Goal: Task Accomplishment & Management: Use online tool/utility

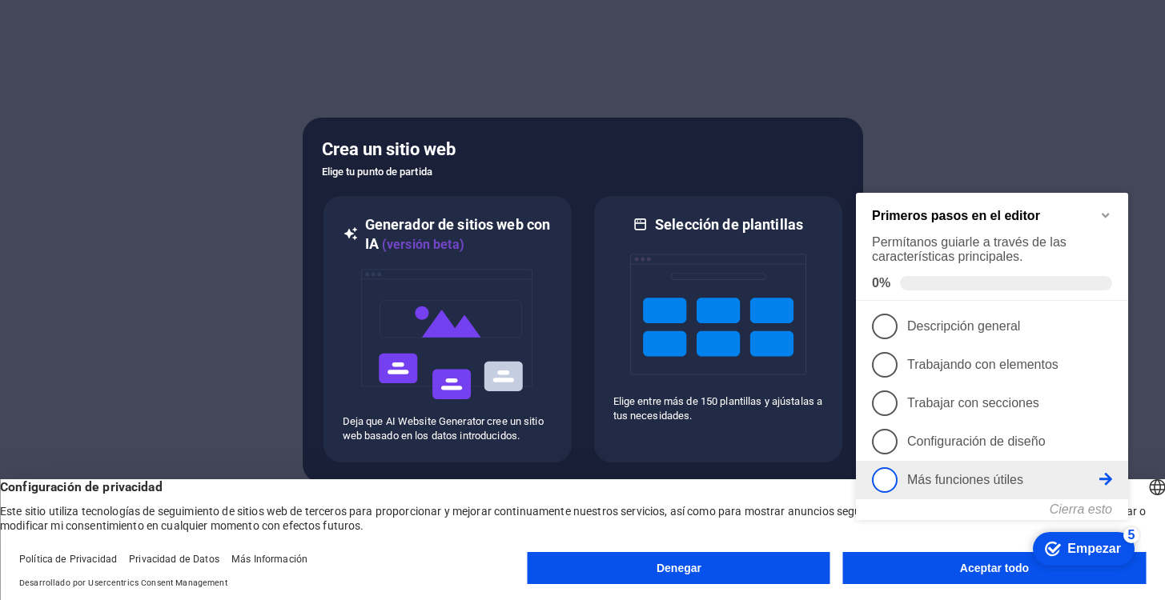
click at [1058, 487] on p "Más funciones útiles - incompleto" at bounding box center [1003, 480] width 192 height 14
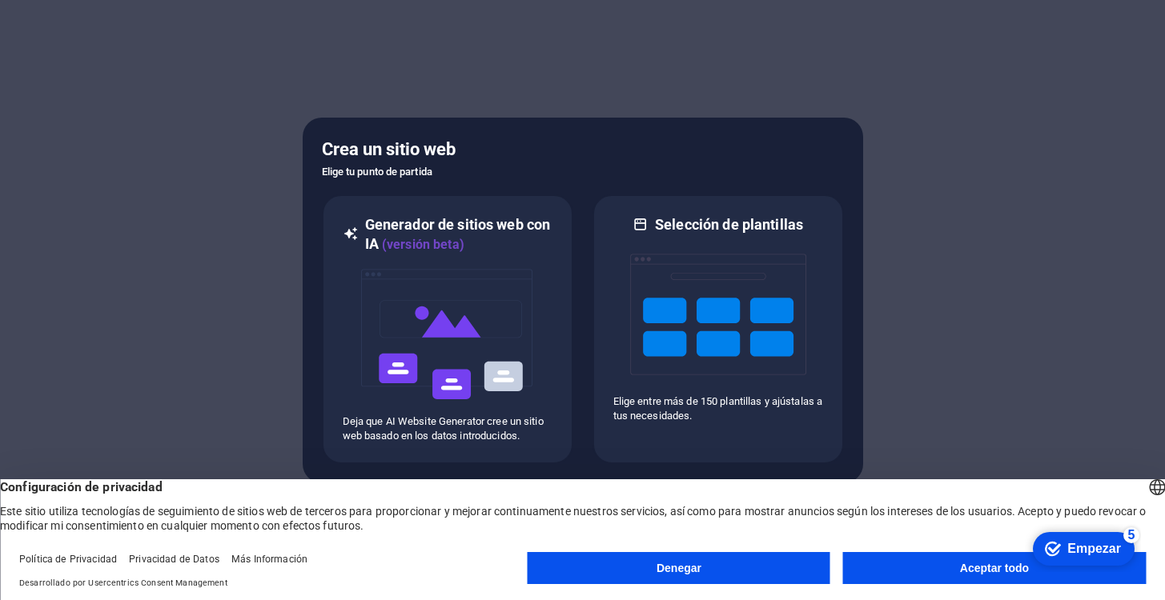
click at [868, 560] on button "Aceptar todo" at bounding box center [994, 568] width 303 height 32
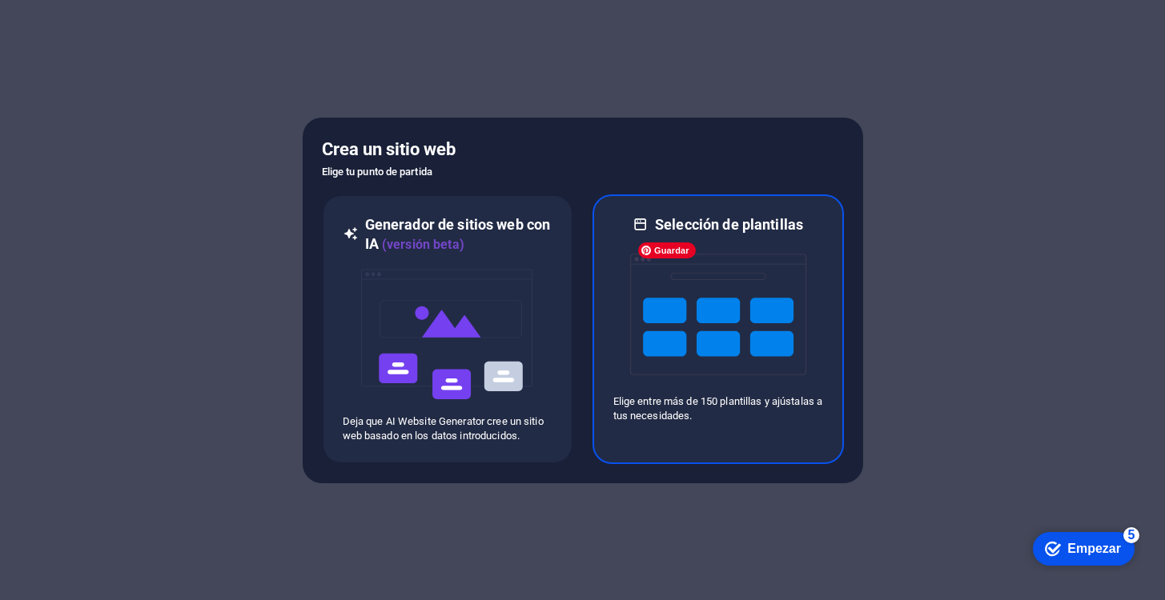
click at [689, 235] on img at bounding box center [718, 315] width 176 height 160
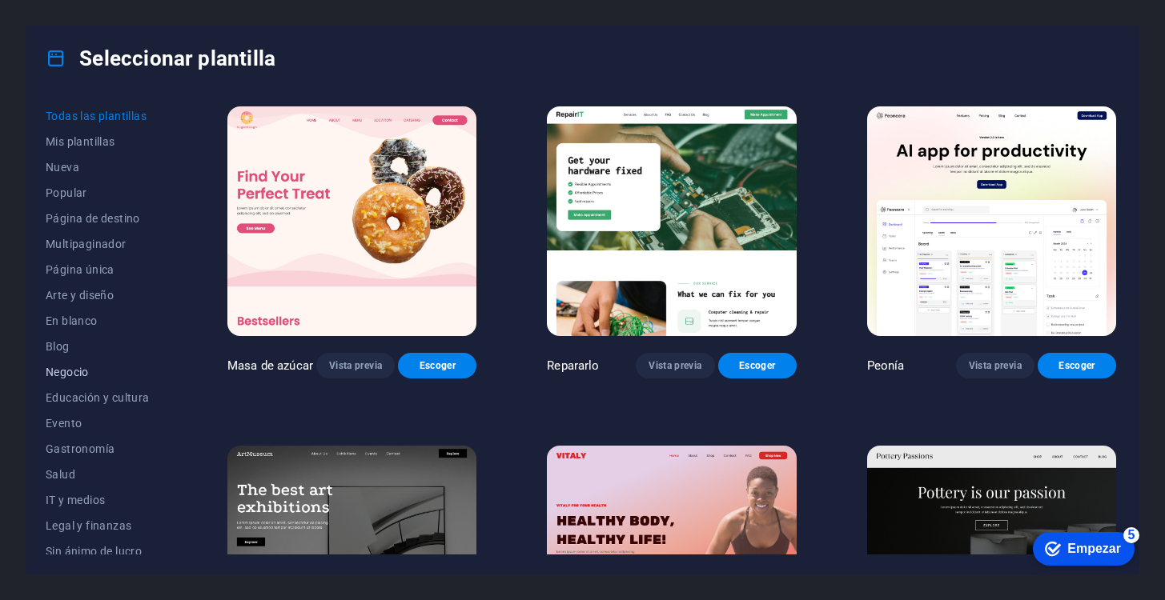
click at [70, 376] on font "Negocio" at bounding box center [67, 372] width 43 height 13
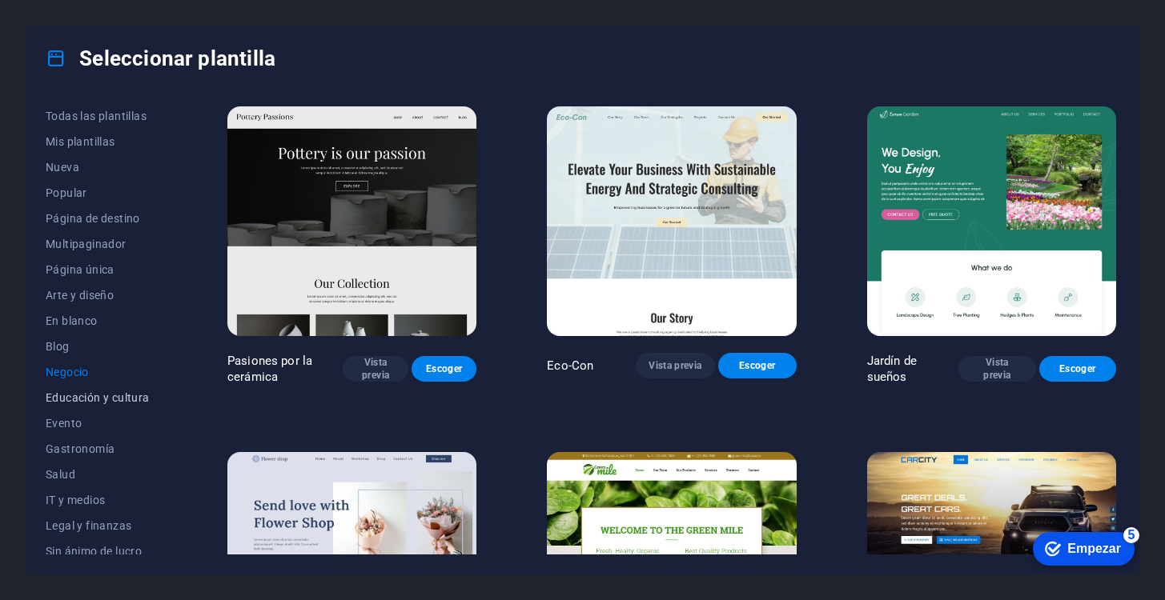
click at [86, 400] on span "Educación y cultura" at bounding box center [101, 398] width 111 height 13
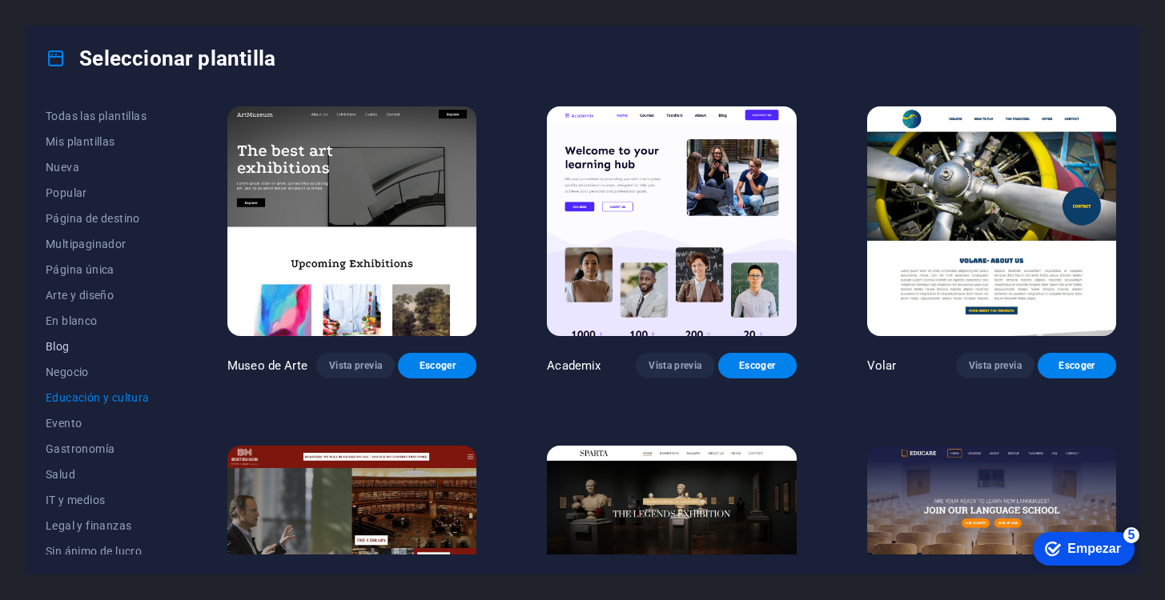
click at [60, 347] on font "Blog" at bounding box center [58, 346] width 24 height 13
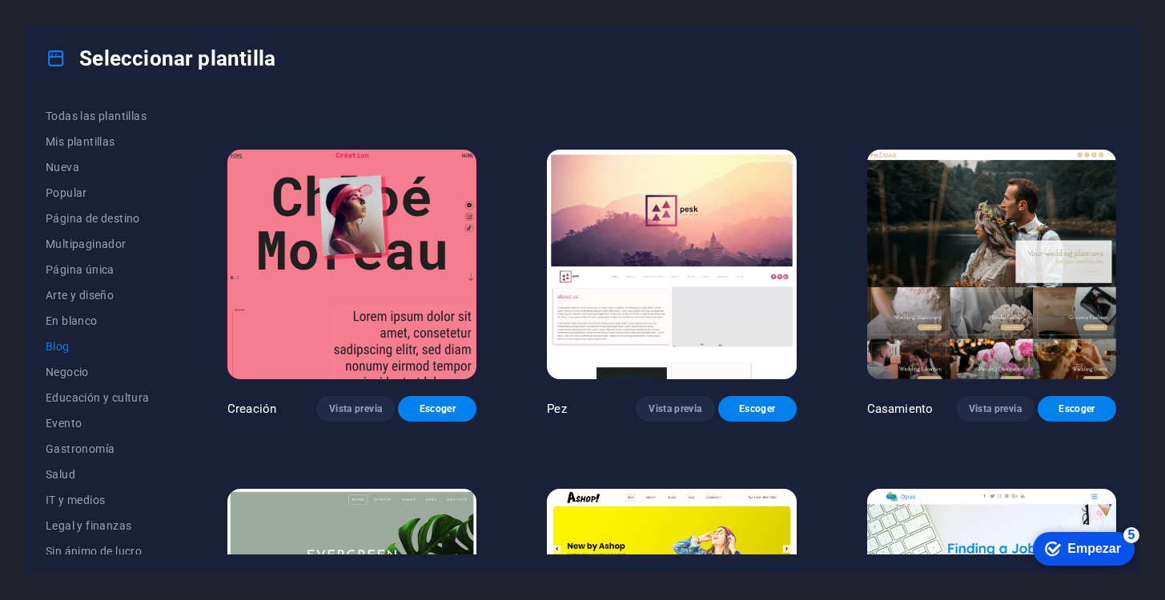
scroll to position [2027, 0]
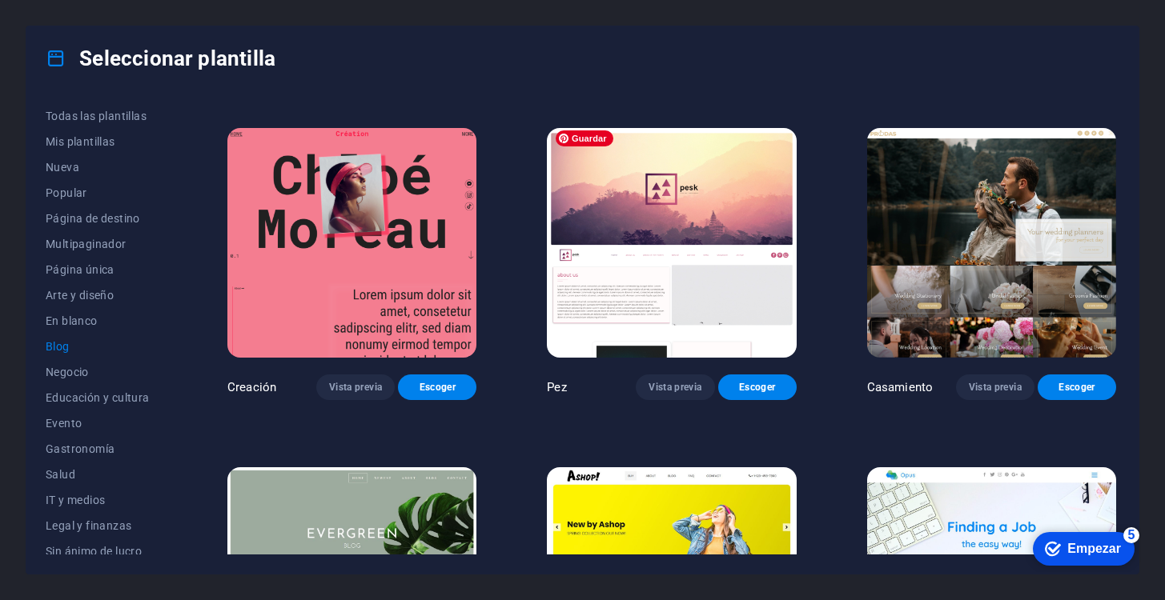
click at [673, 225] on img at bounding box center [671, 243] width 249 height 230
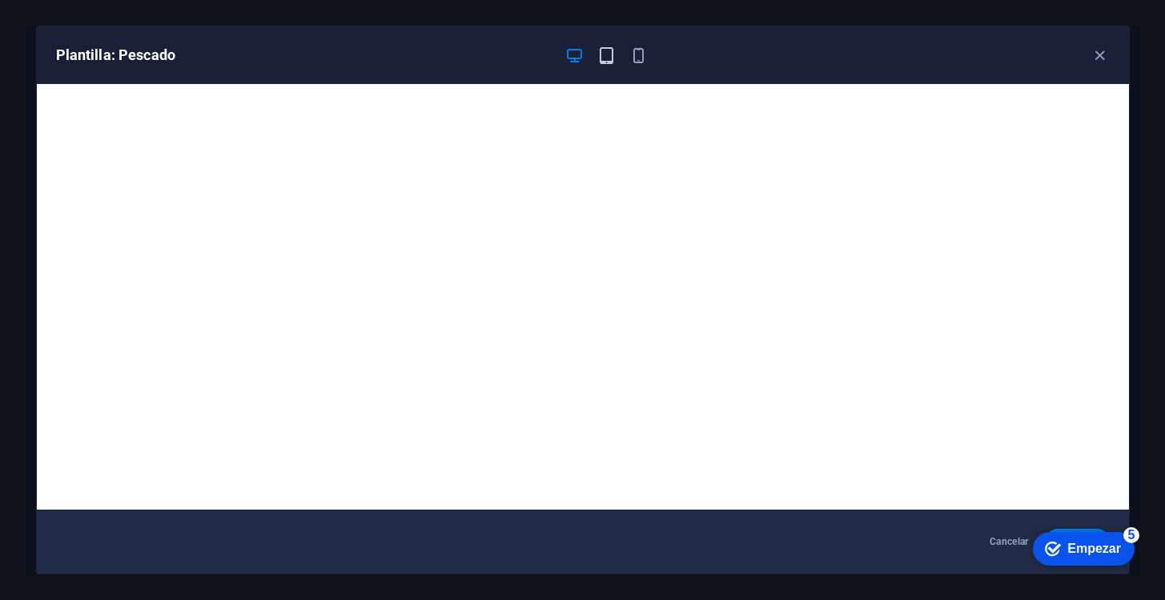
click at [609, 57] on icon "button" at bounding box center [606, 55] width 18 height 18
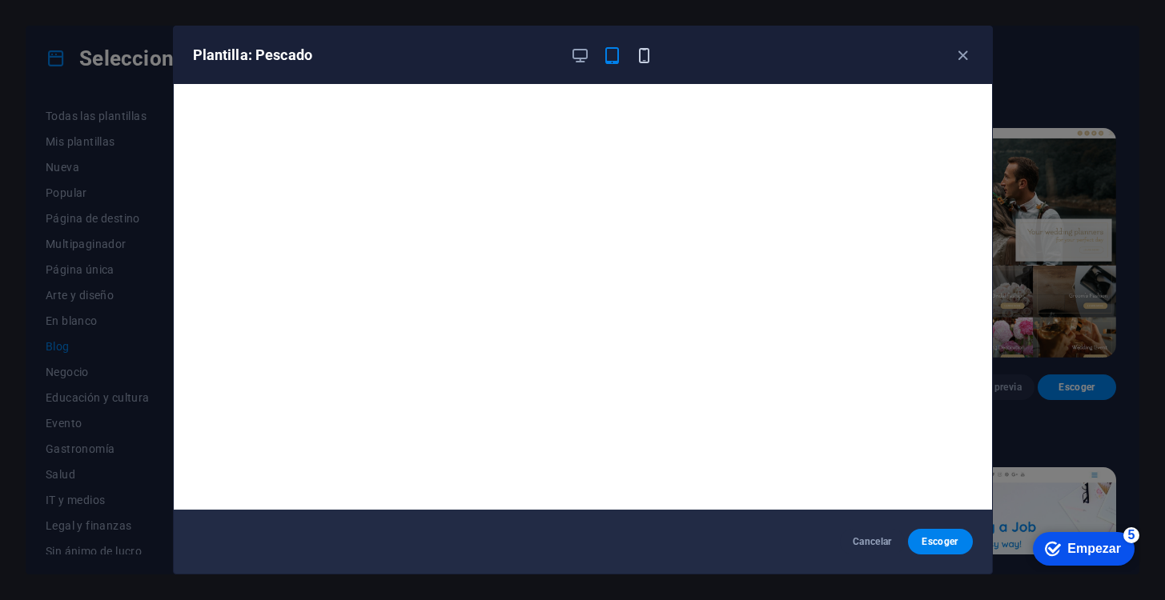
click at [649, 61] on icon "button" at bounding box center [644, 55] width 18 height 18
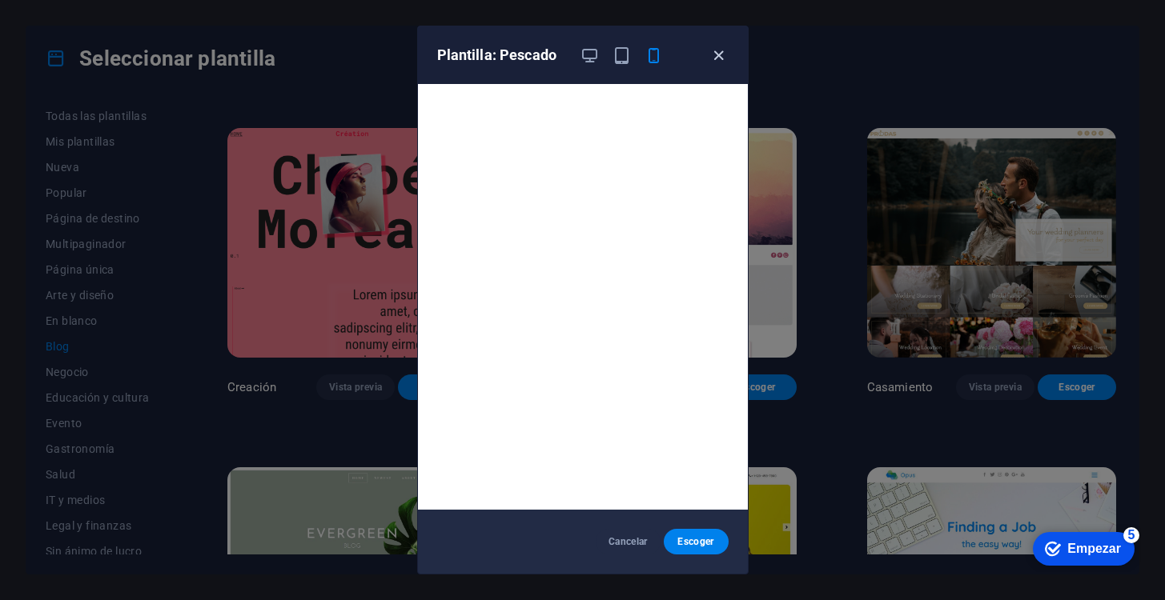
click at [714, 51] on icon "button" at bounding box center [718, 55] width 18 height 18
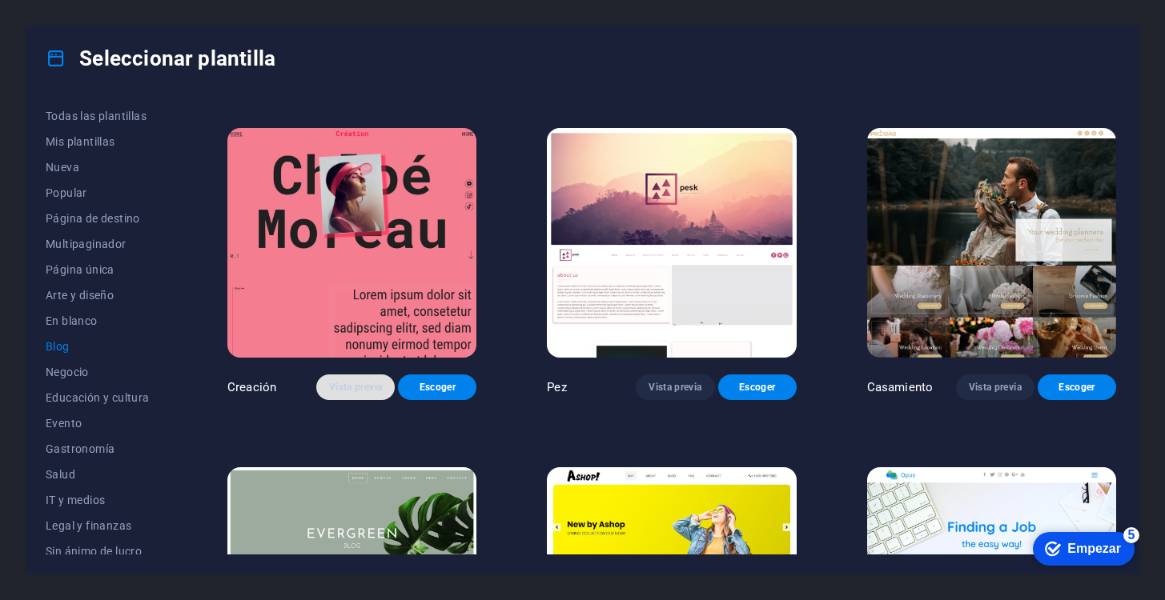
click at [347, 385] on font "Vista previa" at bounding box center [355, 387] width 53 height 11
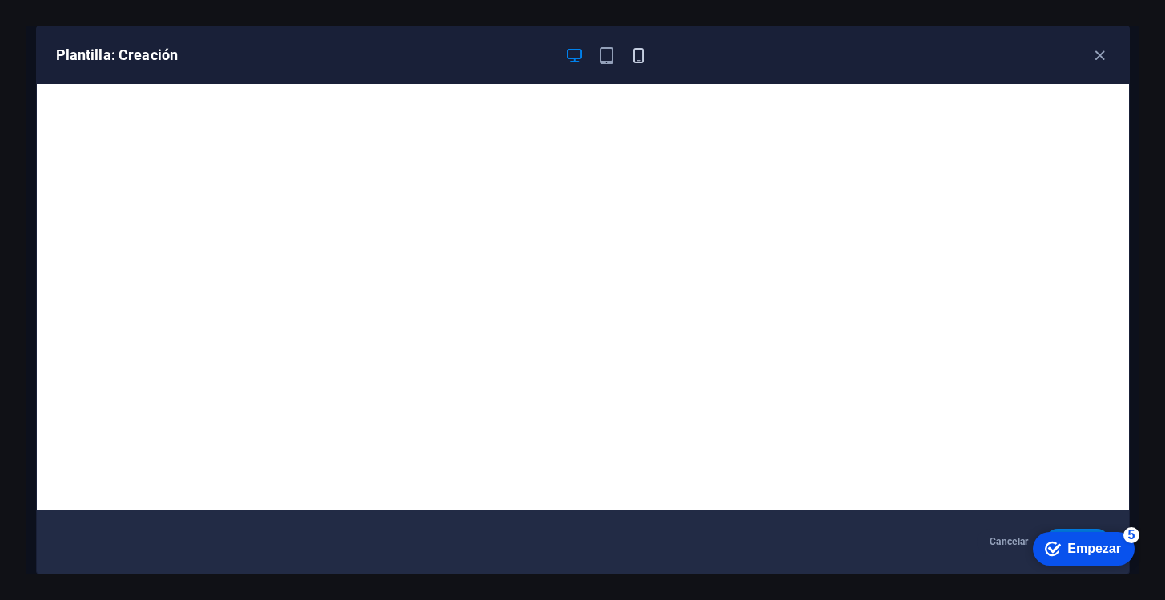
click at [641, 62] on icon "button" at bounding box center [638, 55] width 18 height 18
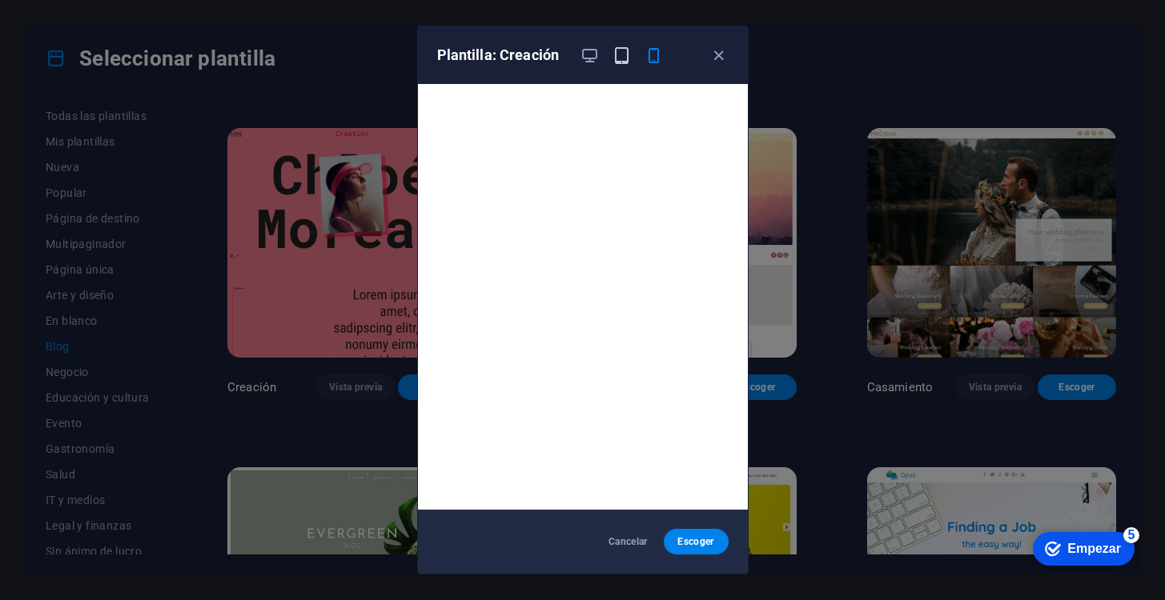
click at [620, 57] on icon "button" at bounding box center [622, 55] width 18 height 18
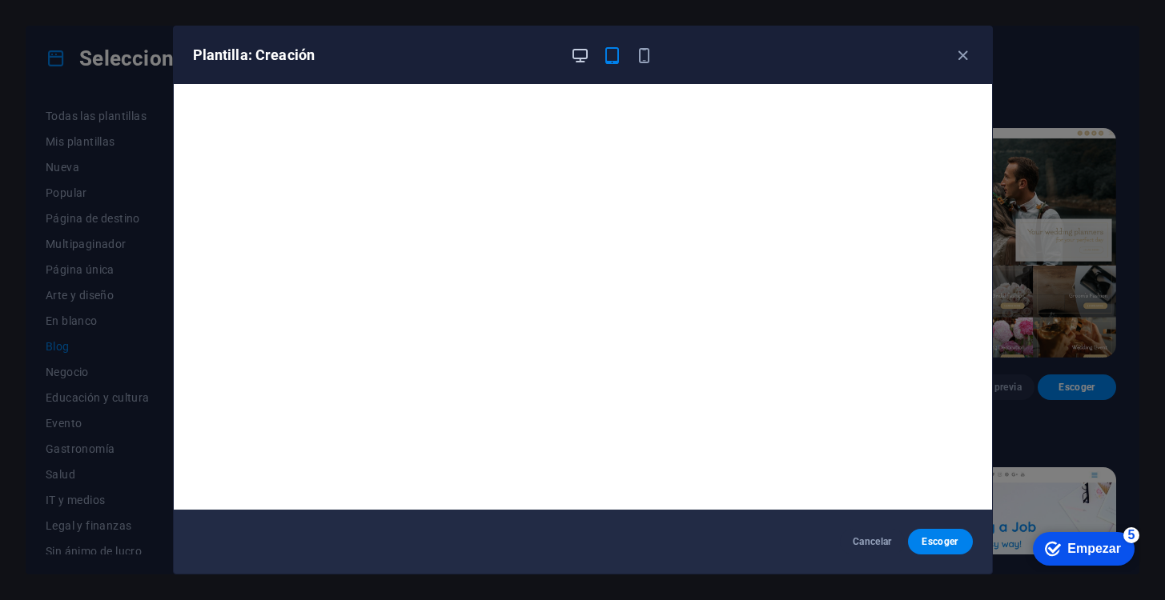
click at [584, 56] on icon "button" at bounding box center [580, 55] width 18 height 18
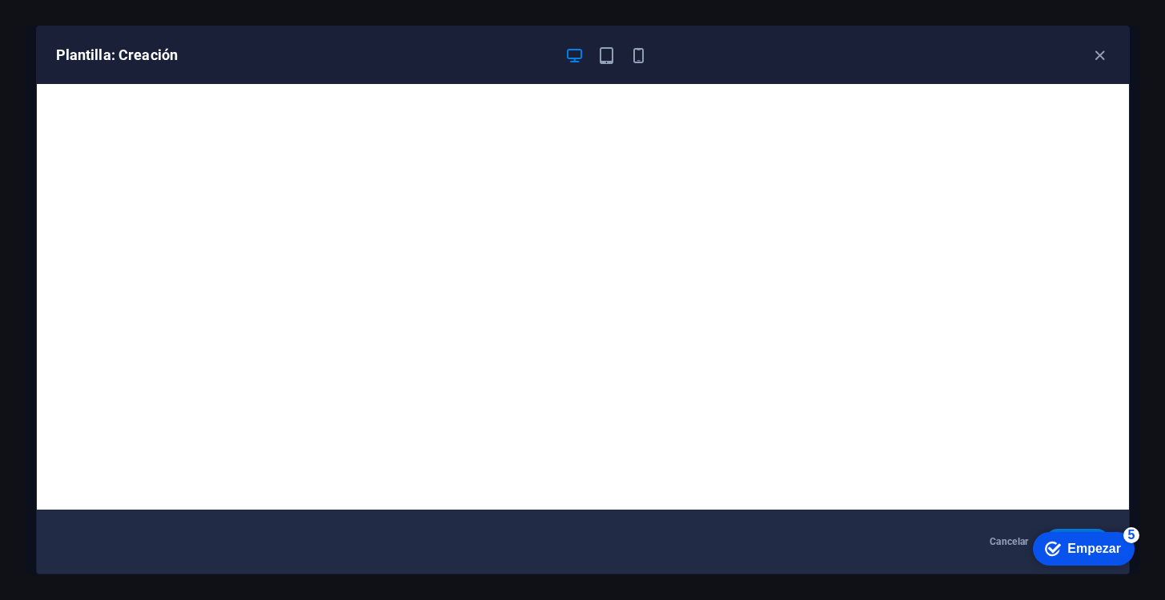
scroll to position [3, 0]
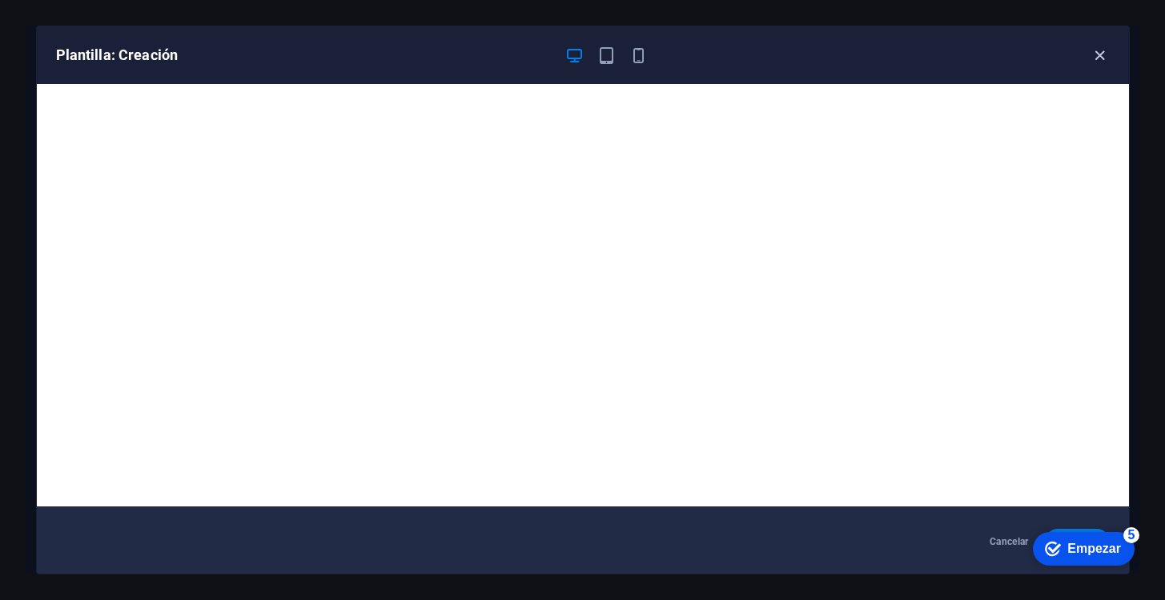
click at [1102, 59] on icon "button" at bounding box center [1099, 55] width 18 height 18
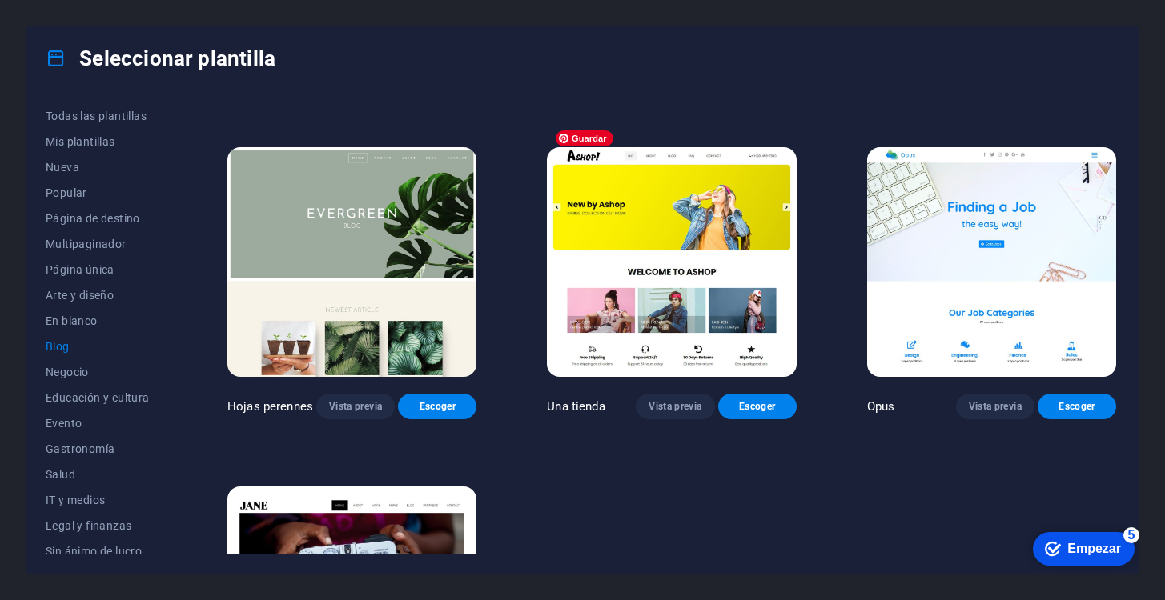
scroll to position [2348, 0]
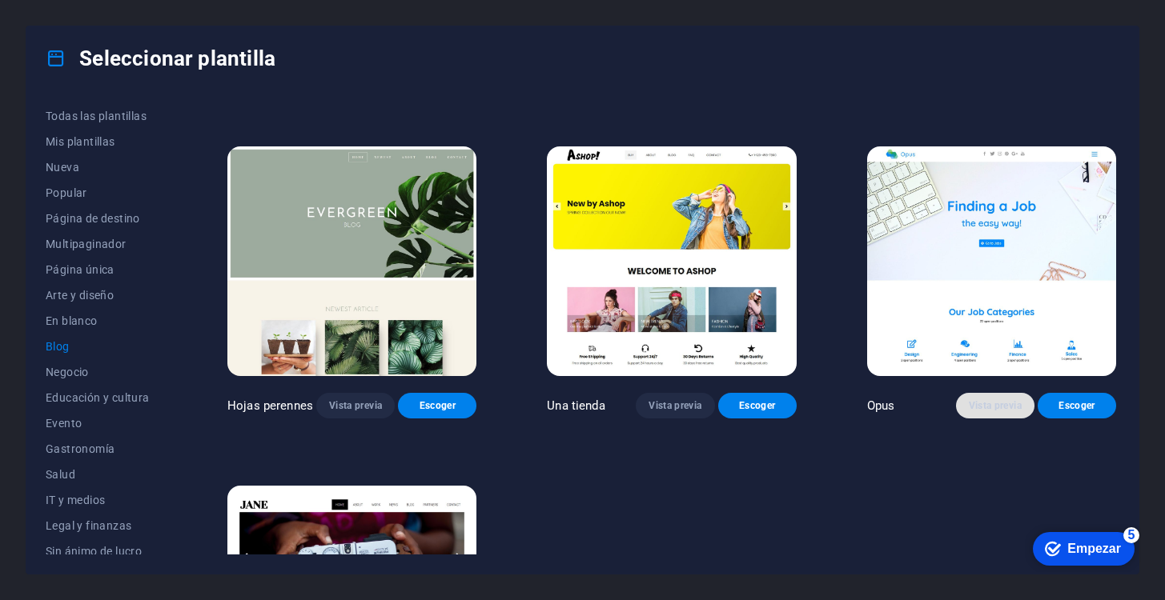
click at [988, 408] on button "Vista previa" at bounding box center [995, 406] width 78 height 26
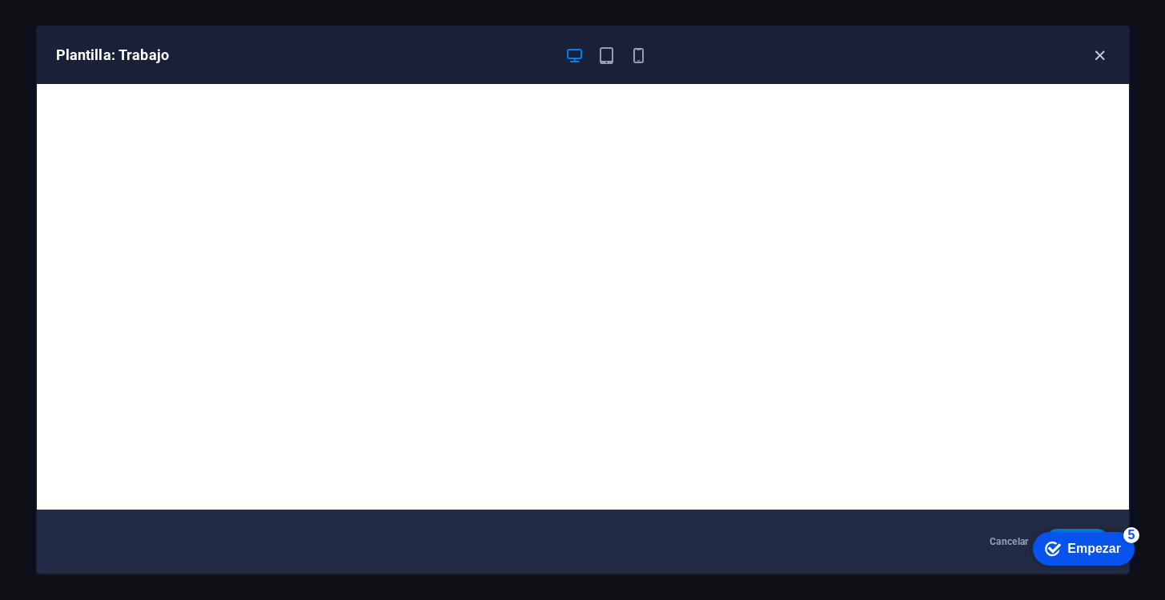
click at [1097, 60] on icon "button" at bounding box center [1099, 55] width 18 height 18
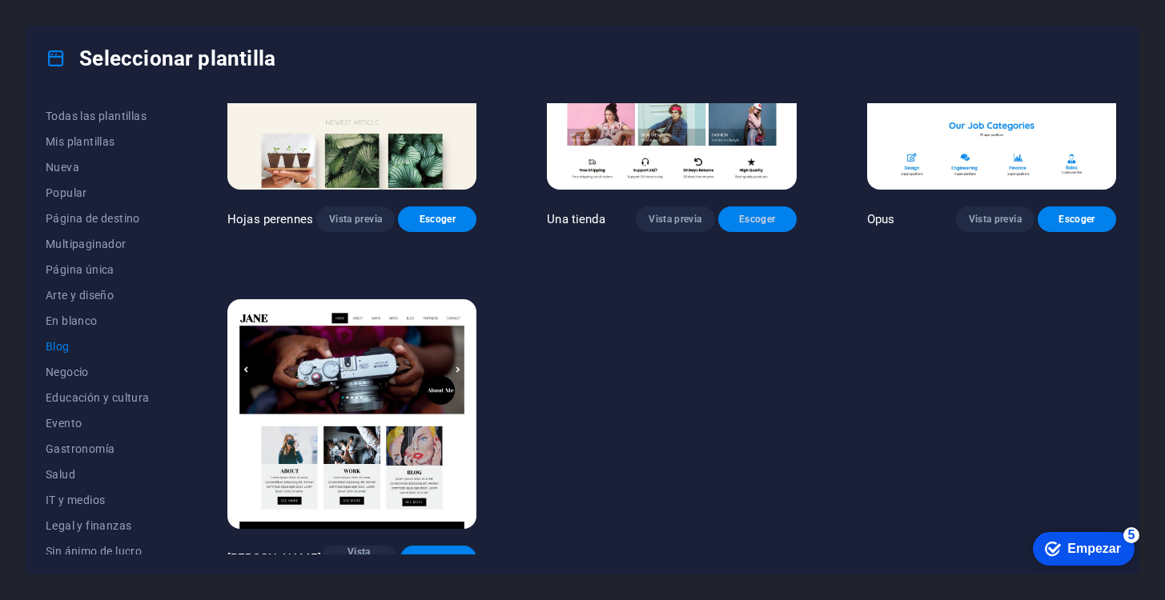
scroll to position [2546, 0]
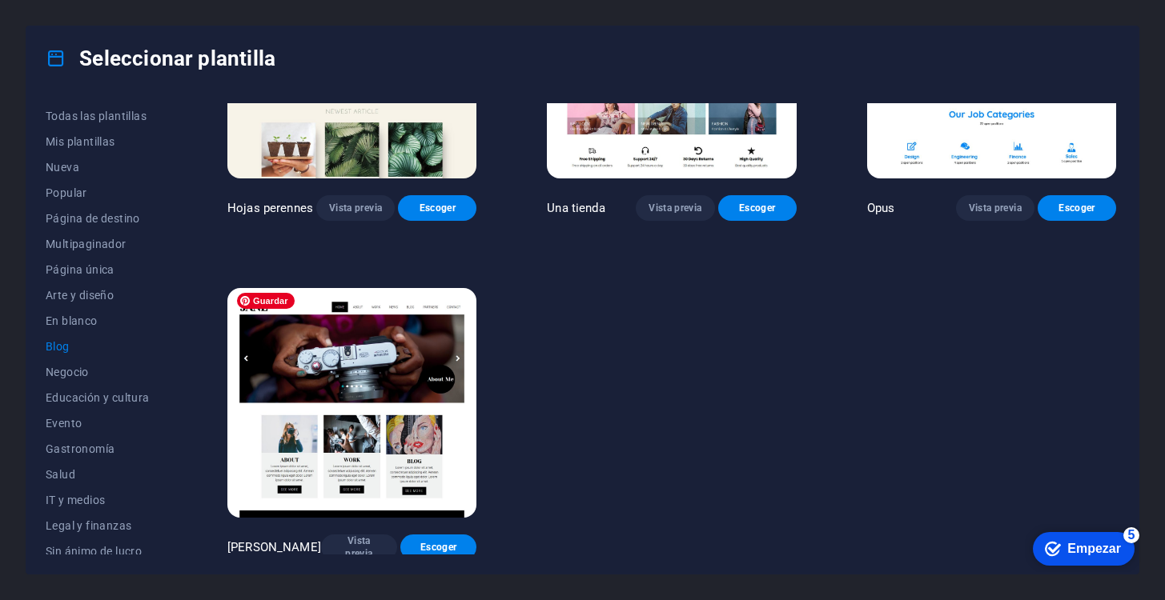
click at [412, 359] on img at bounding box center [351, 403] width 249 height 230
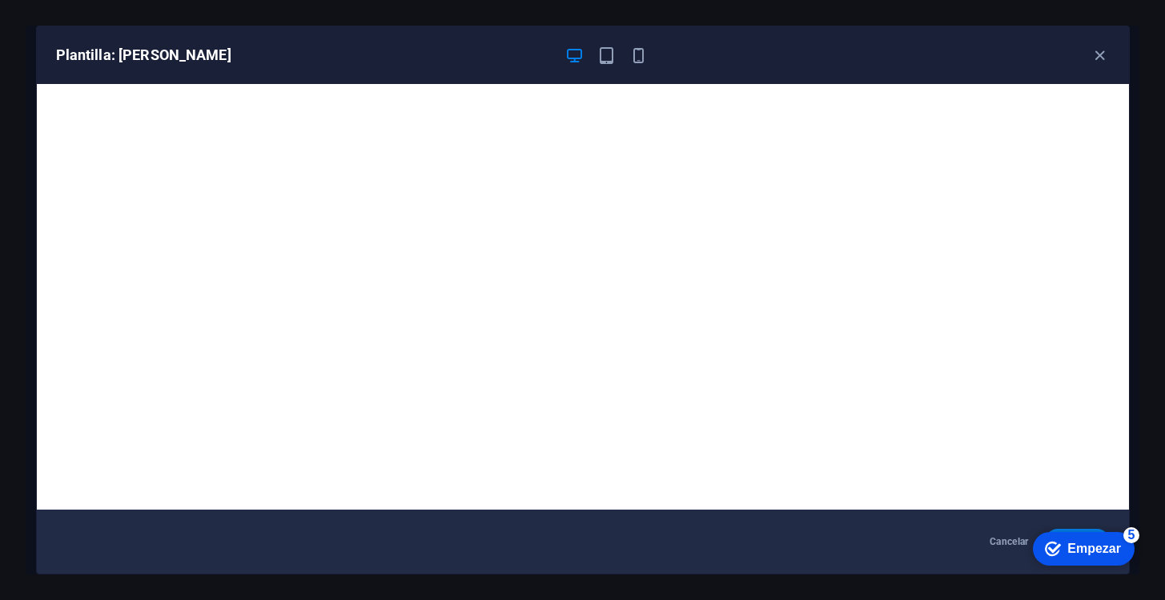
scroll to position [3, 0]
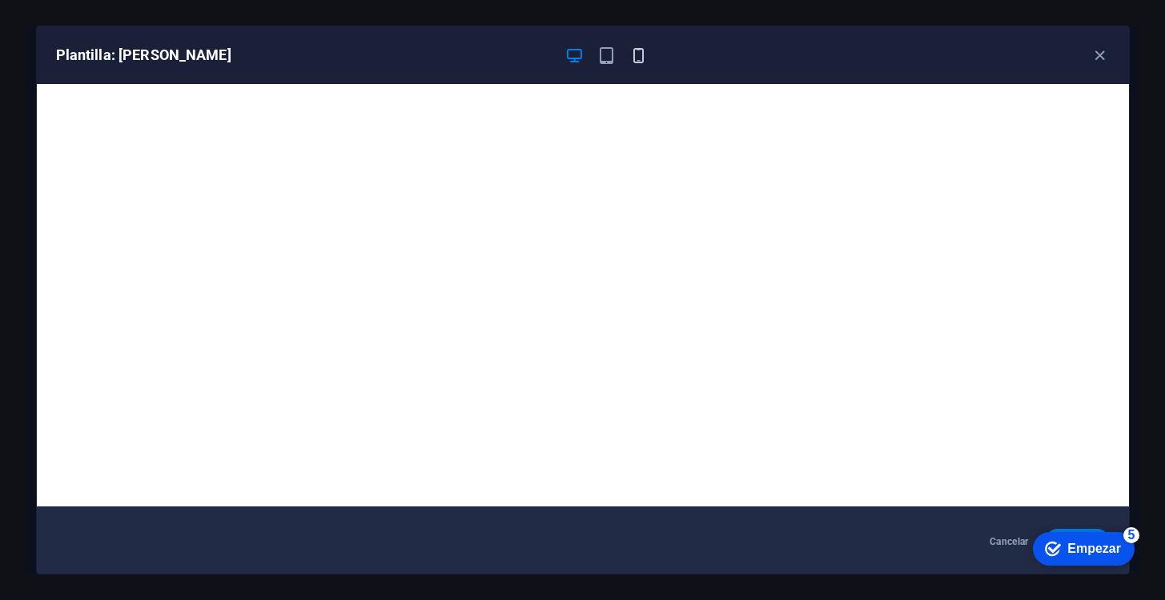
click at [636, 54] on icon "button" at bounding box center [638, 55] width 18 height 18
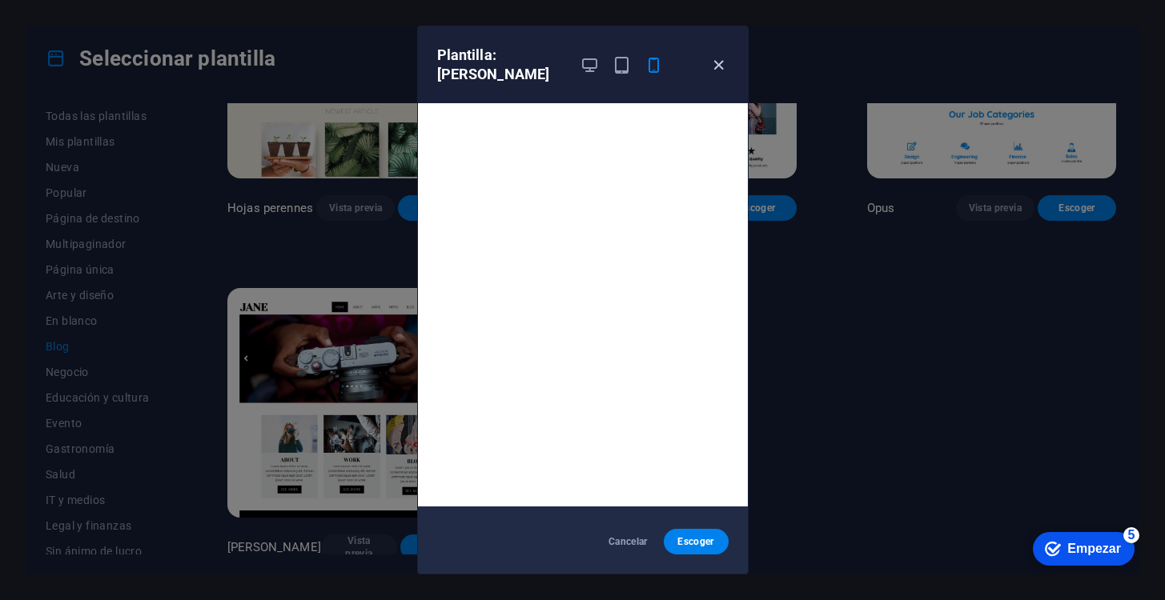
click at [721, 56] on icon "button" at bounding box center [718, 65] width 18 height 18
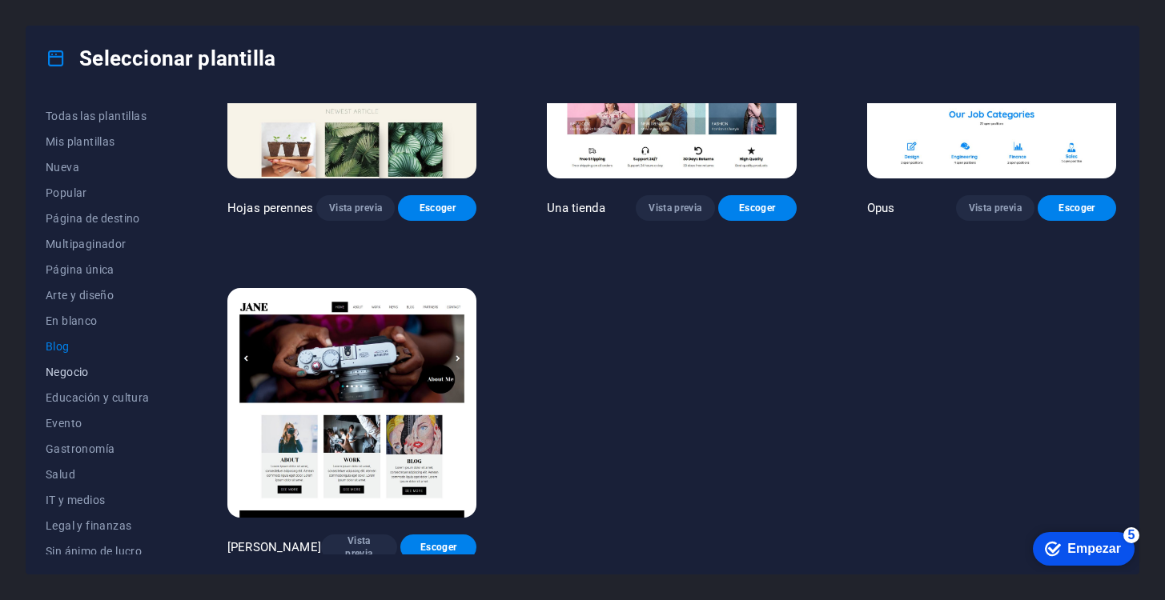
click at [76, 375] on font "Negocio" at bounding box center [67, 372] width 43 height 13
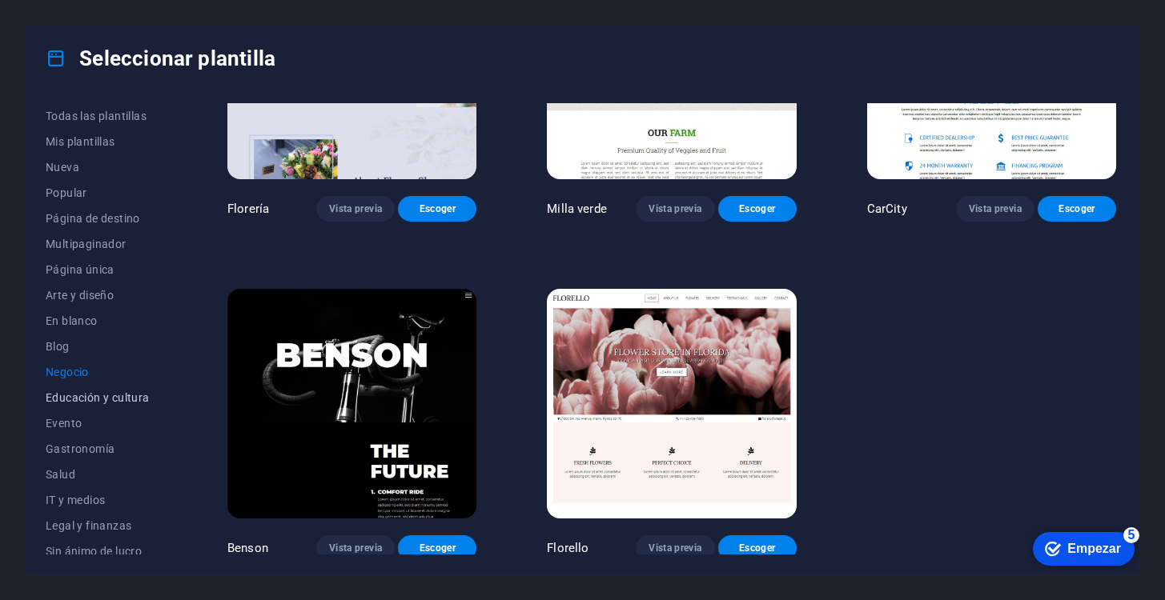
click at [86, 399] on span "Educación y cultura" at bounding box center [101, 398] width 111 height 13
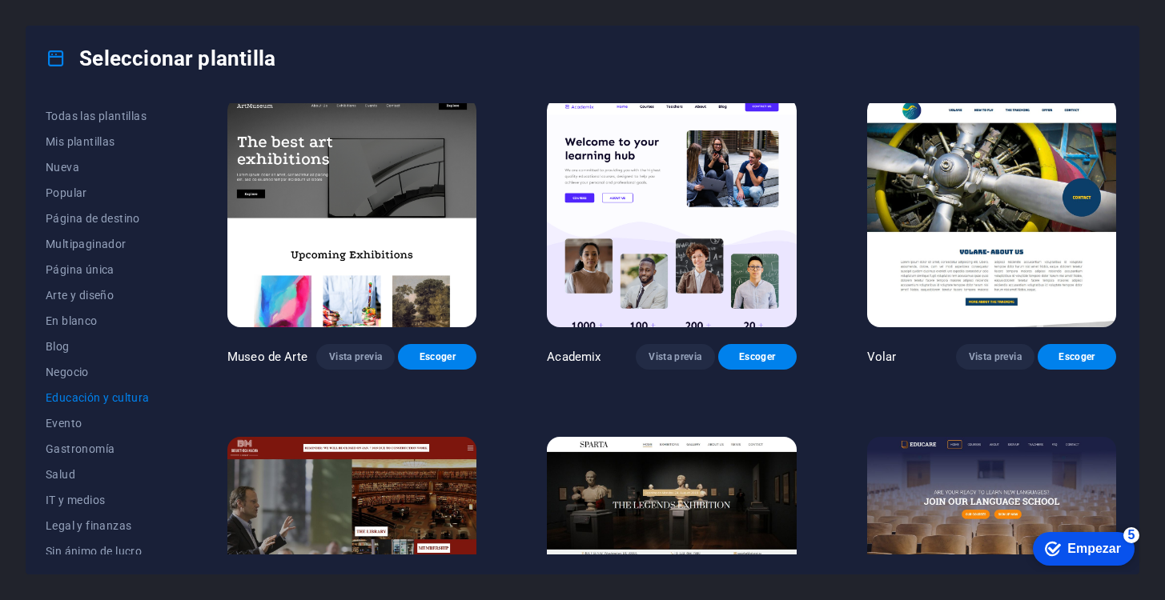
scroll to position [10, 0]
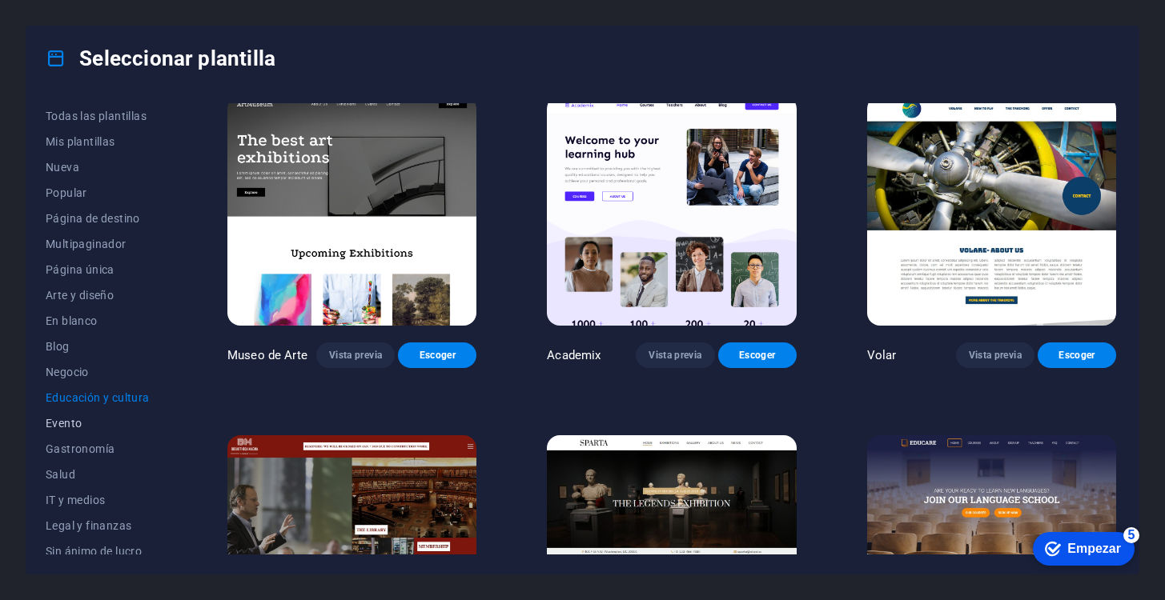
click at [66, 424] on font "Evento" at bounding box center [64, 423] width 36 height 13
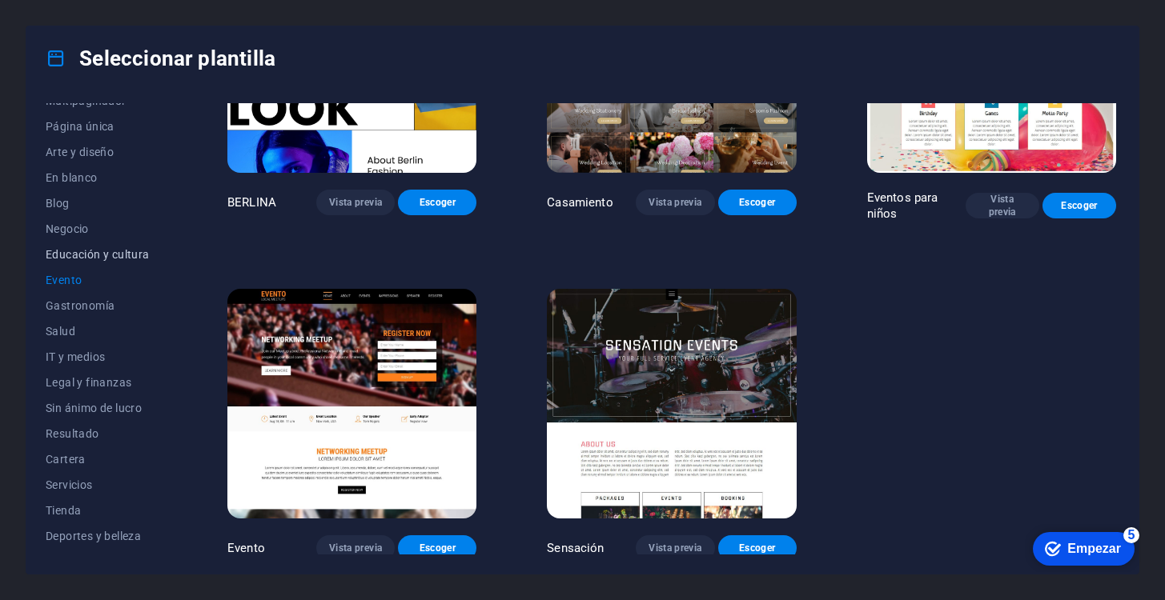
scroll to position [215, 0]
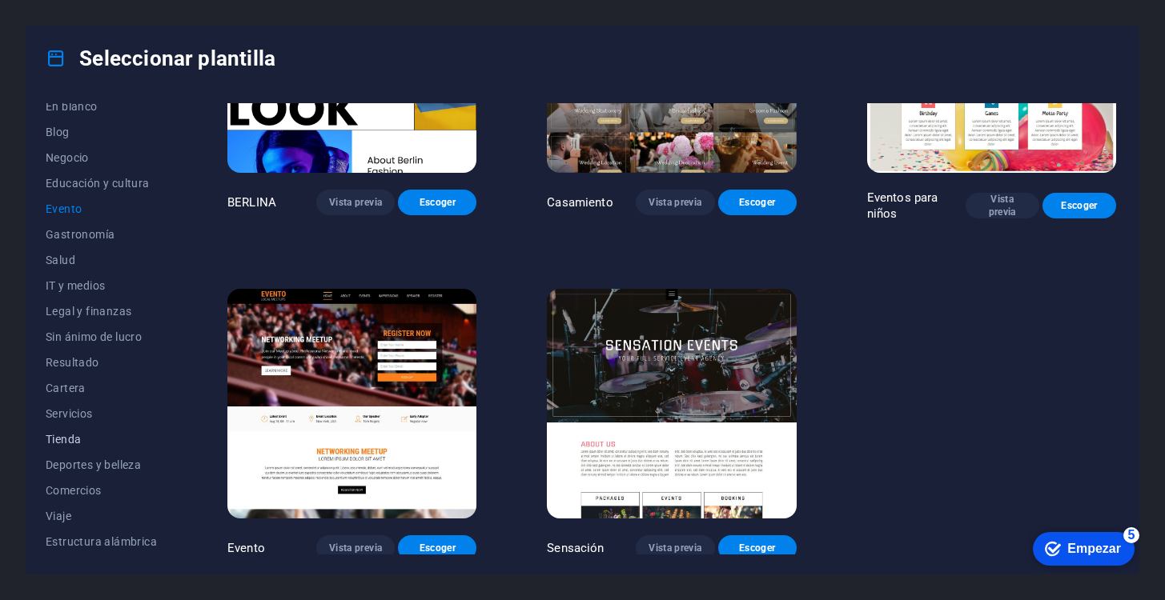
click at [68, 433] on span "Tienda" at bounding box center [101, 439] width 111 height 13
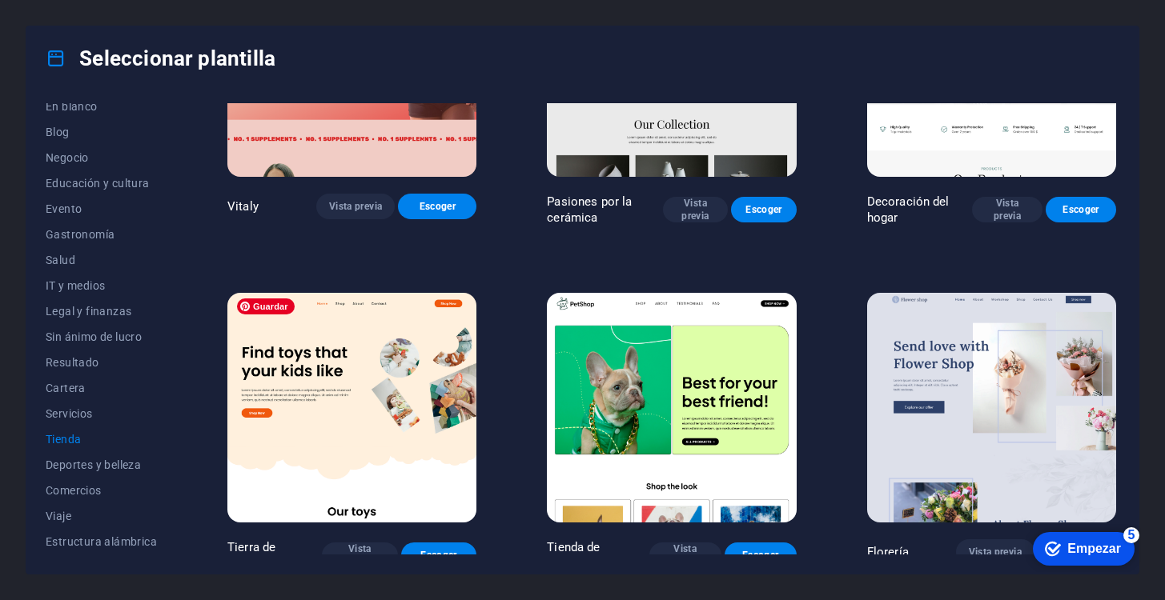
scroll to position [0, 0]
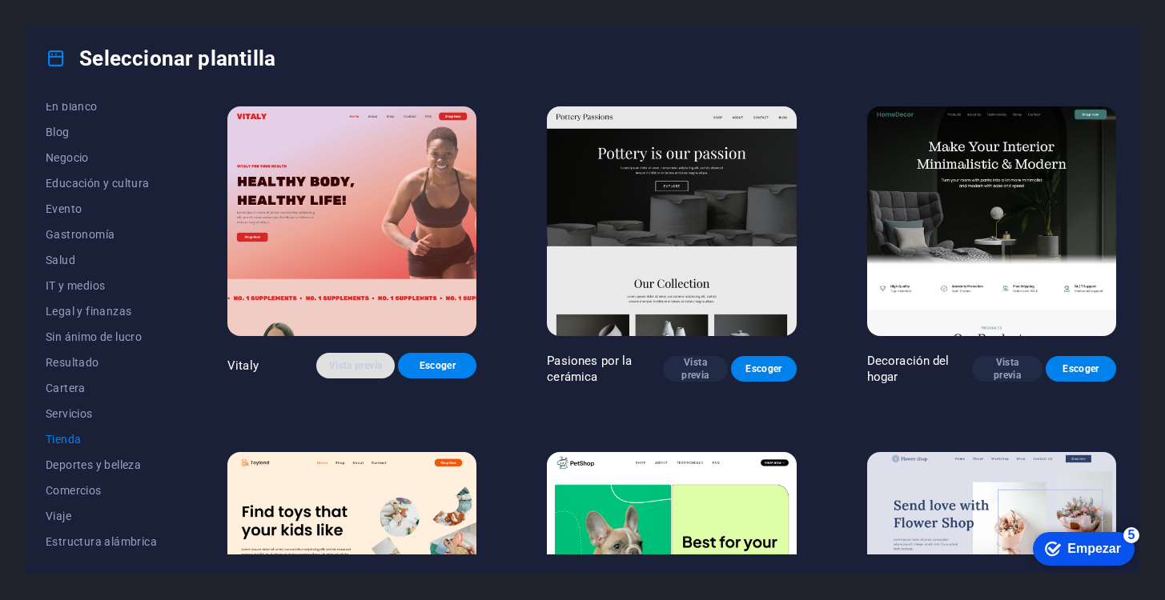
click at [367, 364] on font "Vista previa" at bounding box center [355, 365] width 53 height 11
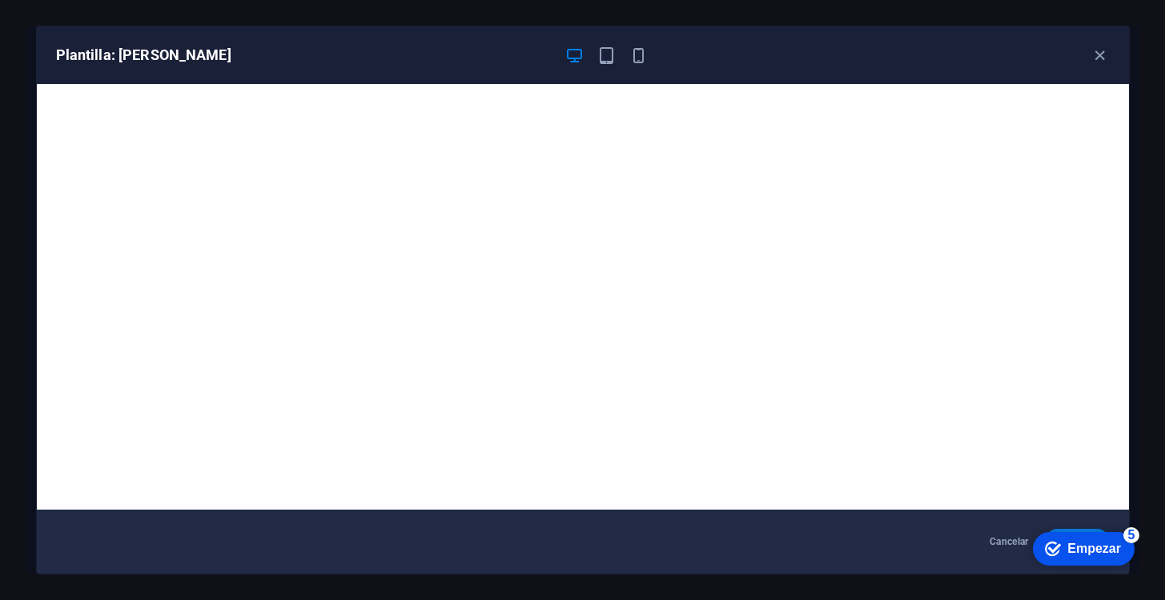
scroll to position [3, 0]
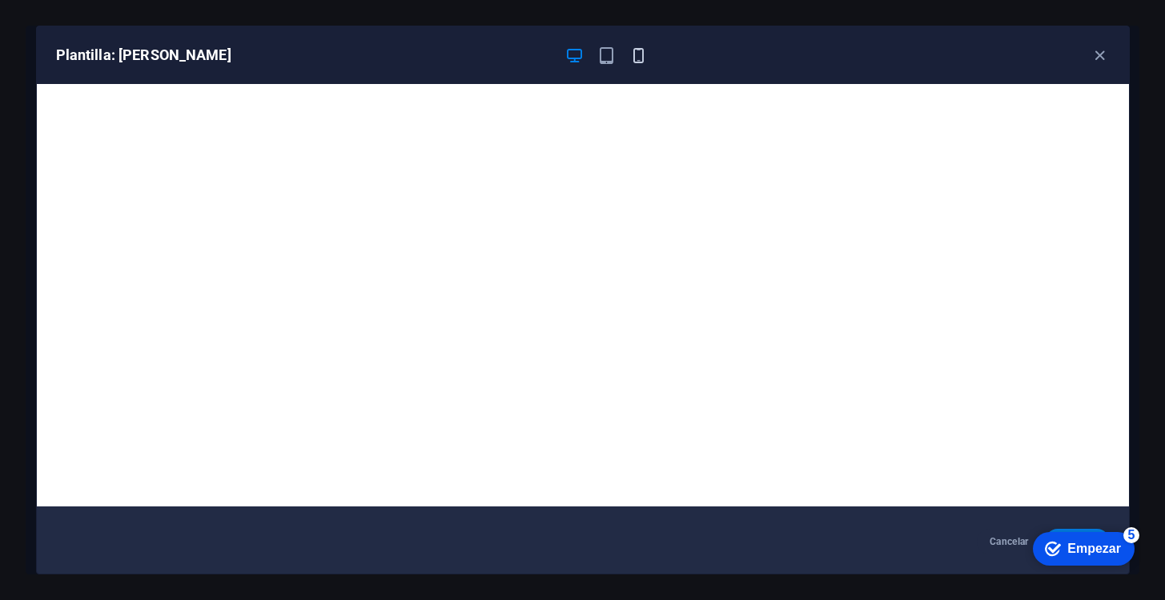
click at [630, 54] on icon "button" at bounding box center [638, 55] width 18 height 18
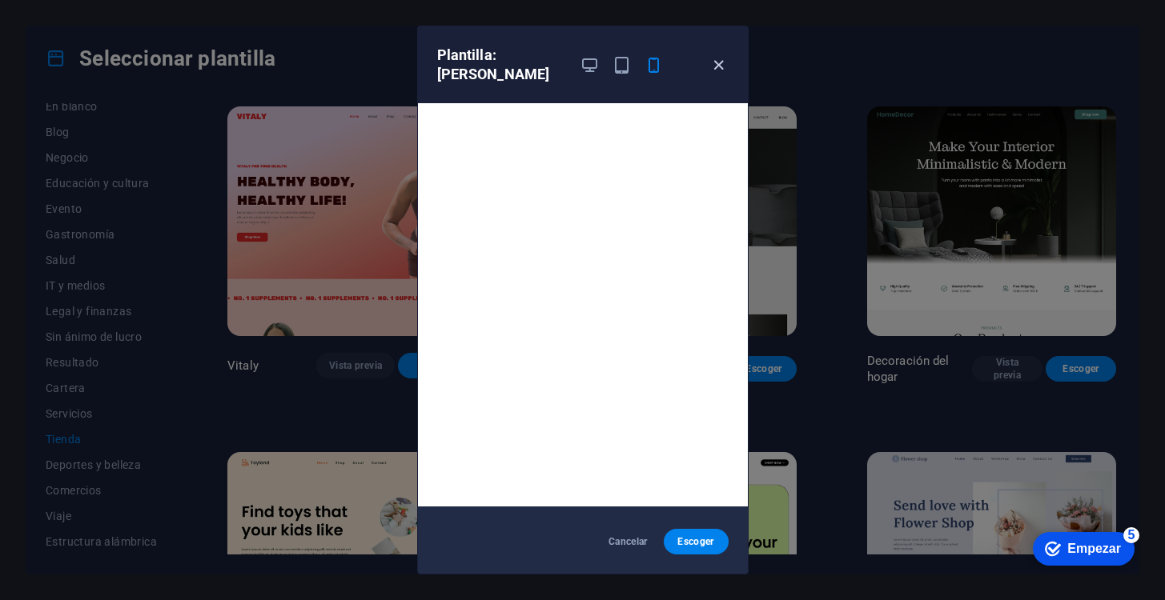
click at [721, 56] on icon "button" at bounding box center [718, 65] width 18 height 18
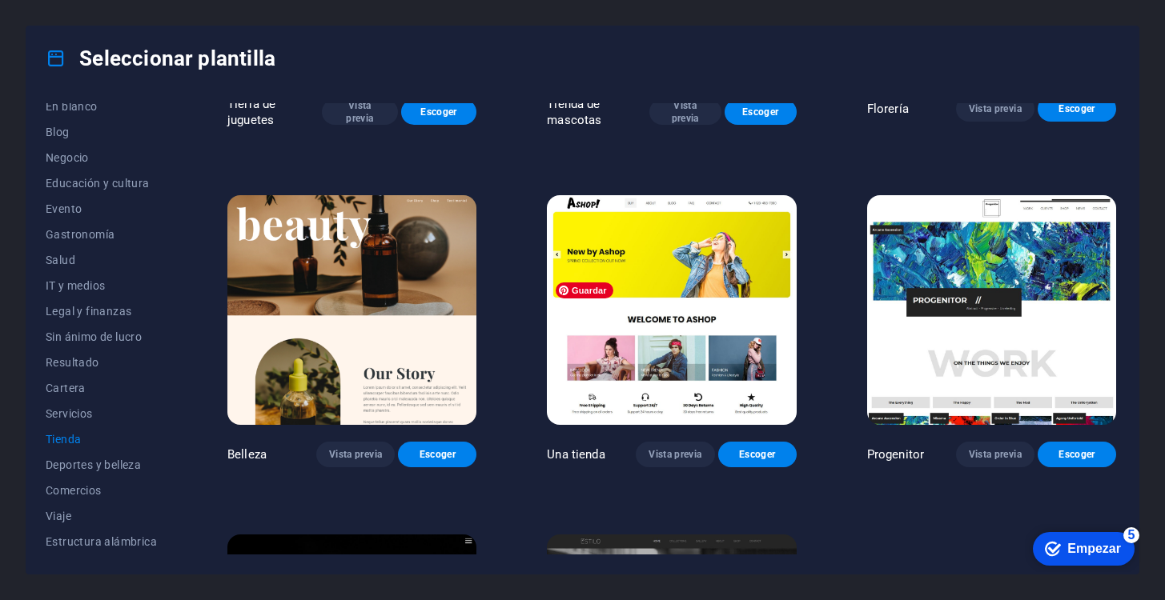
scroll to position [677, 0]
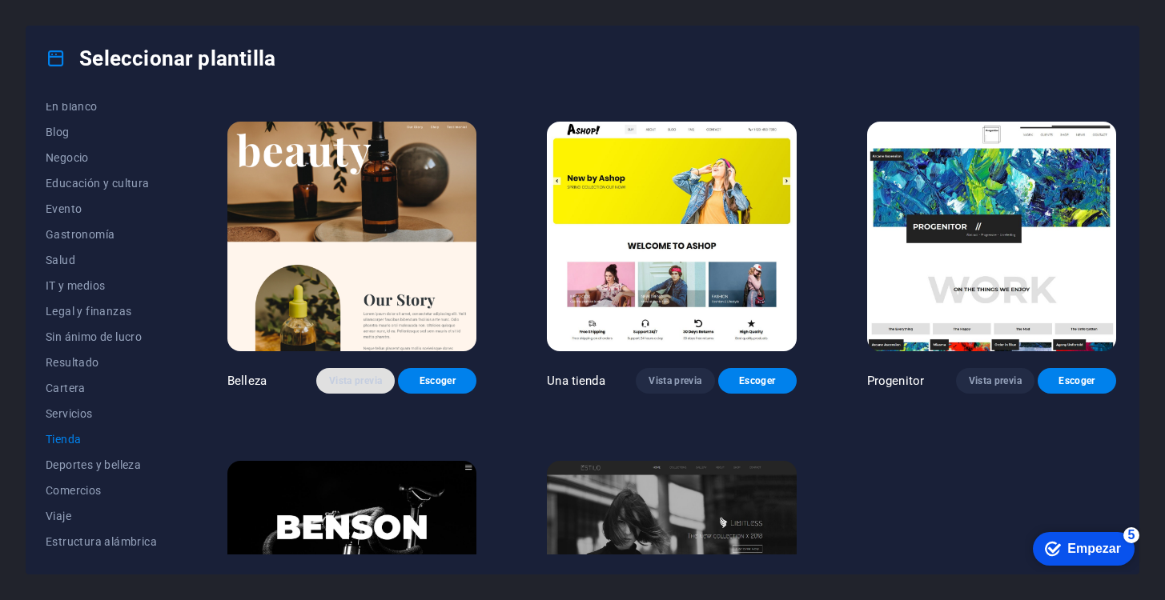
click at [346, 377] on font "Vista previa" at bounding box center [355, 381] width 53 height 11
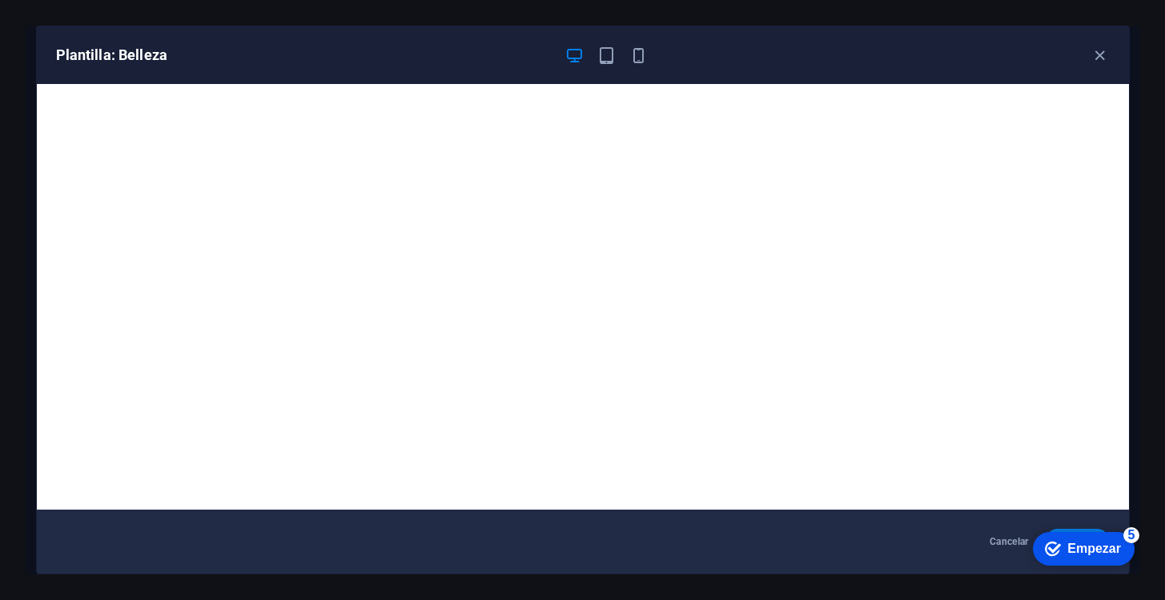
scroll to position [3, 0]
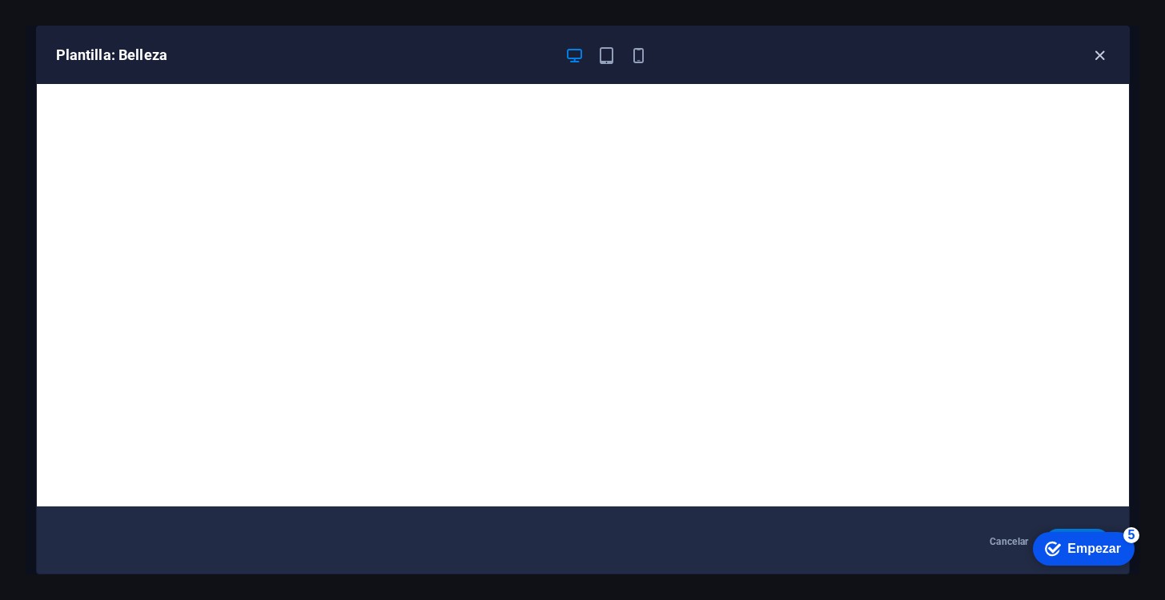
click at [1104, 53] on icon "button" at bounding box center [1099, 55] width 18 height 18
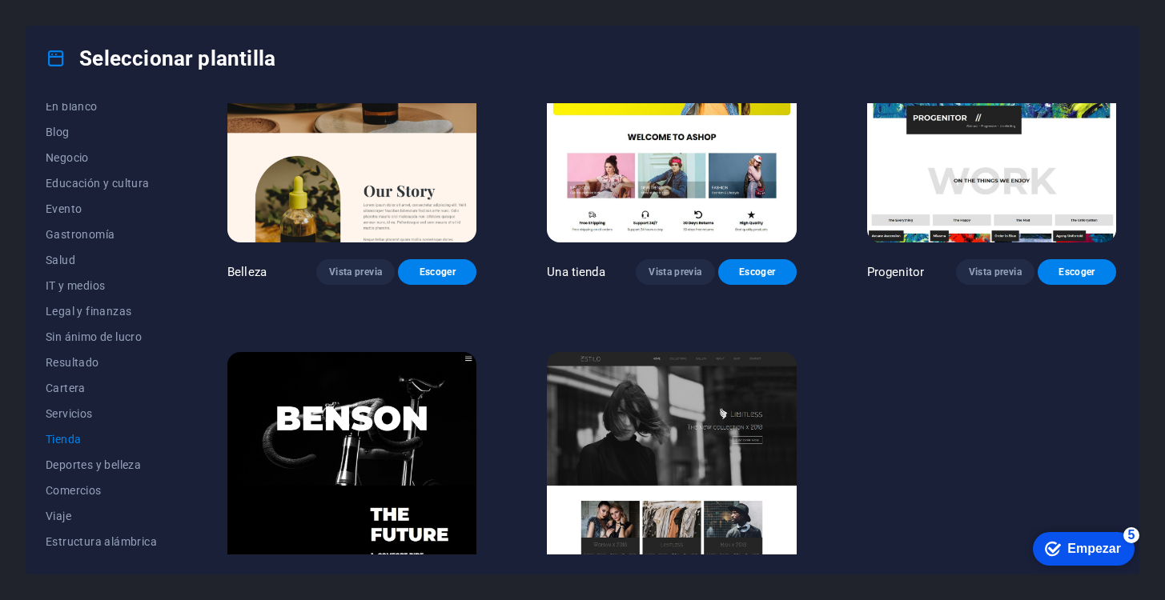
scroll to position [797, 0]
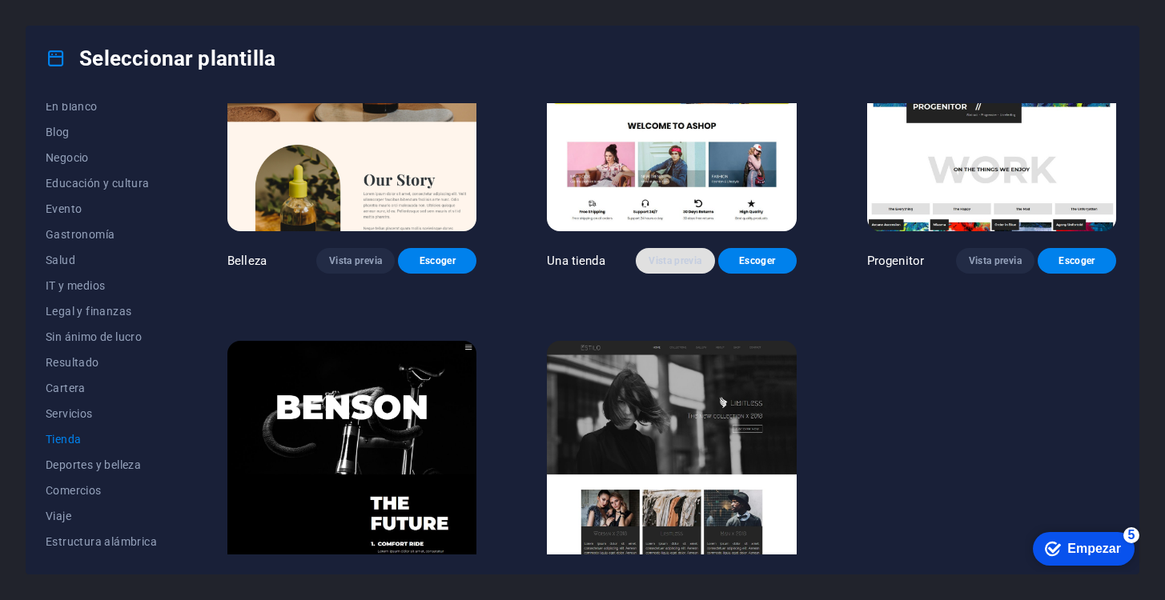
click at [657, 260] on font "Vista previa" at bounding box center [675, 261] width 53 height 13
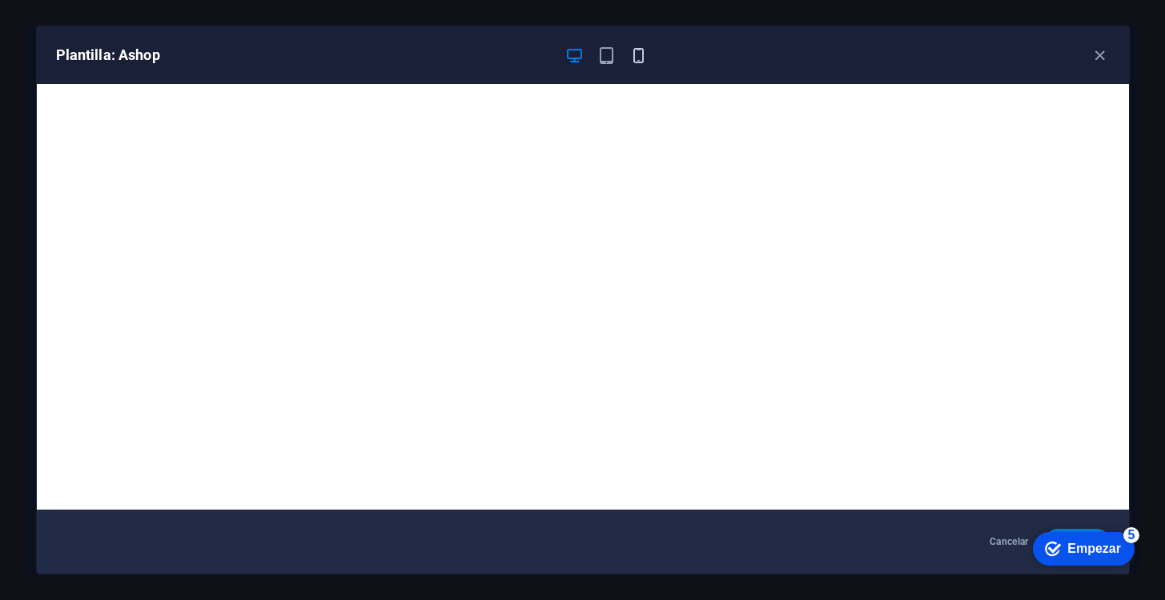
click at [637, 51] on icon "button" at bounding box center [638, 55] width 18 height 18
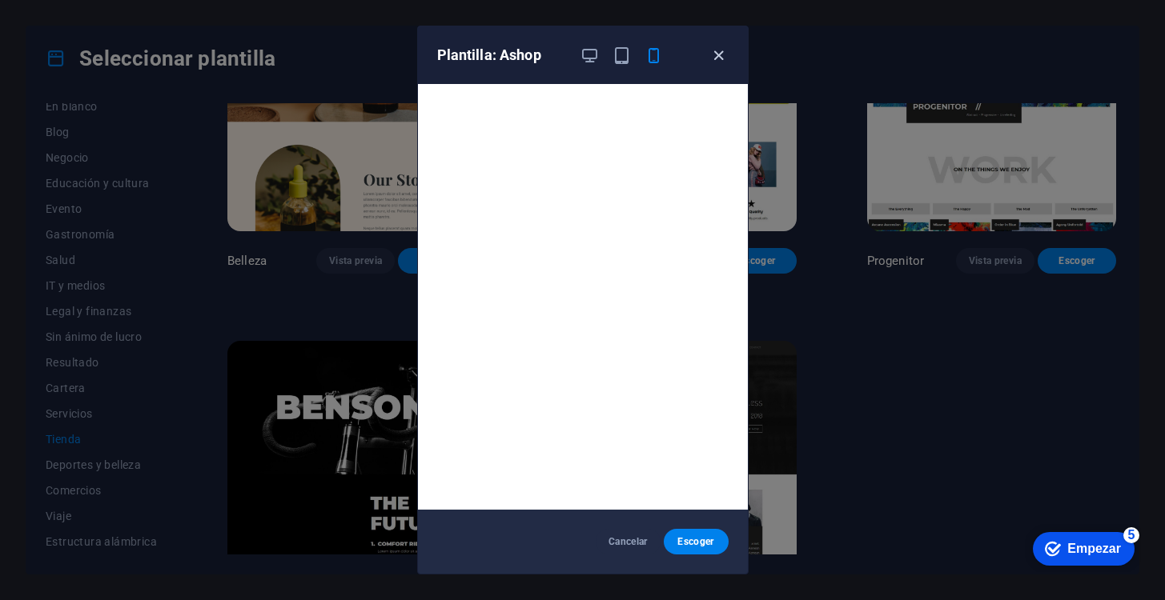
click at [717, 54] on icon "button" at bounding box center [718, 55] width 18 height 18
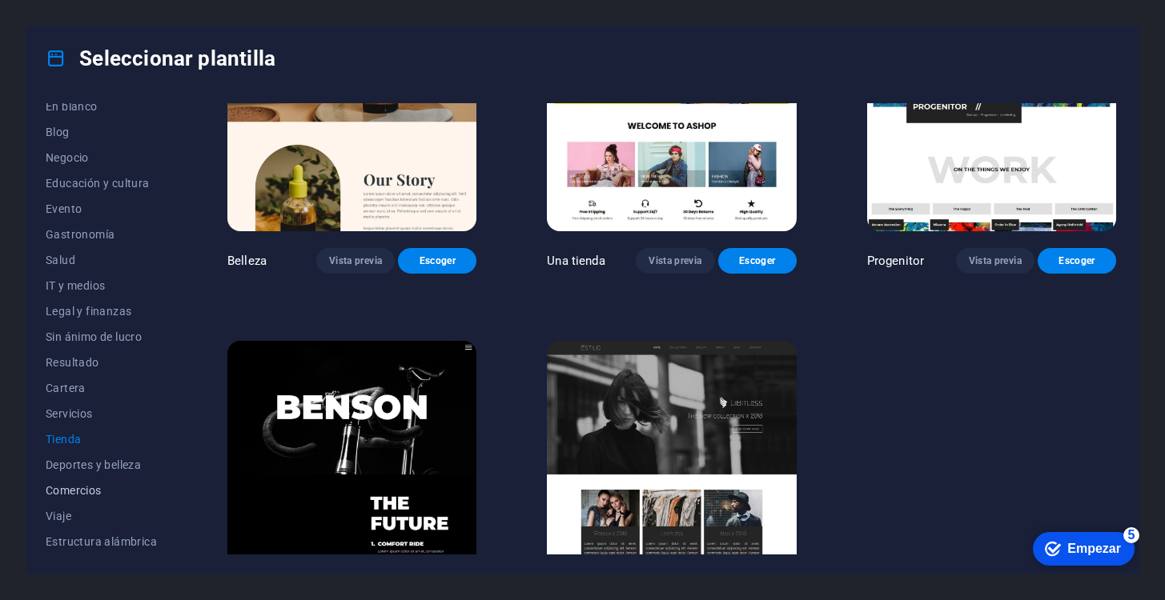
scroll to position [0, 0]
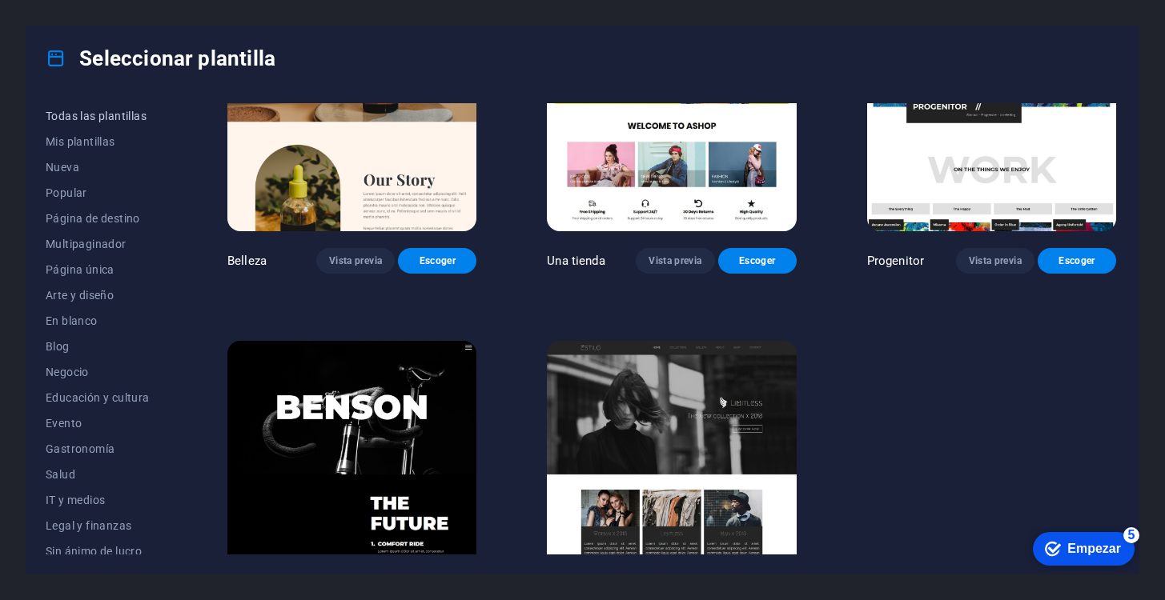
click at [85, 117] on span "Todas las plantillas" at bounding box center [101, 116] width 111 height 13
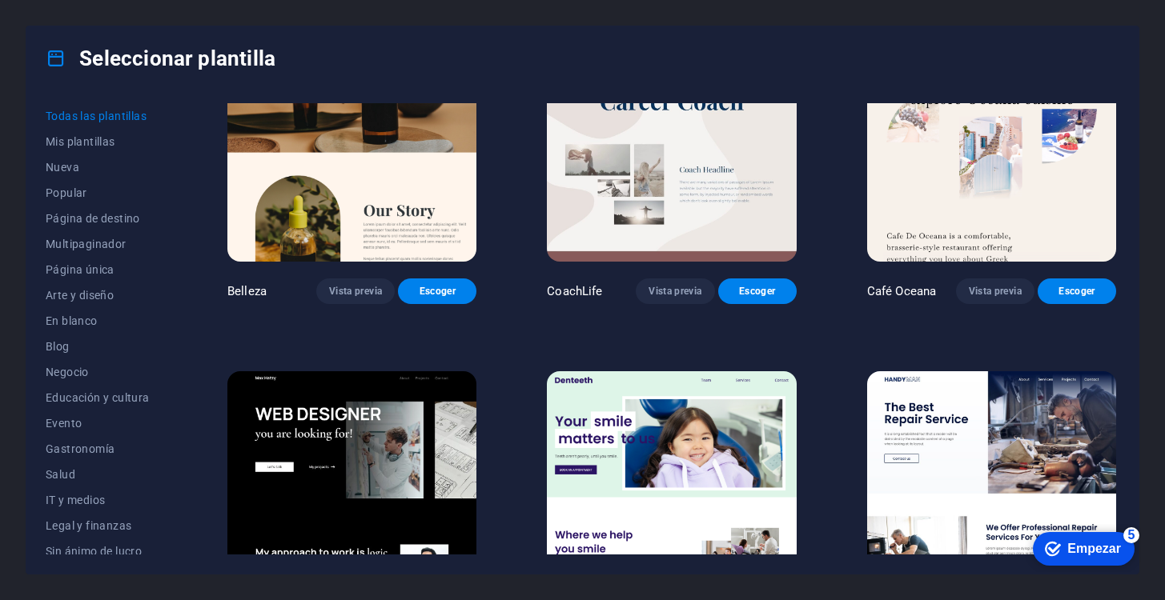
scroll to position [4909, 0]
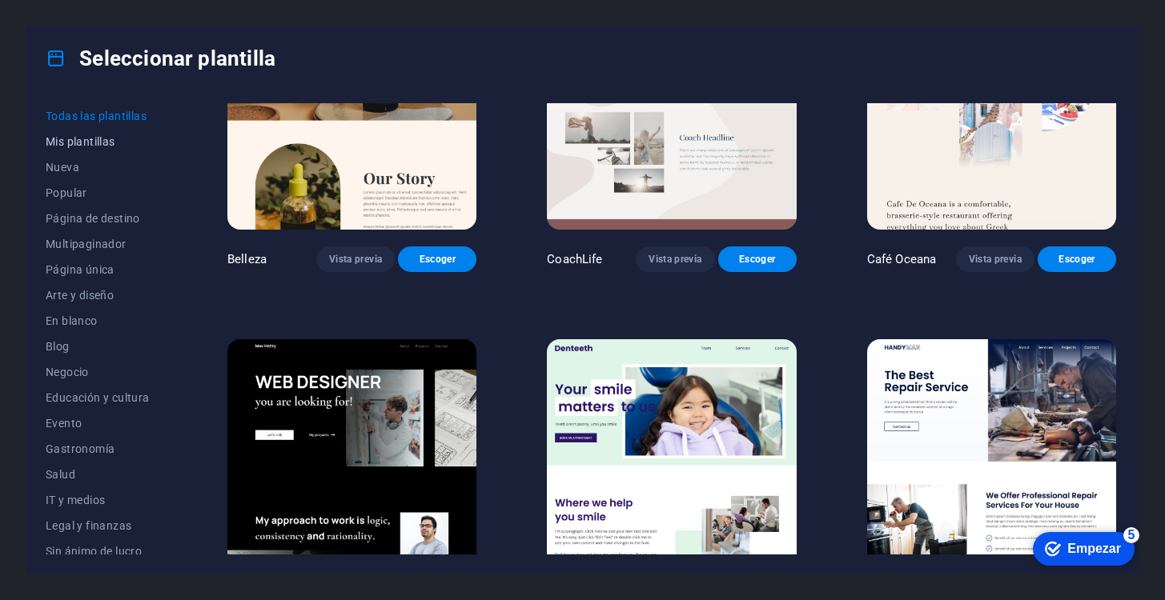
click at [85, 142] on span "Mis plantillas" at bounding box center [101, 141] width 111 height 13
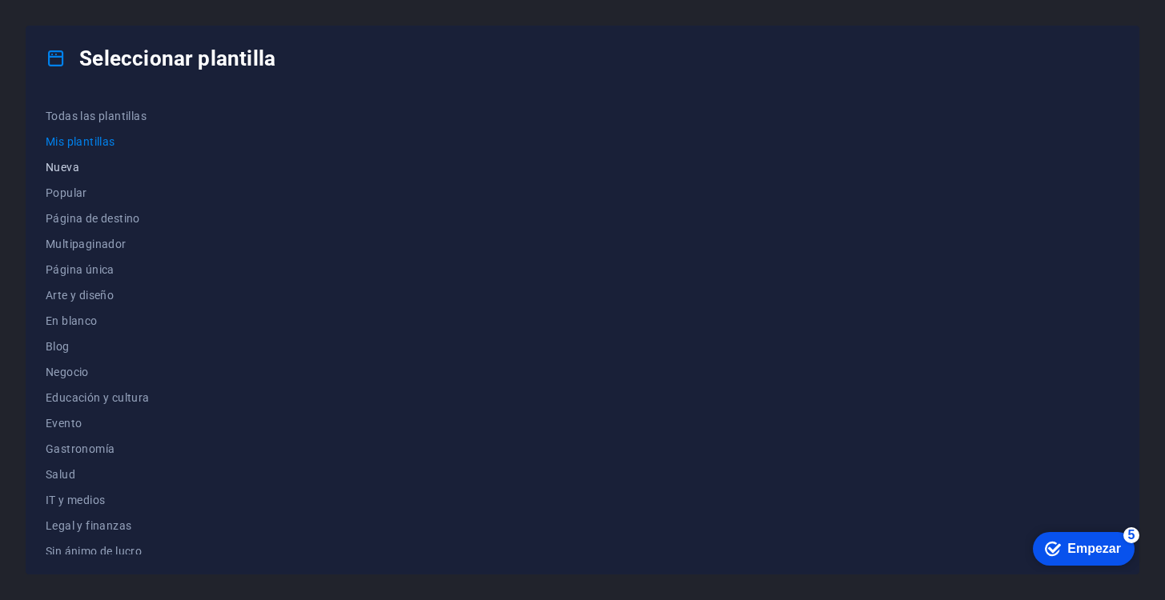
click at [66, 164] on span "Nueva" at bounding box center [101, 167] width 111 height 13
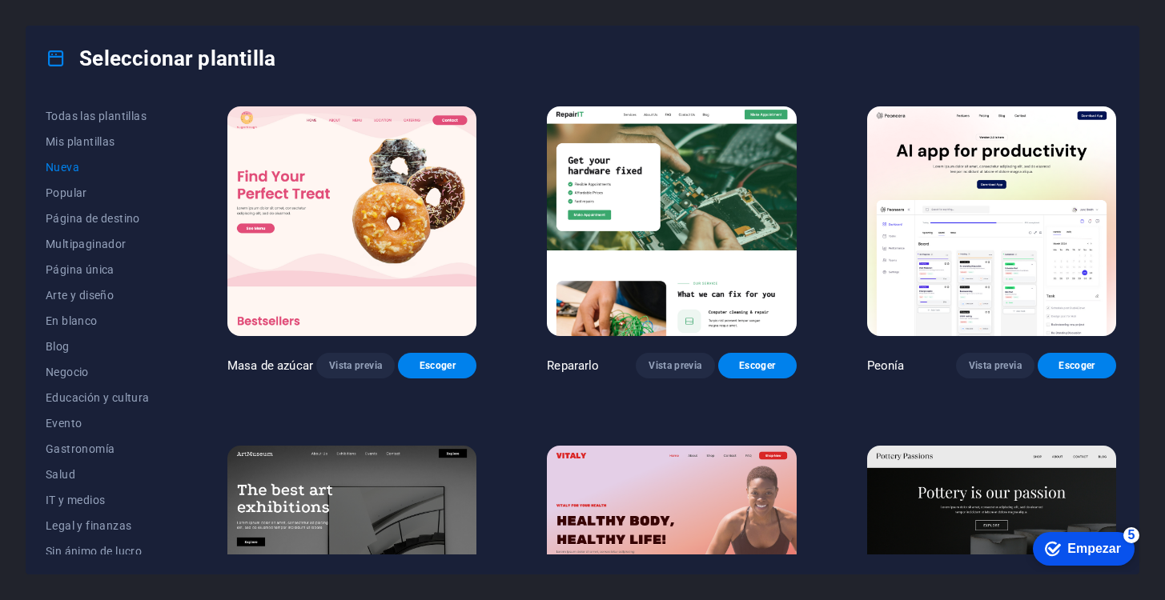
click at [66, 171] on span "Nueva" at bounding box center [101, 167] width 111 height 13
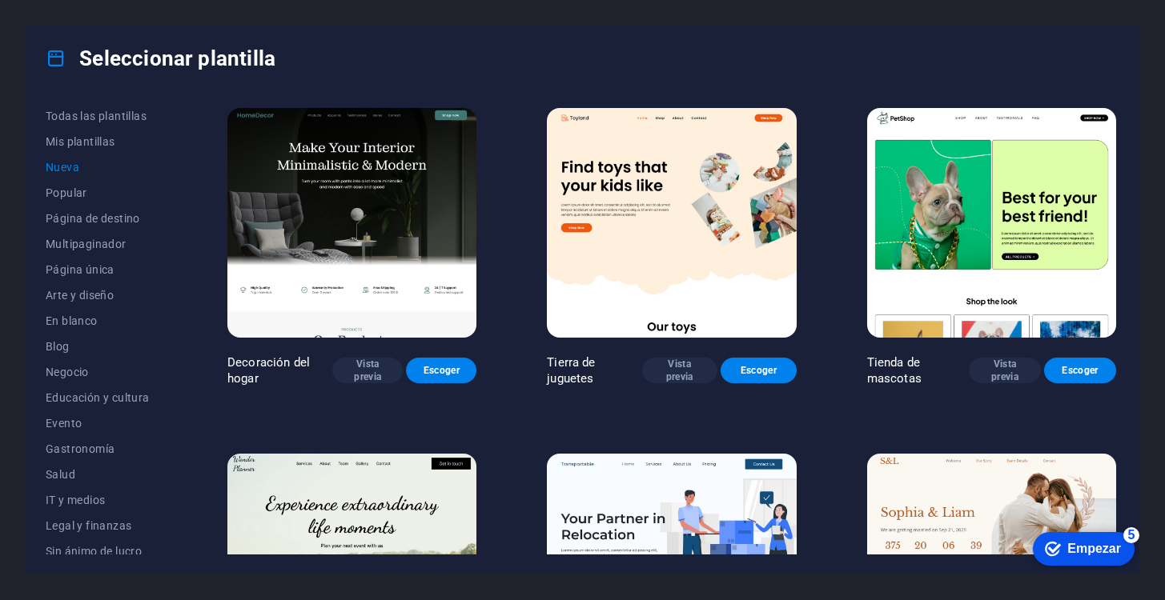
scroll to position [685, 0]
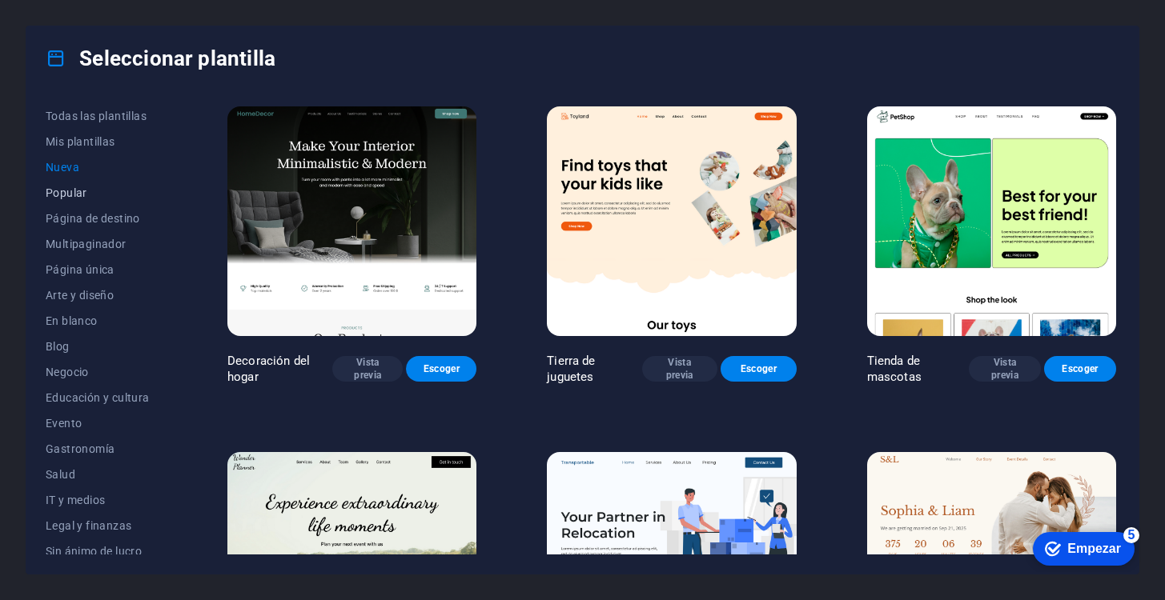
click at [64, 198] on font "Popular" at bounding box center [67, 193] width 42 height 13
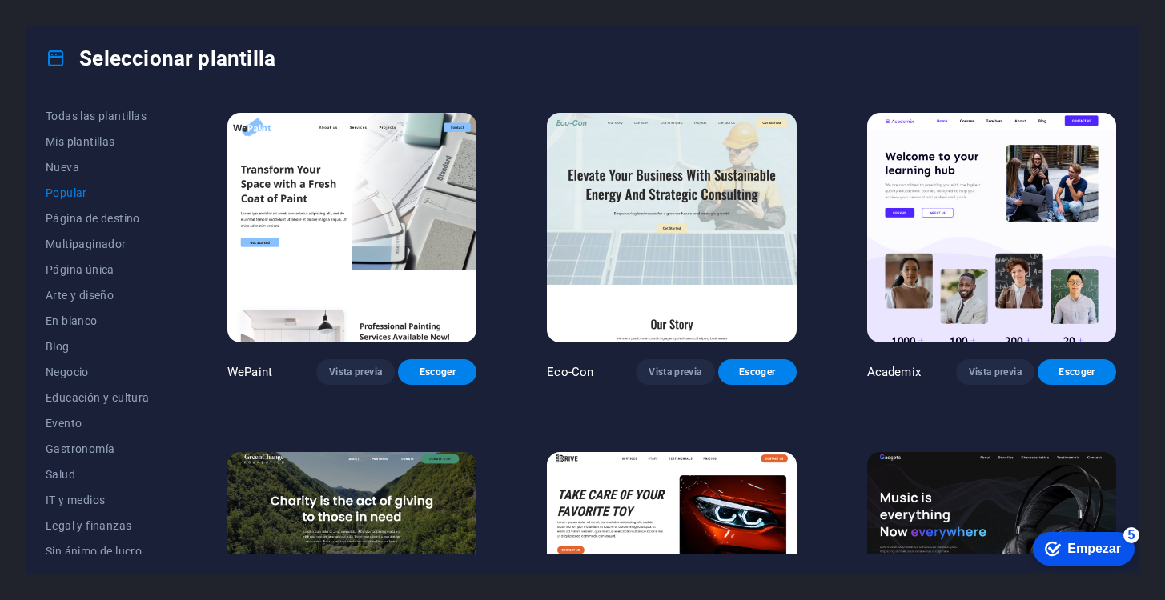
scroll to position [341, 0]
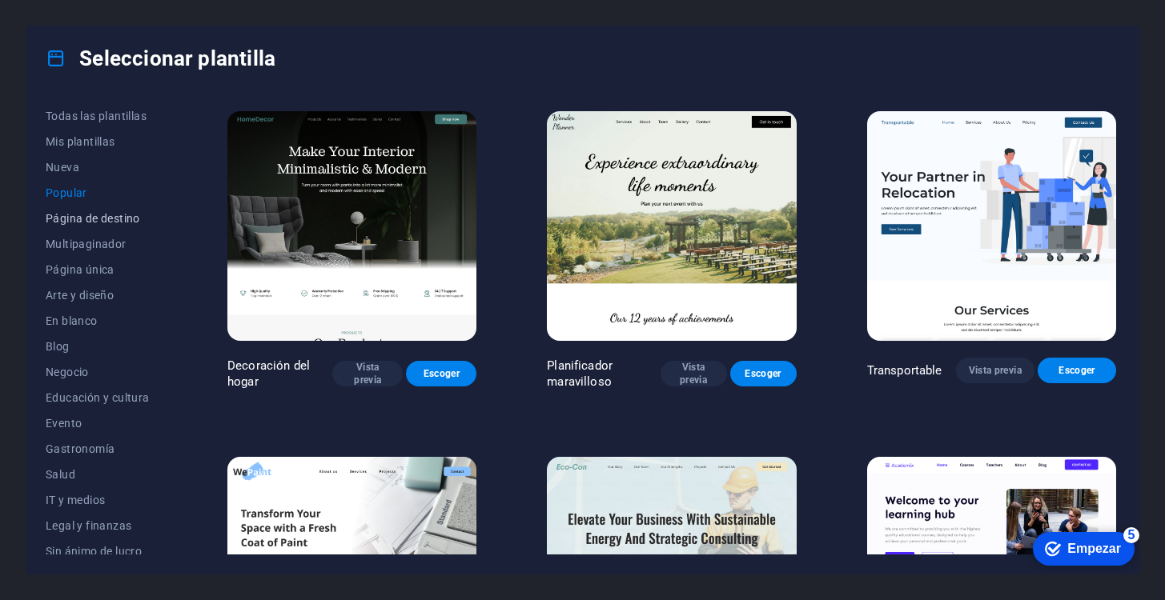
click at [70, 214] on font "Página de destino" at bounding box center [93, 218] width 94 height 13
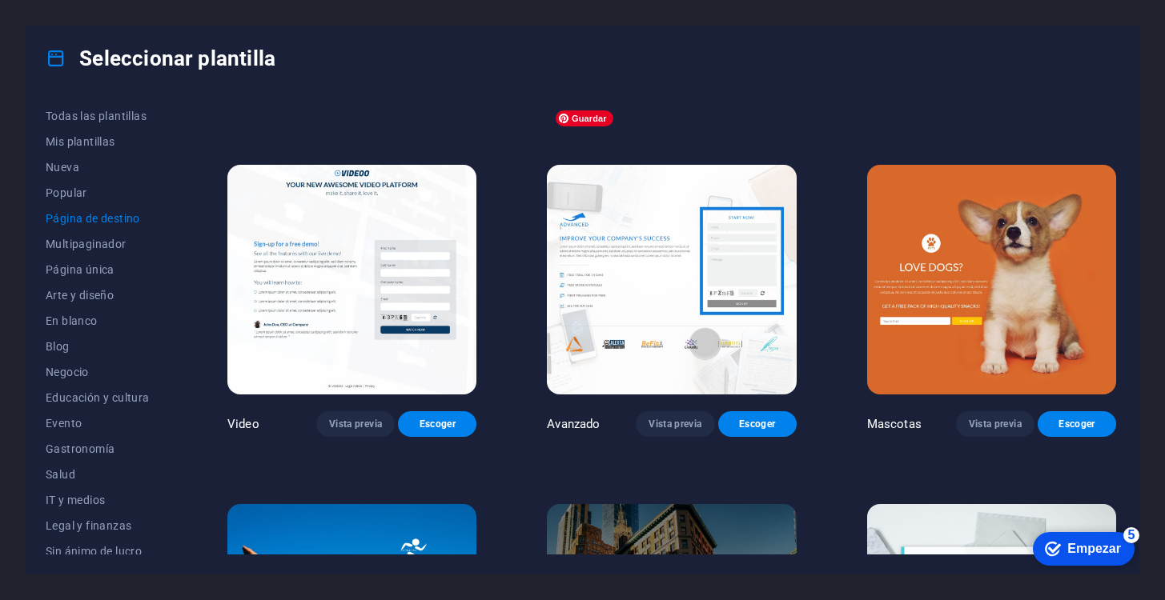
scroll to position [628, 0]
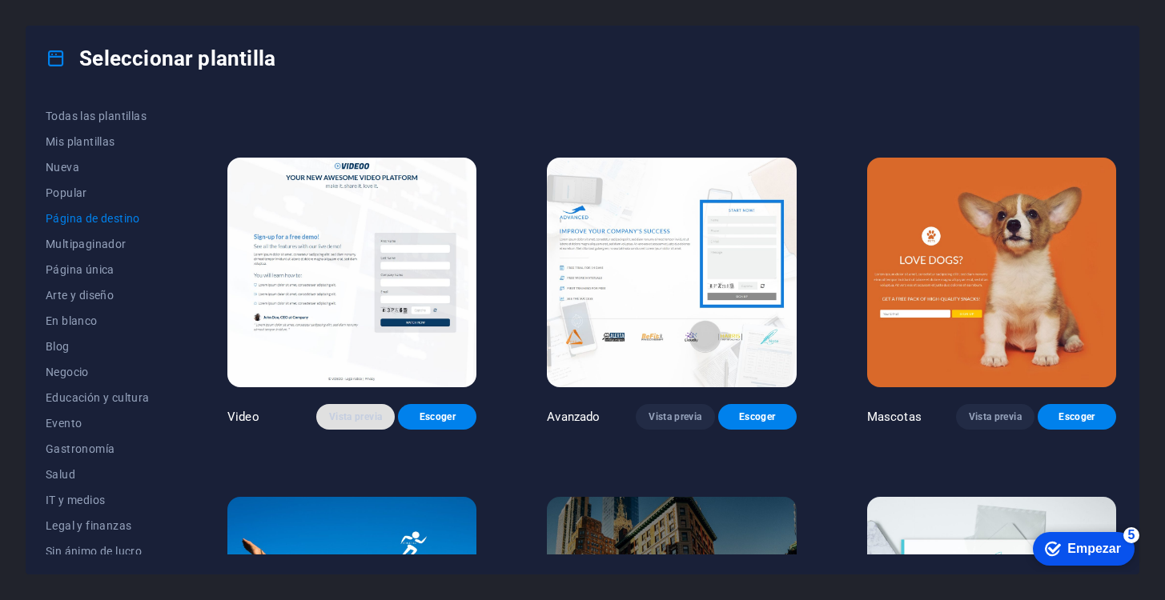
click at [329, 412] on font "Vista previa" at bounding box center [355, 417] width 53 height 11
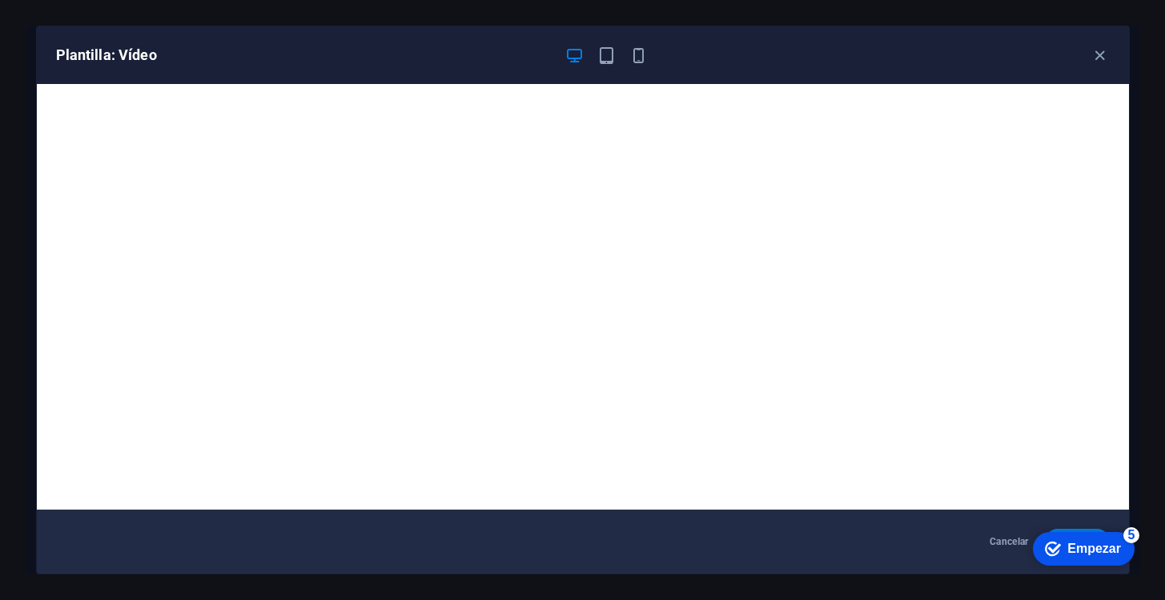
scroll to position [3, 0]
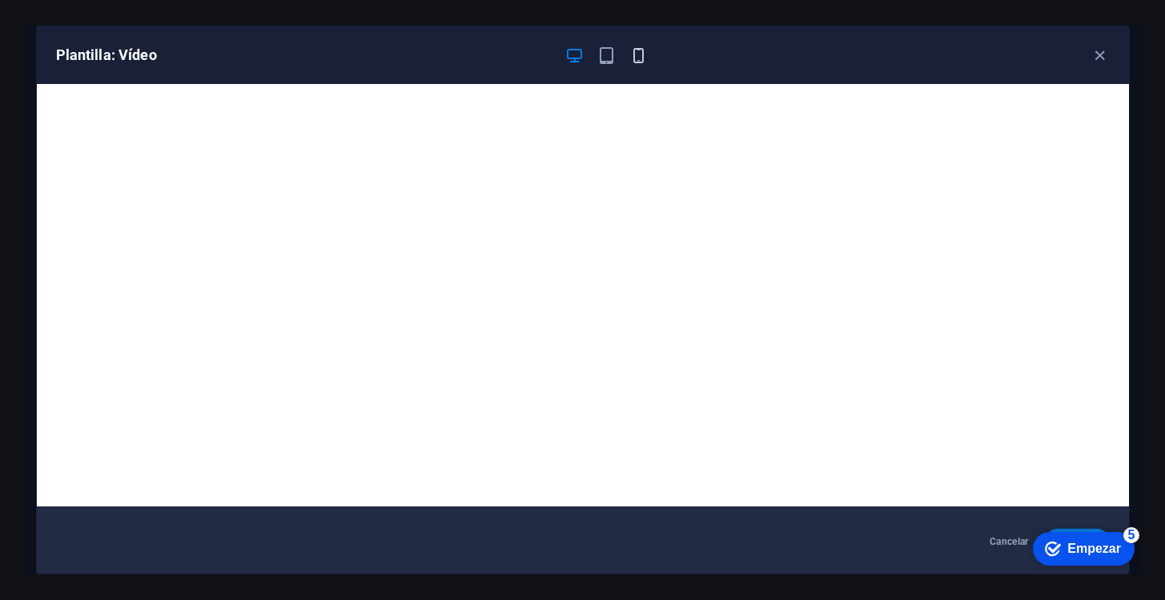
click at [641, 54] on icon "button" at bounding box center [638, 55] width 18 height 18
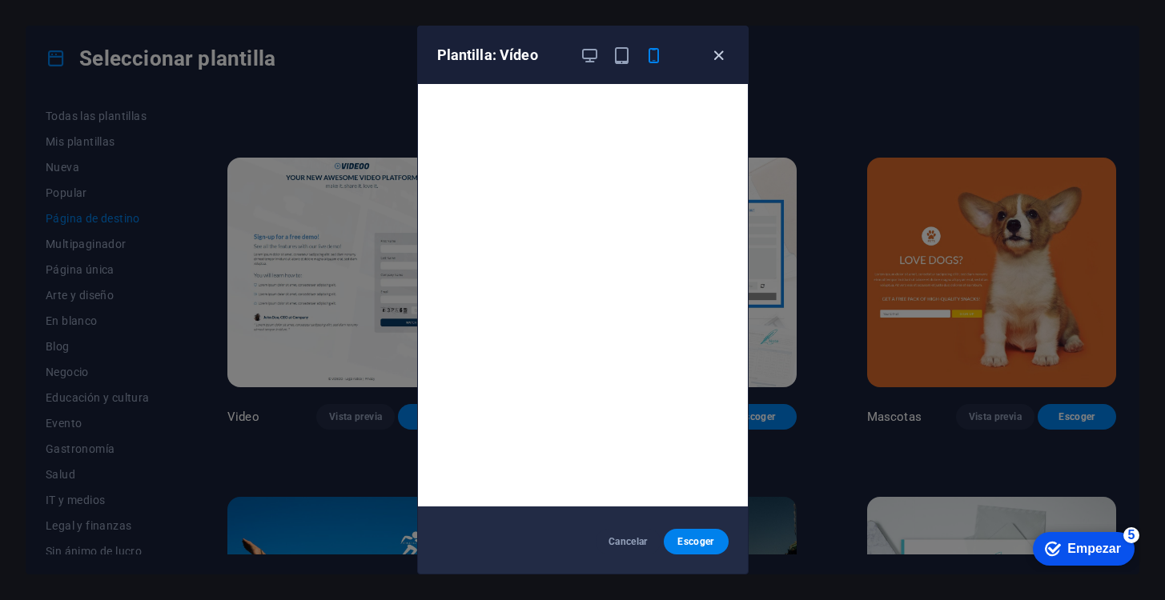
click at [721, 53] on icon "button" at bounding box center [718, 55] width 18 height 18
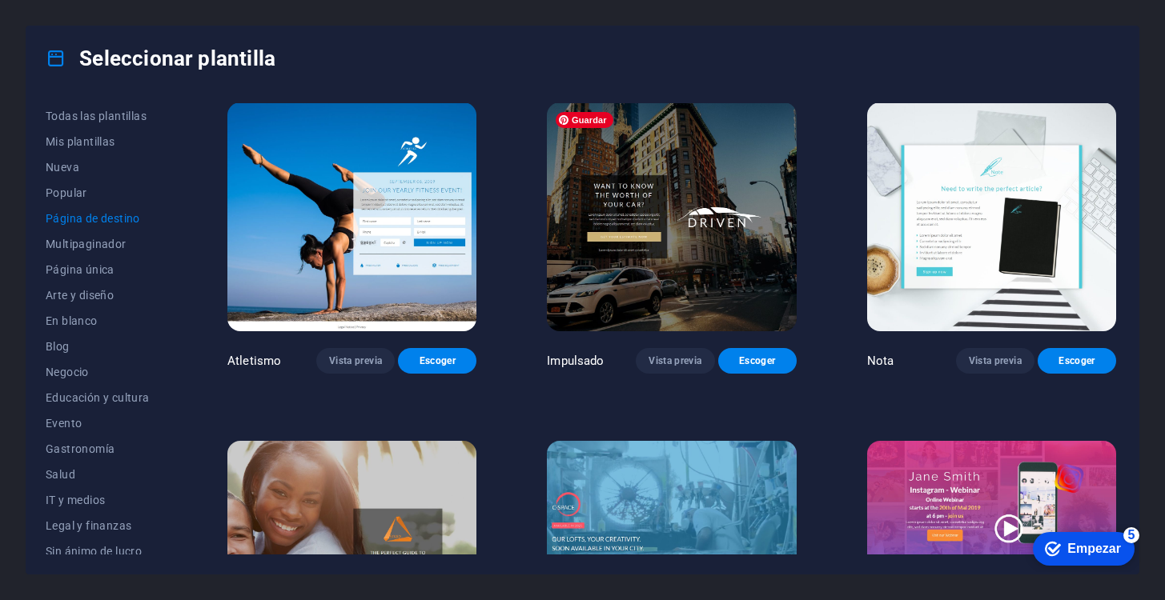
scroll to position [1028, 0]
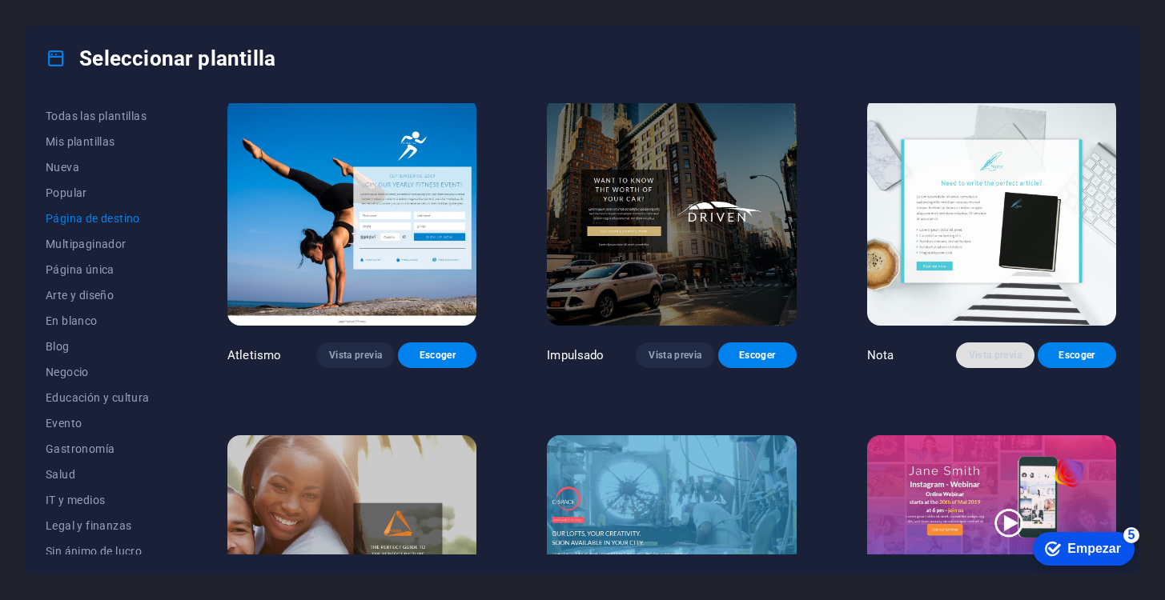
click at [963, 343] on button "Vista previa" at bounding box center [995, 356] width 78 height 26
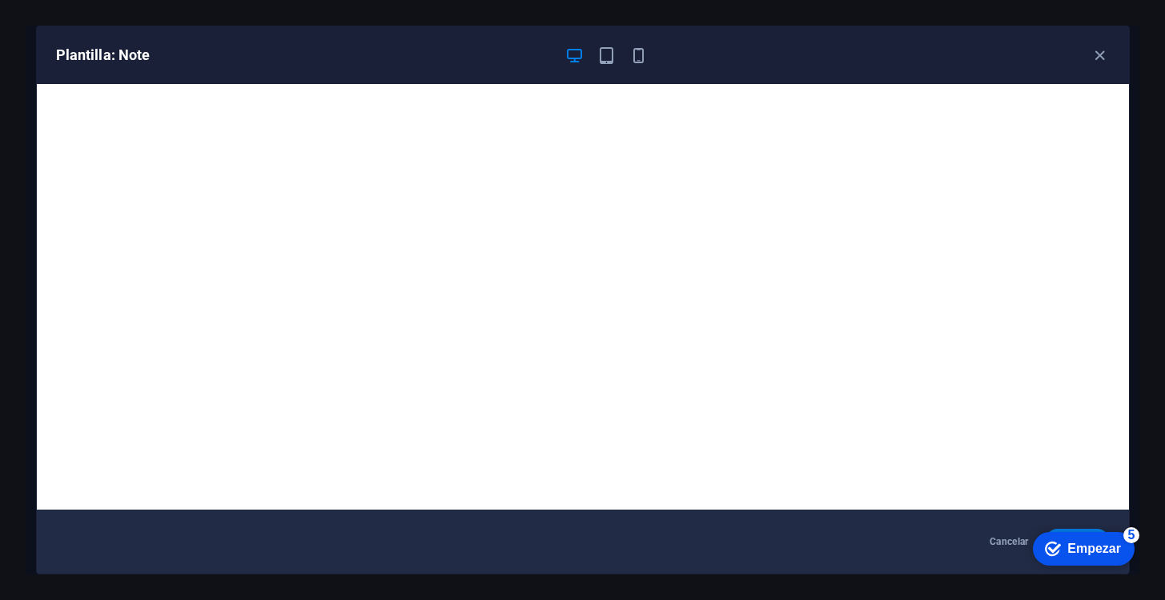
scroll to position [3, 0]
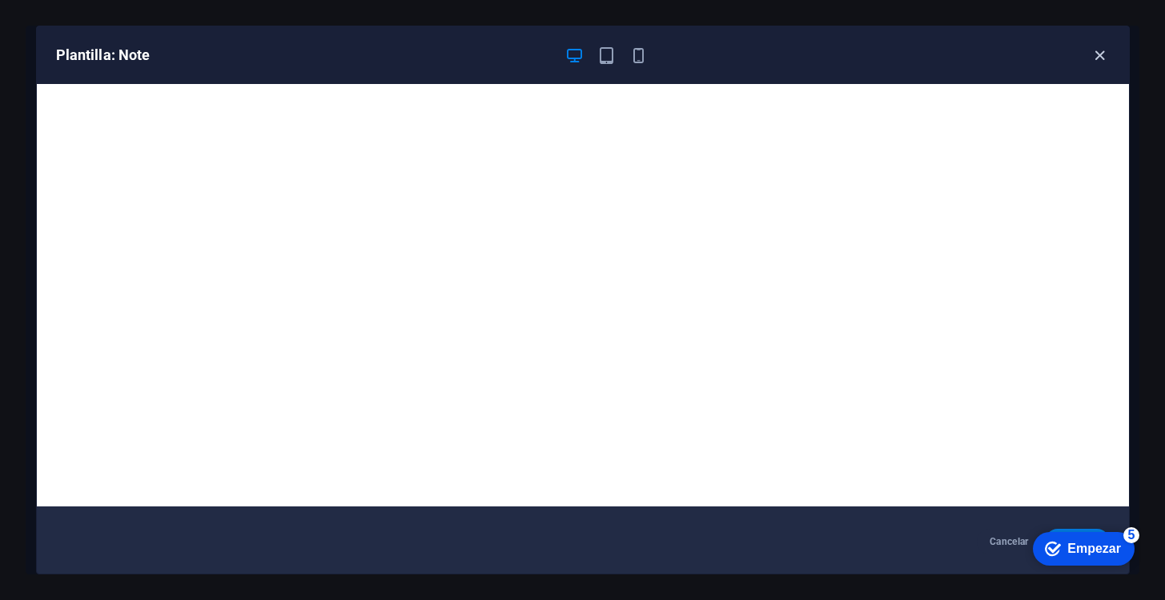
click at [1107, 51] on icon "button" at bounding box center [1099, 55] width 18 height 18
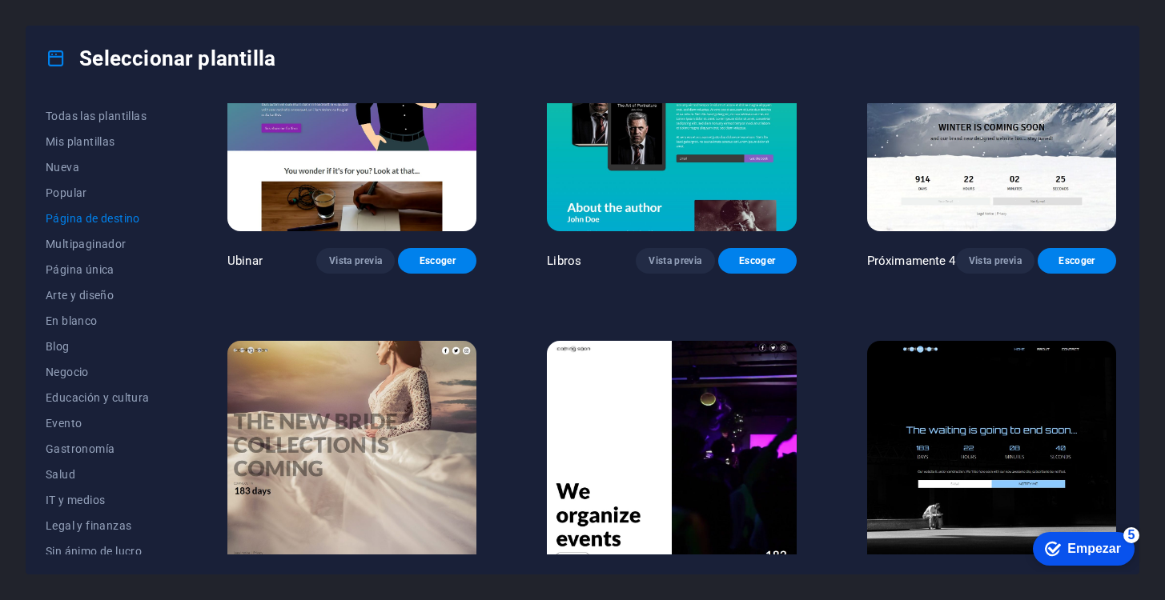
scroll to position [2546, 0]
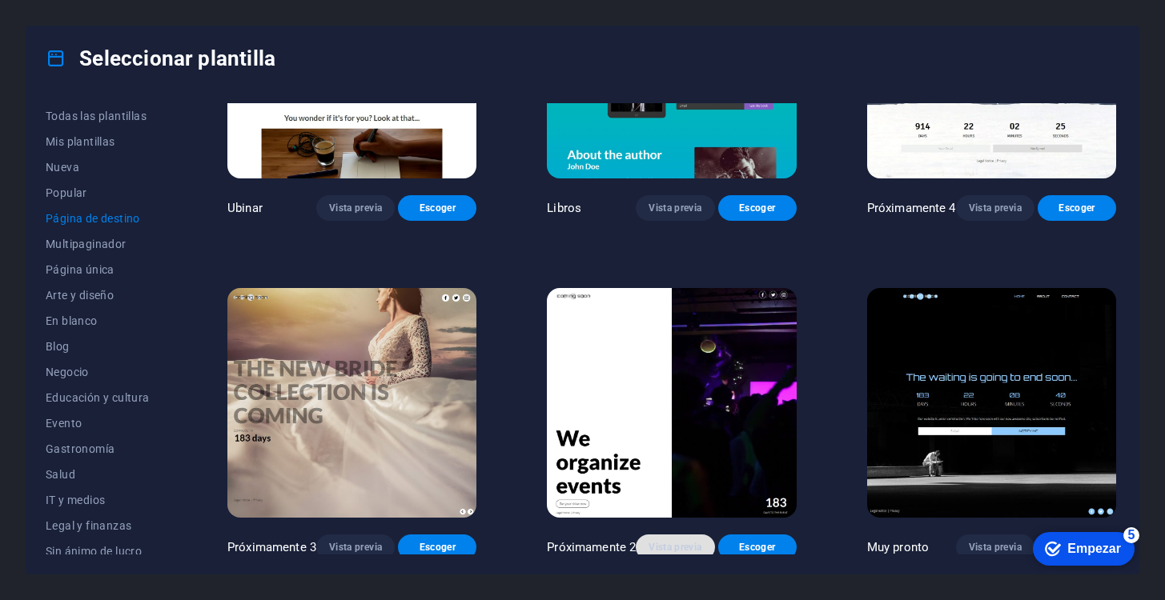
click at [683, 541] on font "Vista previa" at bounding box center [675, 547] width 53 height 13
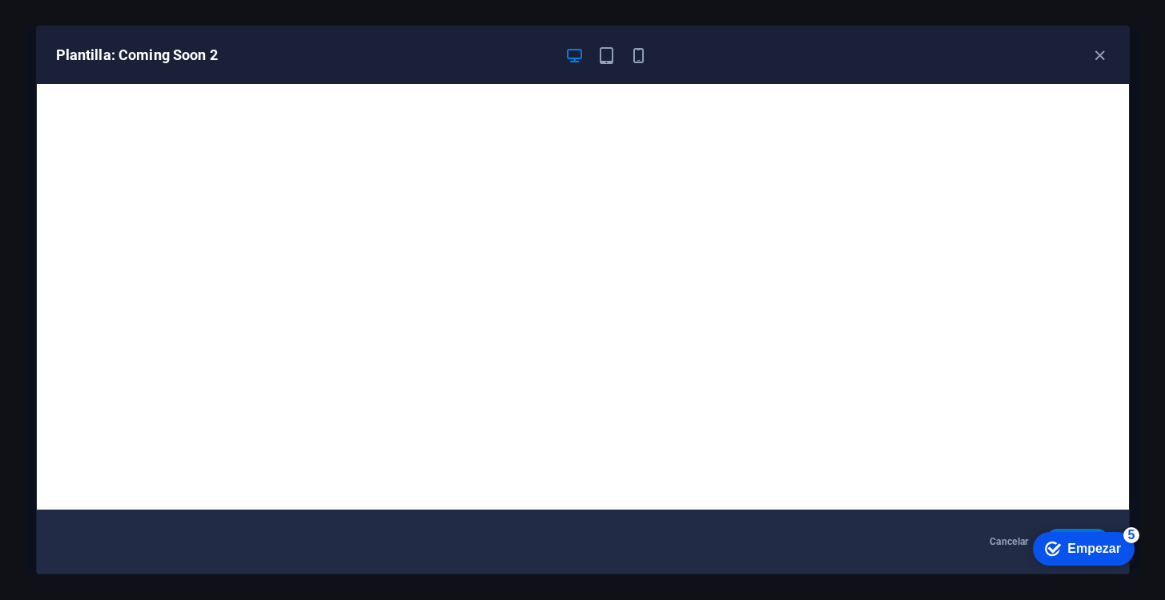
scroll to position [3, 0]
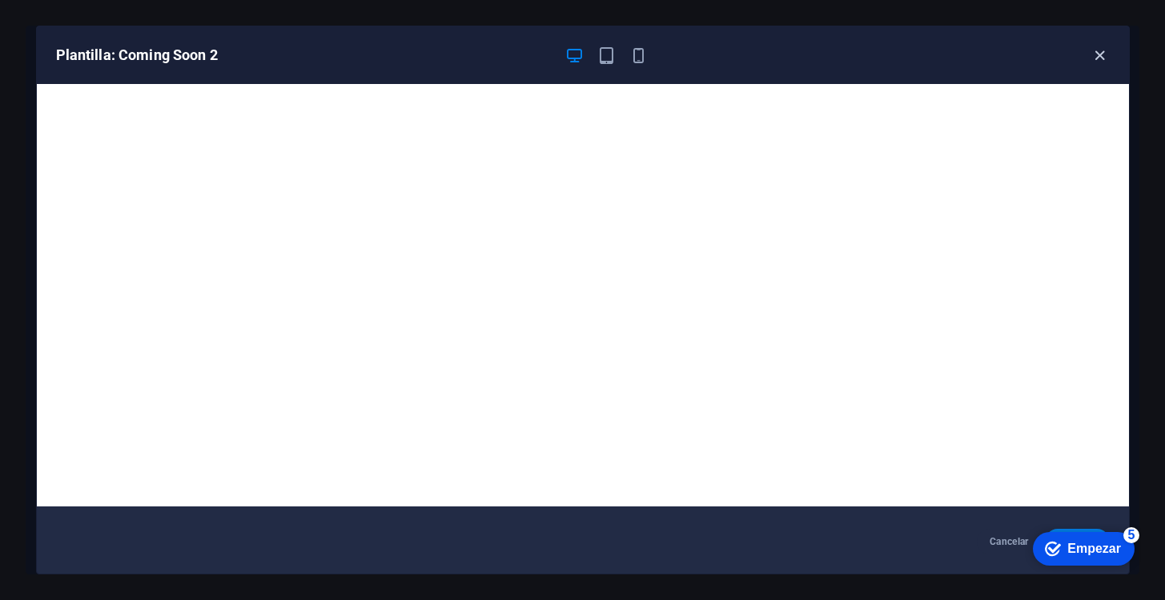
click at [1102, 51] on icon "button" at bounding box center [1099, 55] width 18 height 18
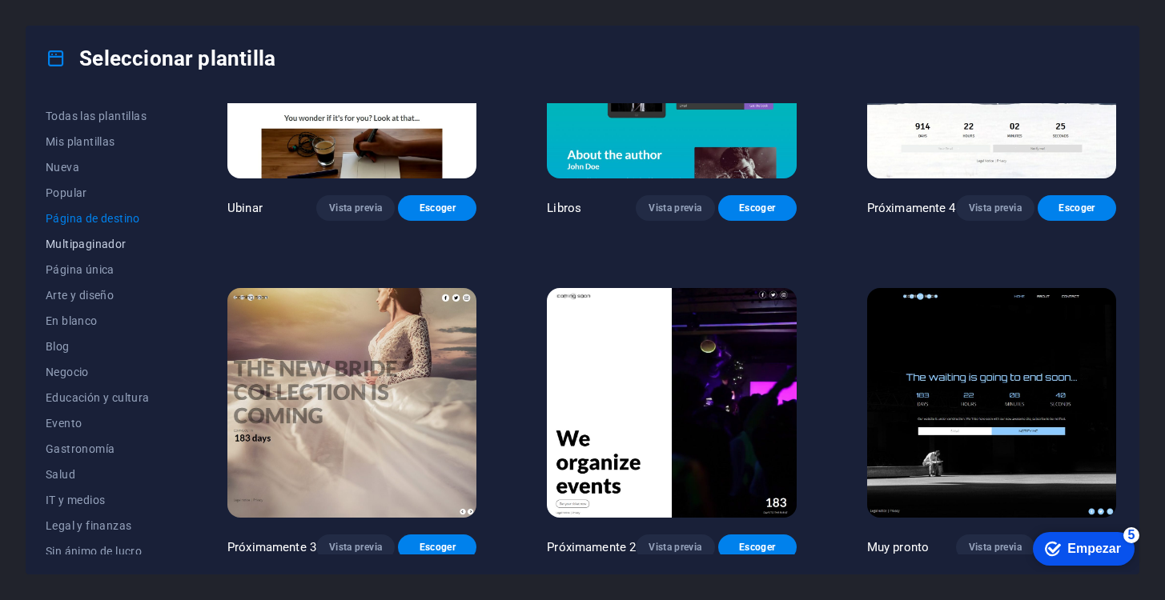
click at [86, 239] on font "Multipaginador" at bounding box center [86, 244] width 81 height 13
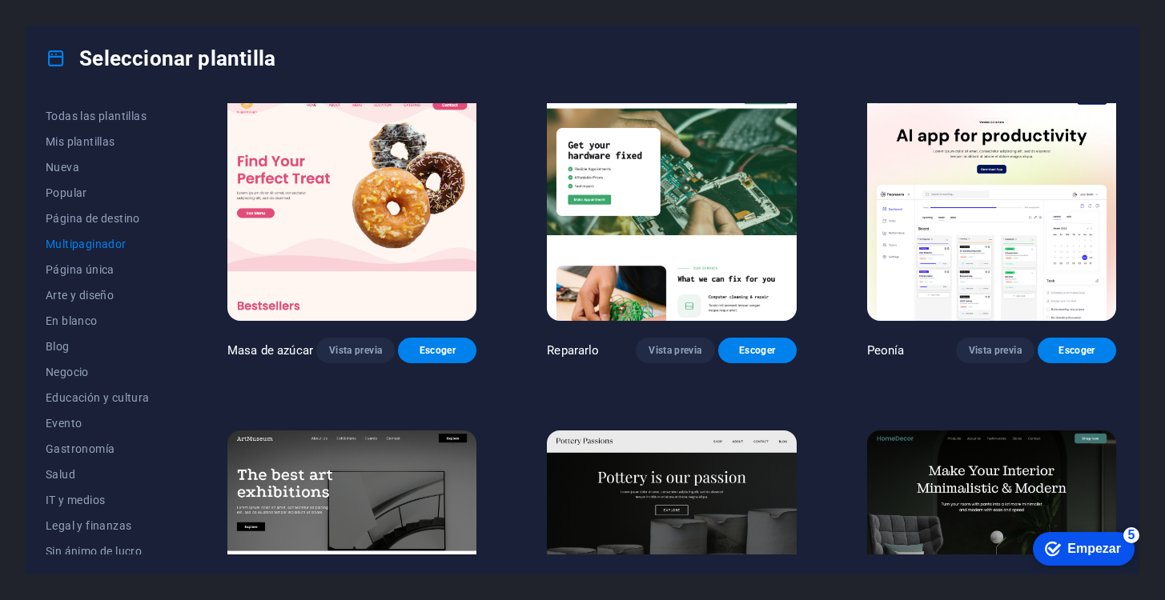
scroll to position [0, 0]
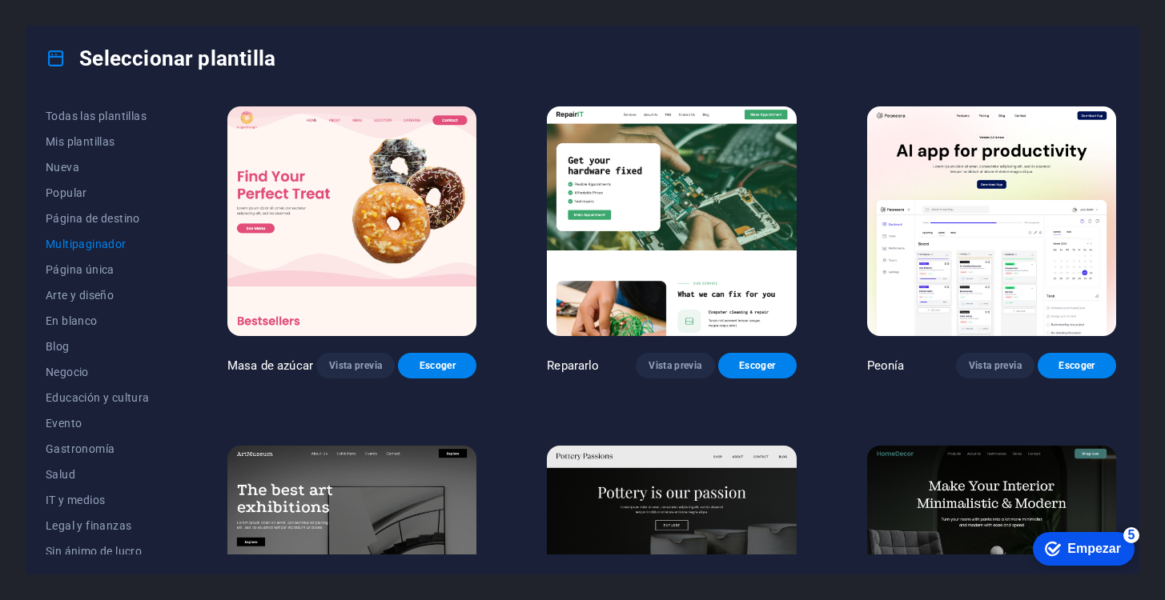
click at [97, 245] on font "Multipaginador" at bounding box center [86, 244] width 81 height 13
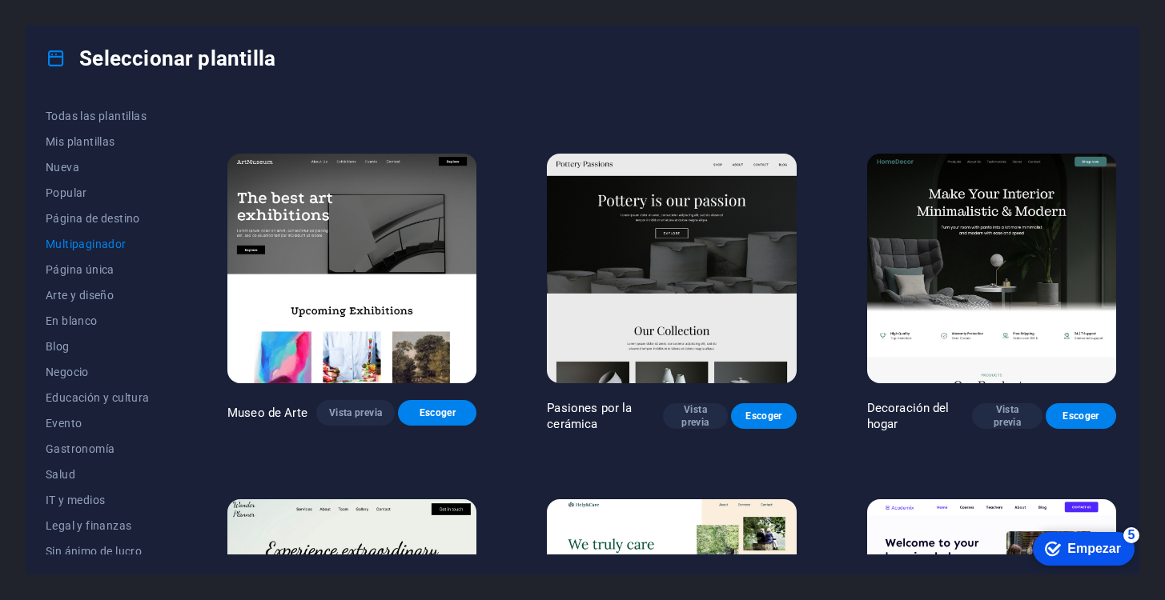
scroll to position [295, 0]
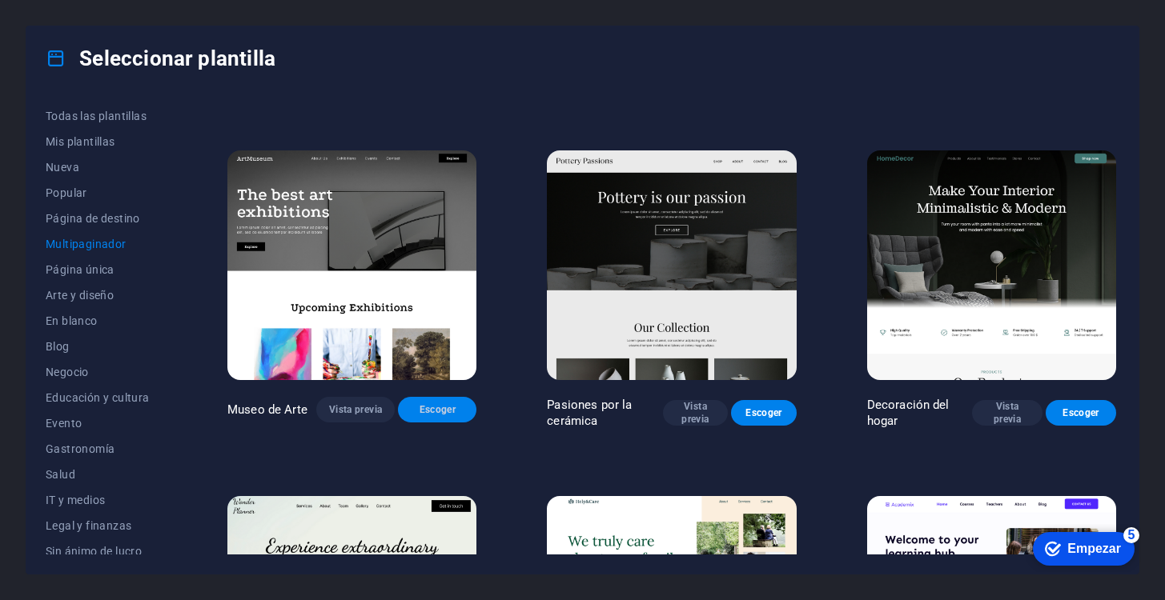
click at [440, 408] on font "Escoger" at bounding box center [438, 409] width 36 height 11
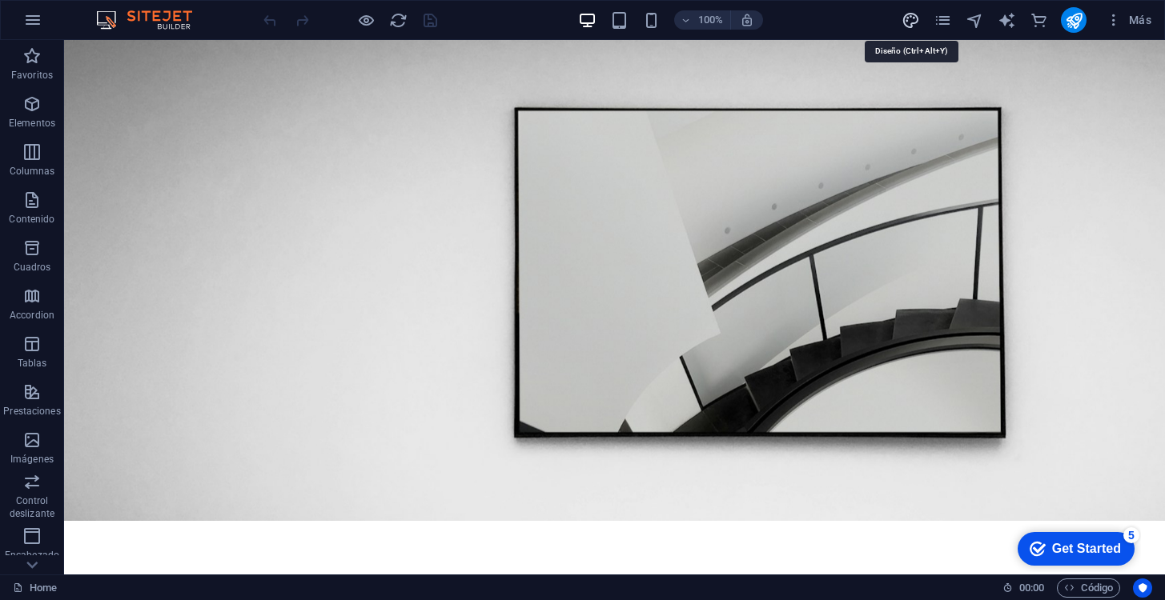
click at [914, 16] on icon "design" at bounding box center [911, 20] width 18 height 18
select select "px"
select select "300"
select select "px"
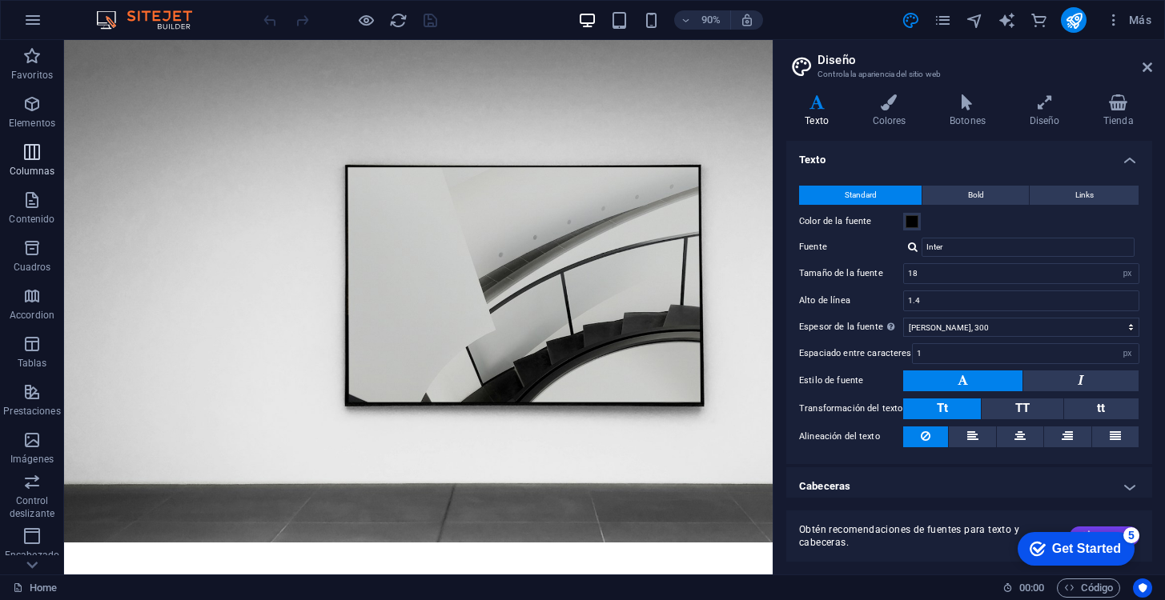
click at [41, 165] on p "Columnas" at bounding box center [33, 171] width 46 height 13
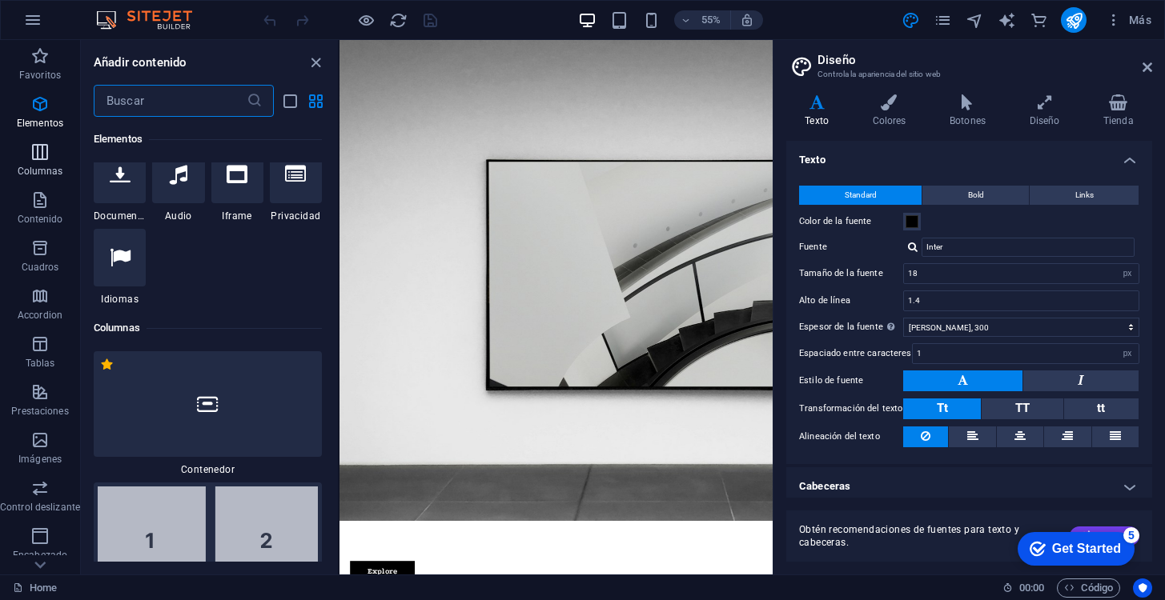
scroll to position [924, 0]
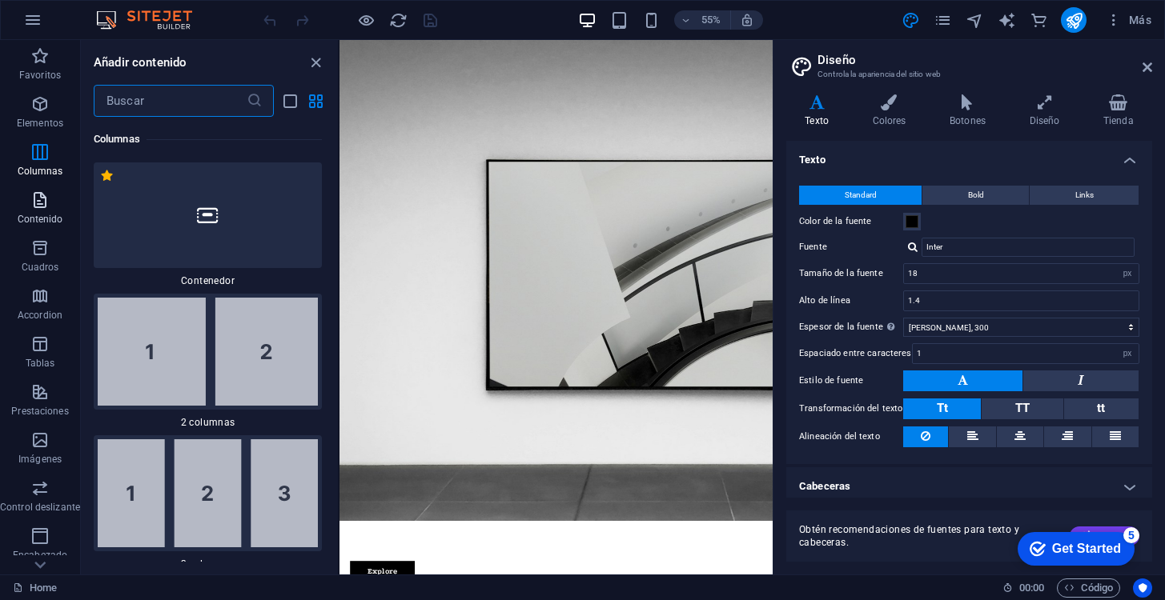
click at [39, 215] on p "Contenido" at bounding box center [41, 219] width 46 height 13
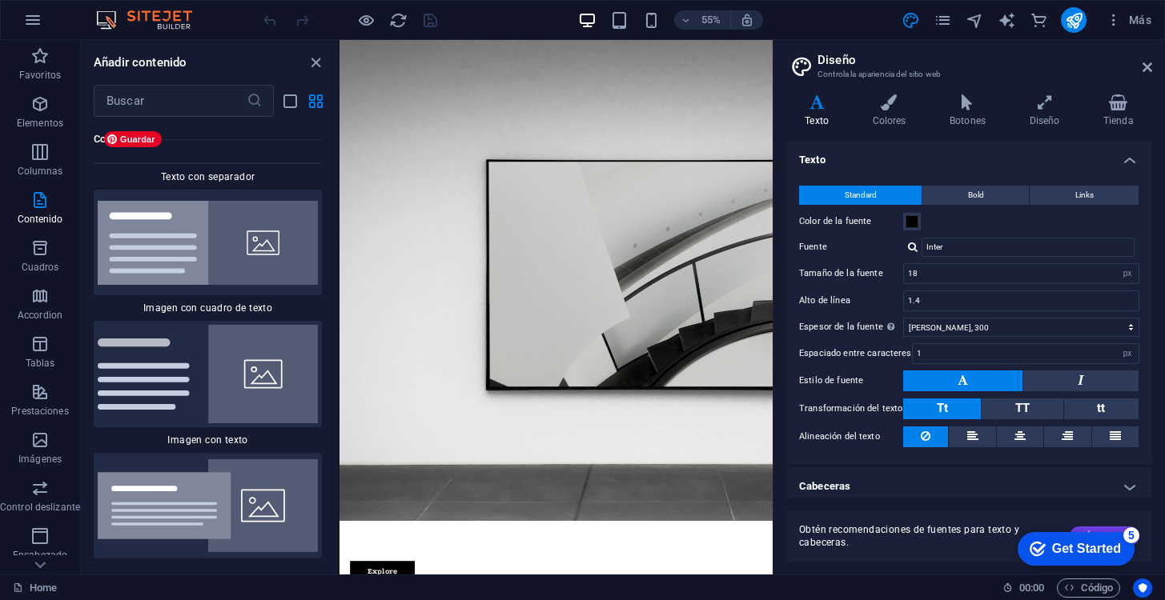
scroll to position [5875, 0]
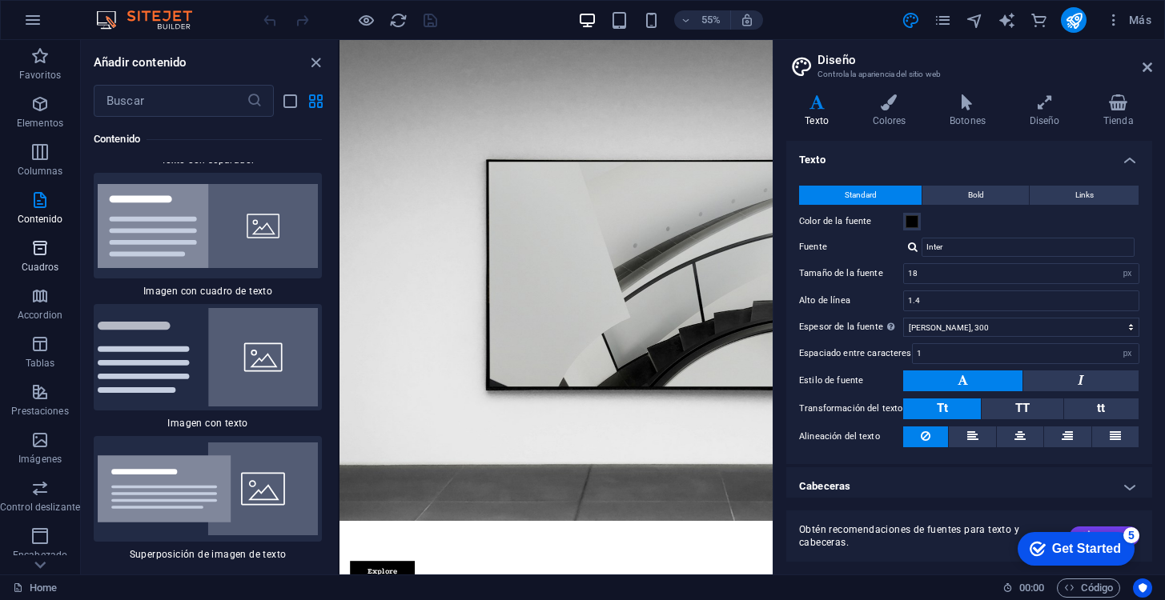
click at [46, 270] on p "Cuadros" at bounding box center [41, 267] width 38 height 13
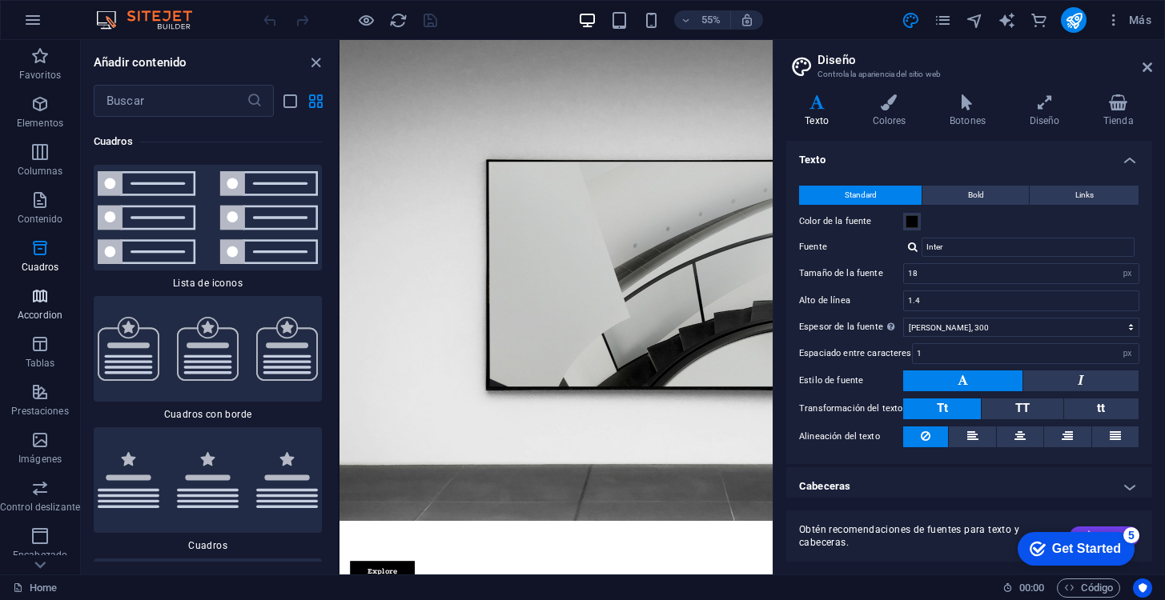
click at [41, 306] on span "Accordion" at bounding box center [40, 306] width 80 height 38
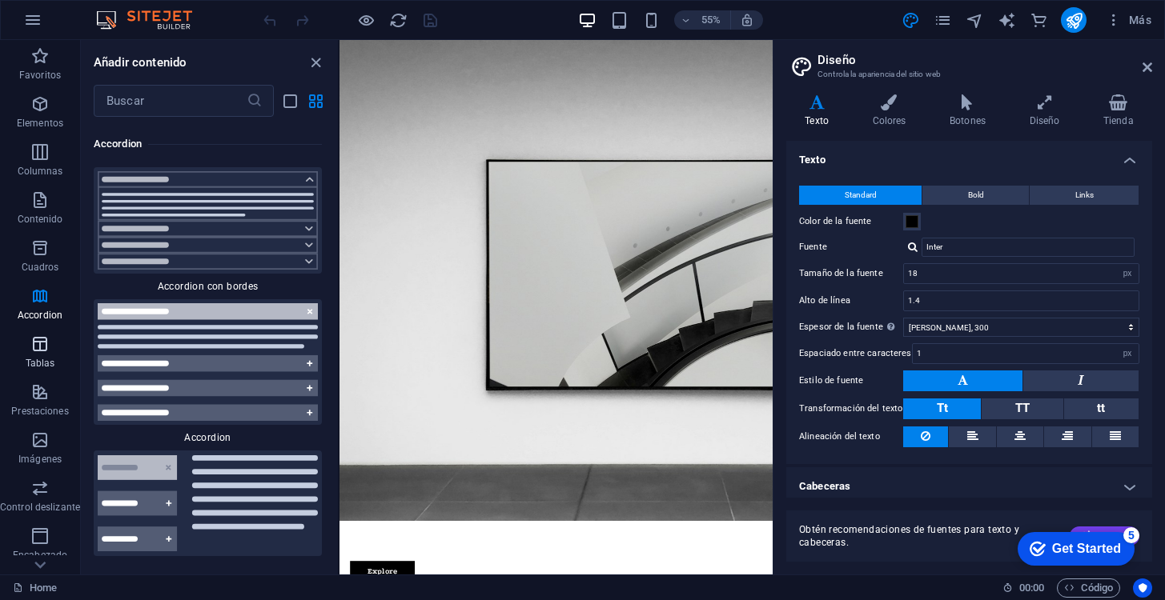
click at [38, 351] on icon "button" at bounding box center [39, 344] width 19 height 19
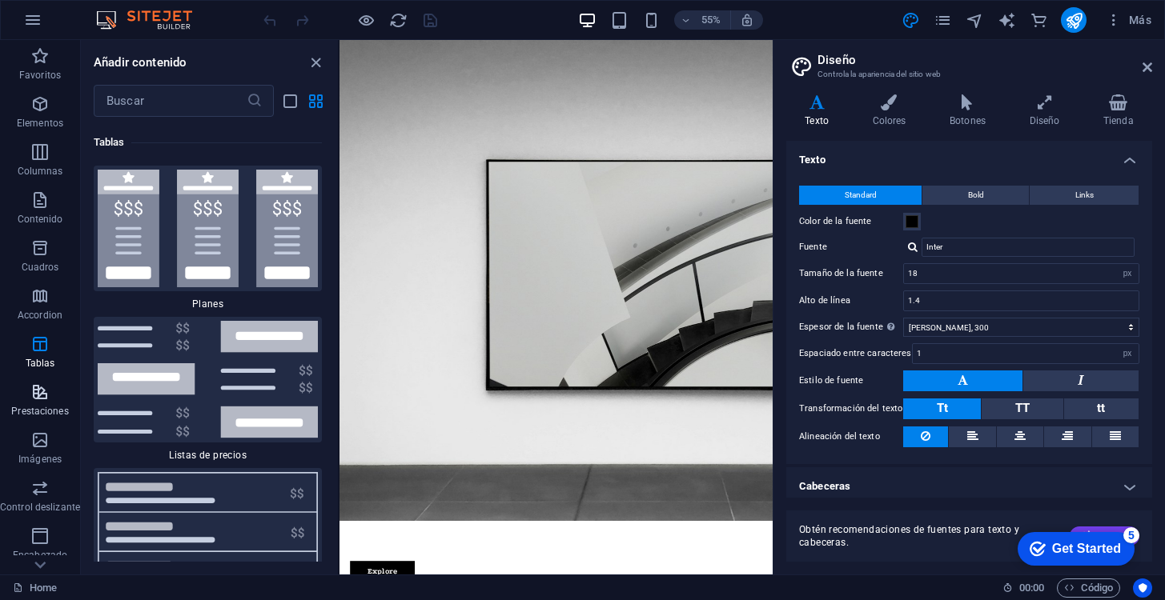
click at [42, 401] on icon "button" at bounding box center [39, 392] width 19 height 19
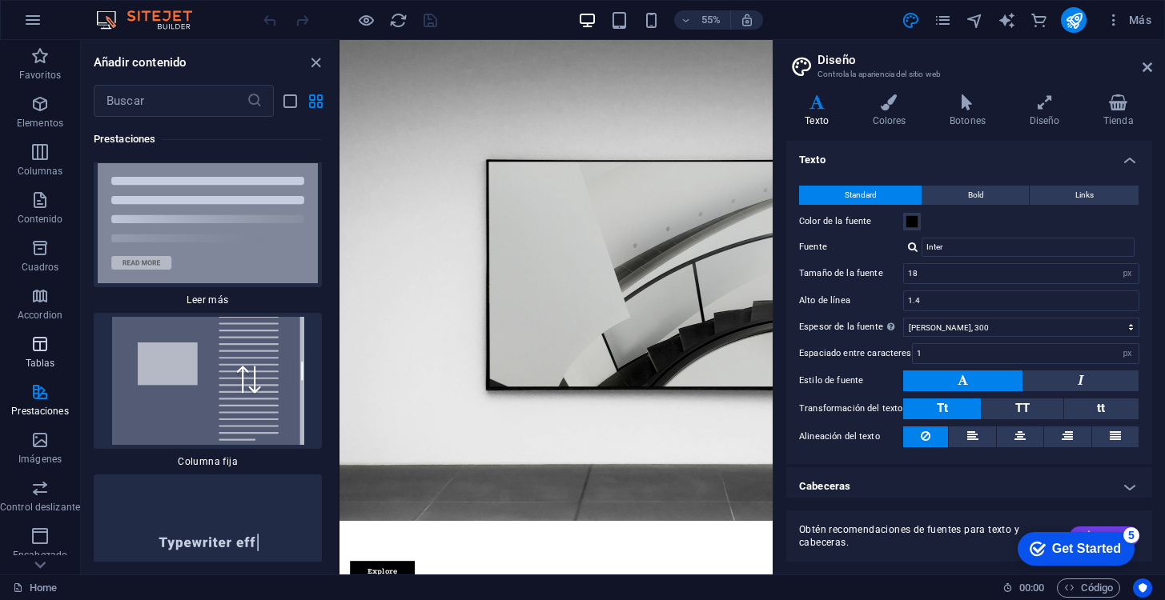
click at [39, 371] on span "Tablas" at bounding box center [40, 354] width 80 height 38
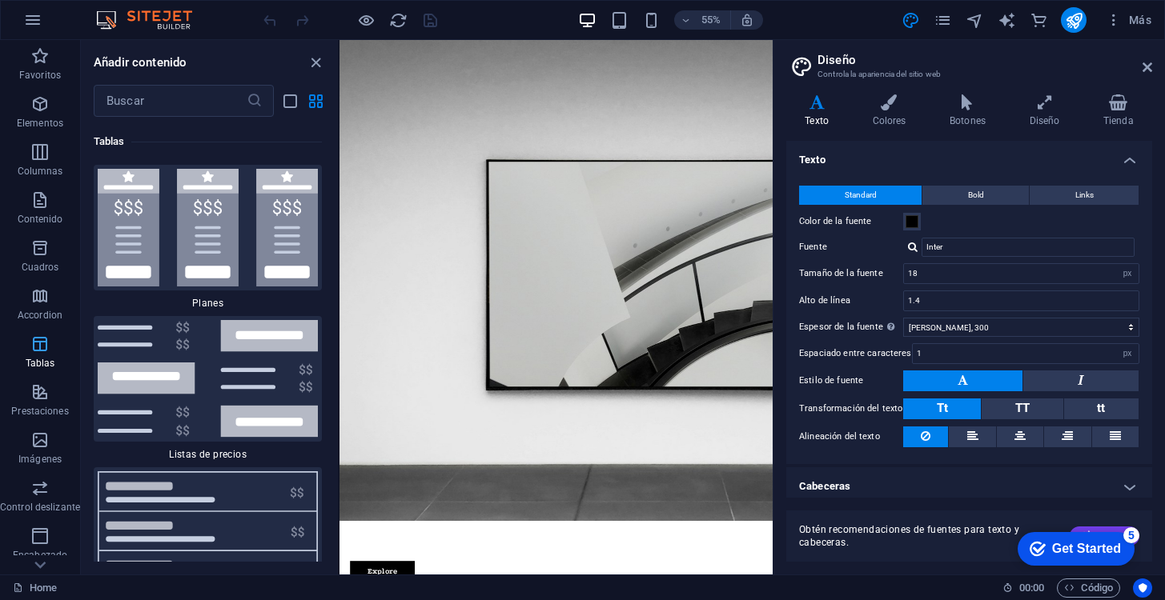
scroll to position [10837, 0]
click at [135, 204] on img at bounding box center [208, 229] width 220 height 118
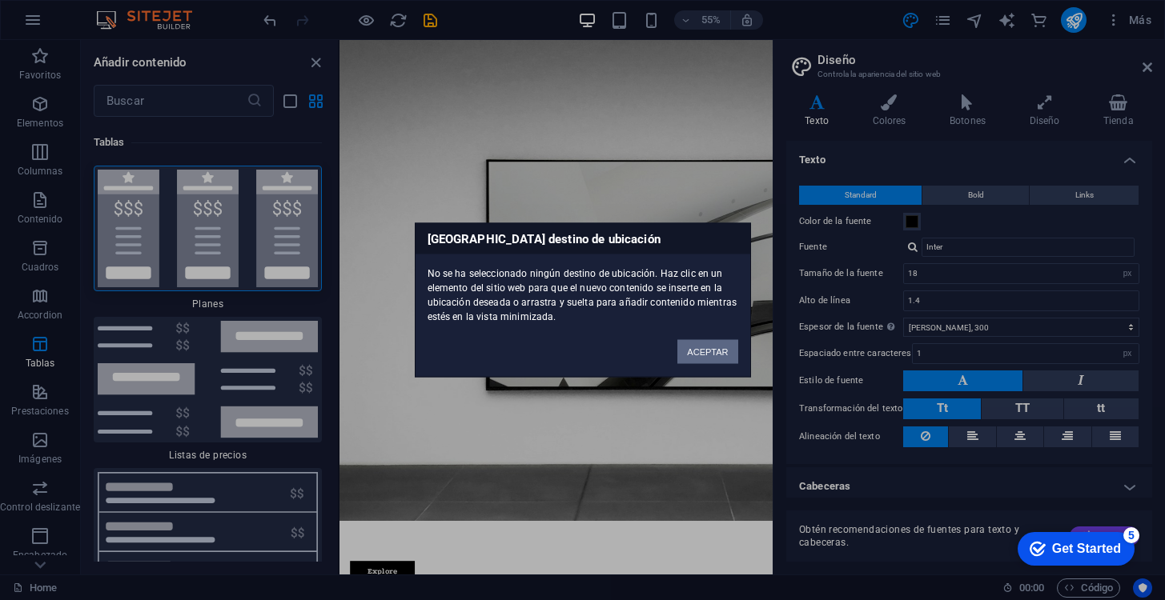
click at [715, 350] on button "ACEPTAR" at bounding box center [707, 352] width 60 height 24
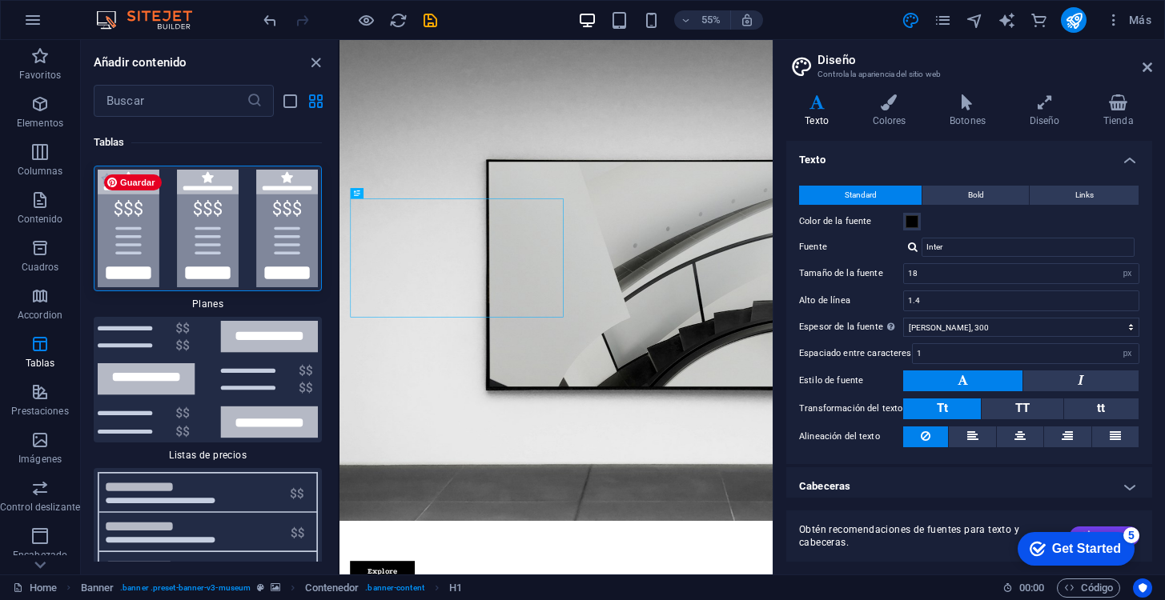
click at [147, 234] on img at bounding box center [208, 229] width 220 height 118
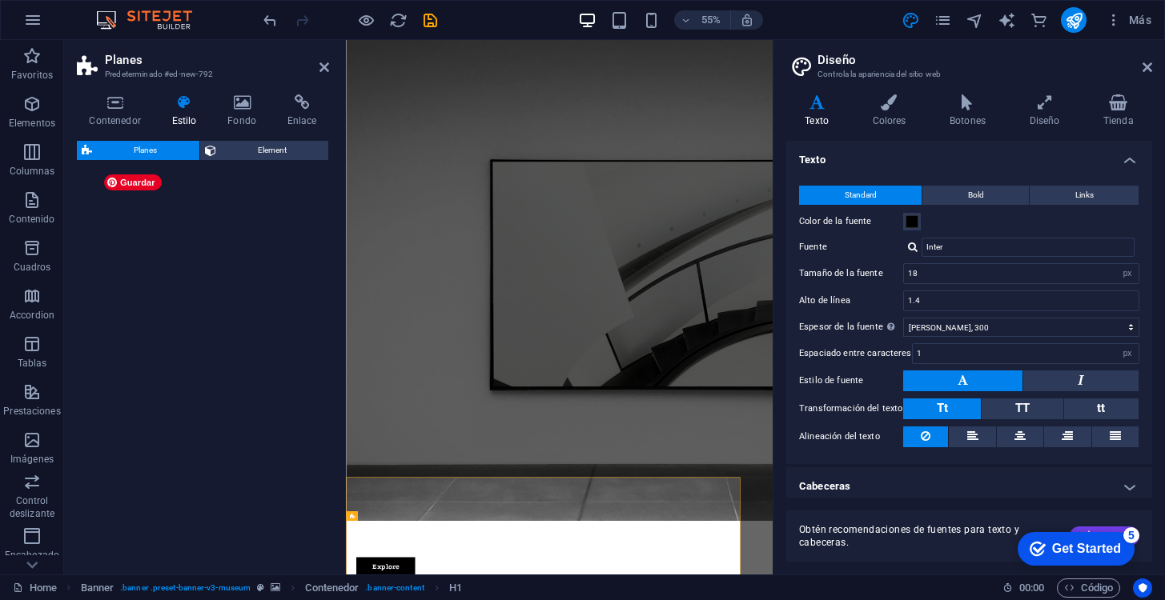
select select "rem"
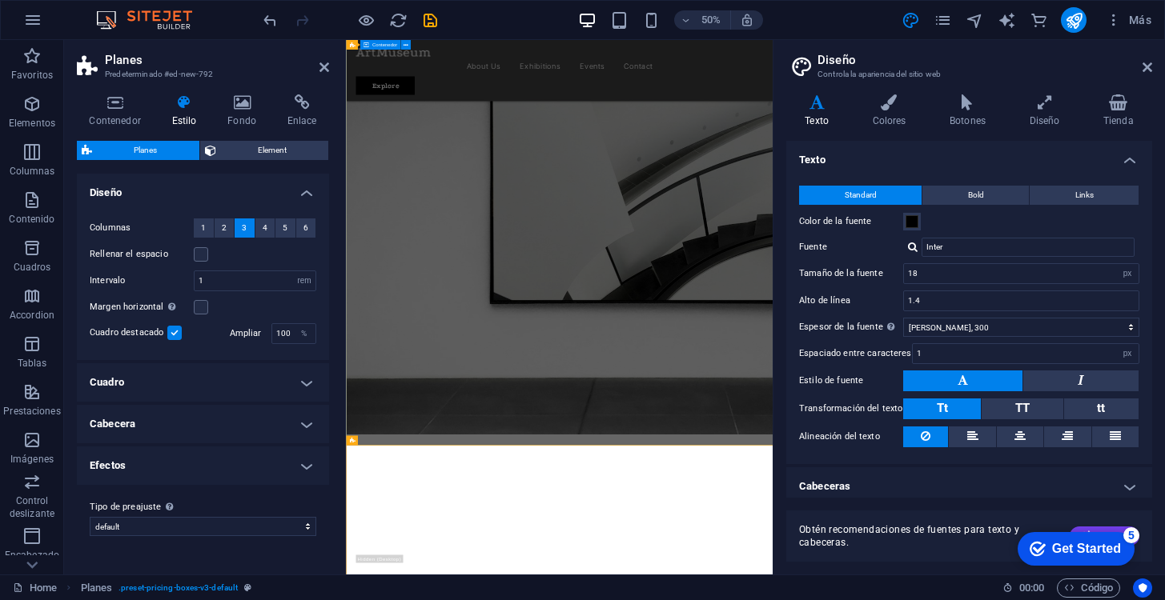
scroll to position [0, 0]
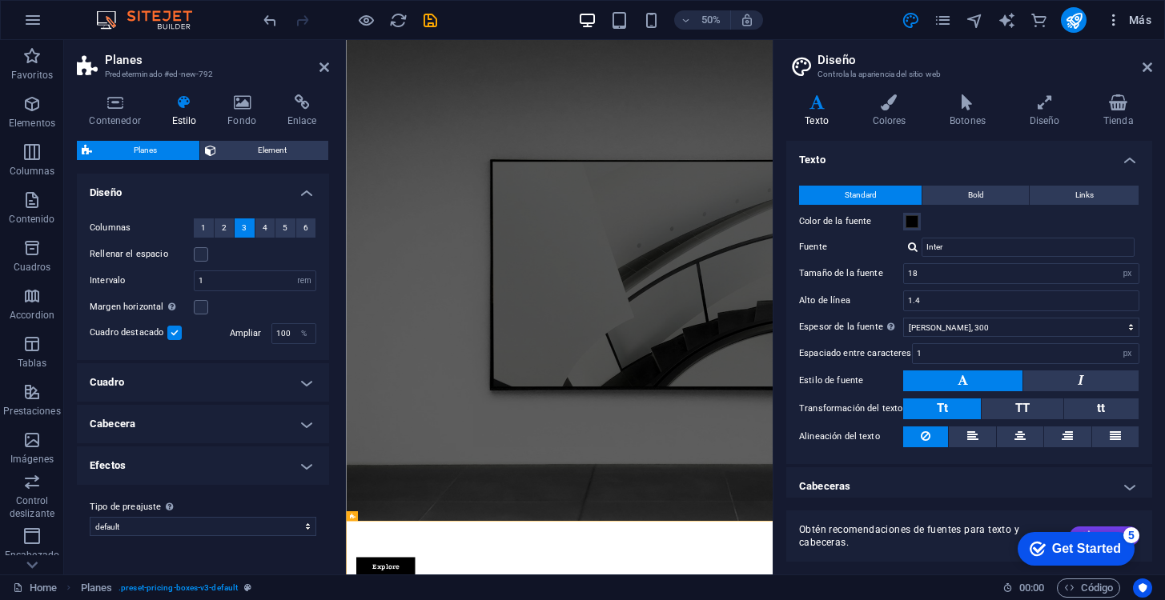
click at [1117, 17] on icon "button" at bounding box center [1114, 20] width 16 height 16
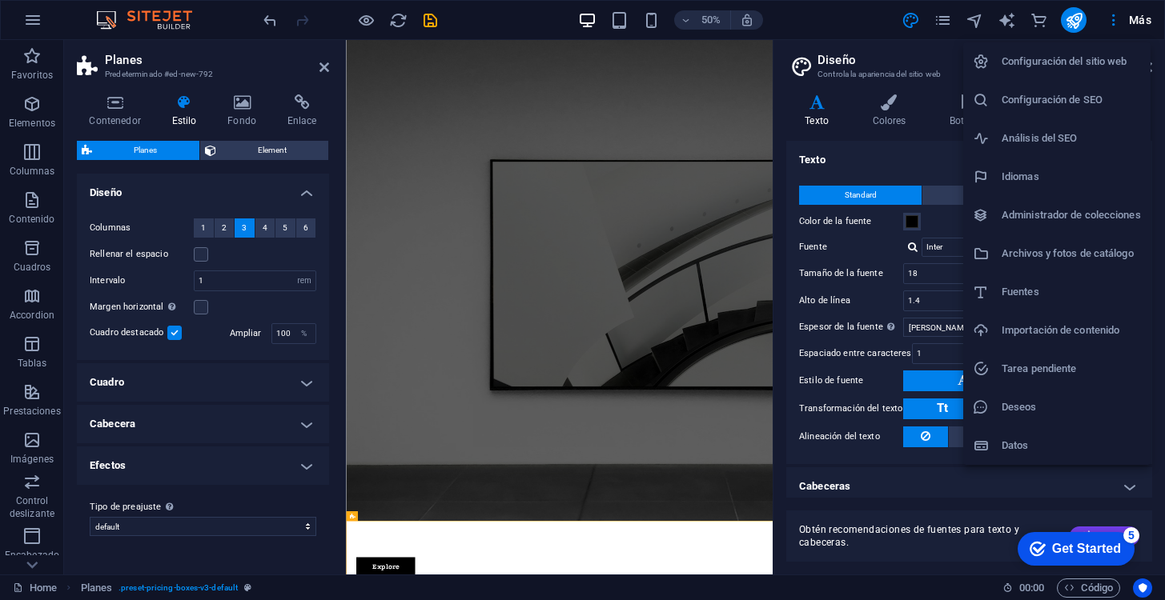
click at [1118, 18] on div at bounding box center [582, 300] width 1165 height 600
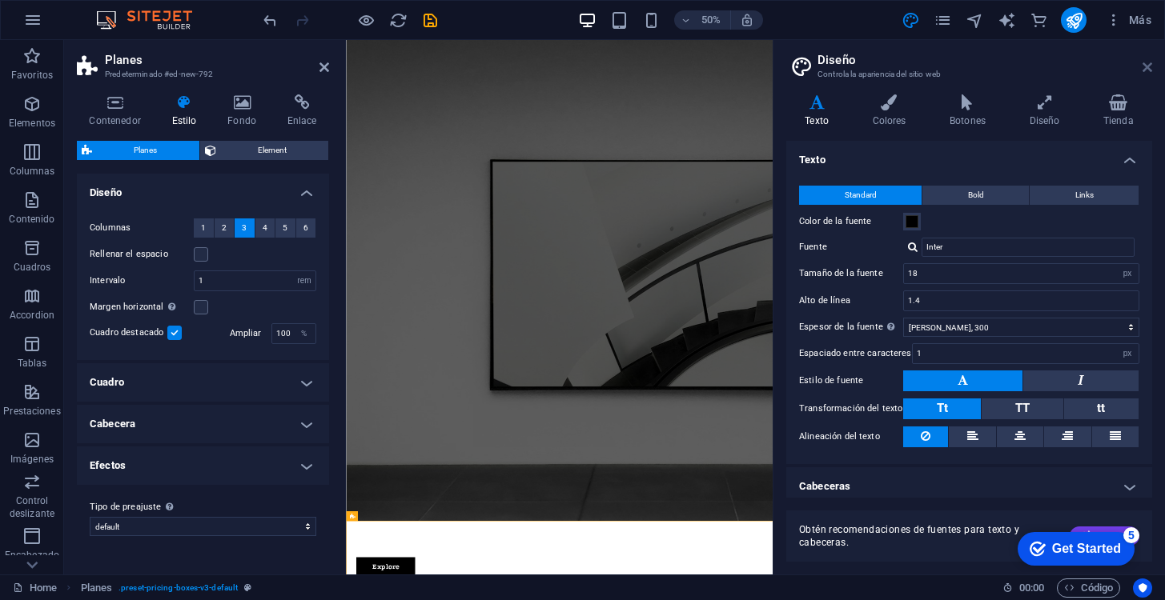
click at [1143, 66] on icon at bounding box center [1148, 67] width 10 height 13
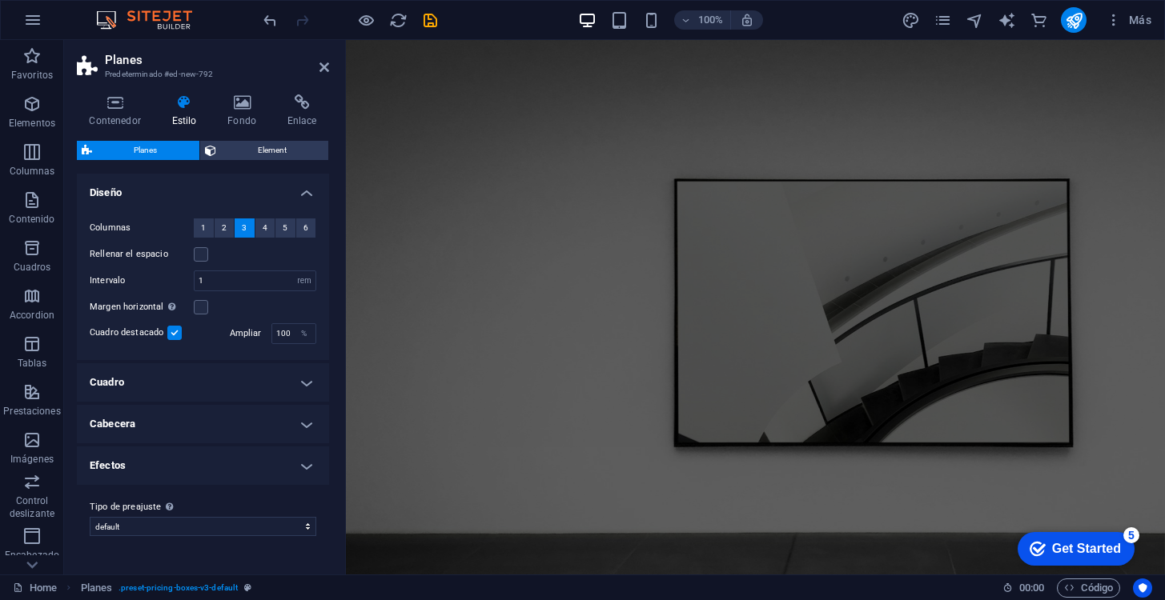
click at [368, 29] on span at bounding box center [365, 19] width 19 height 19
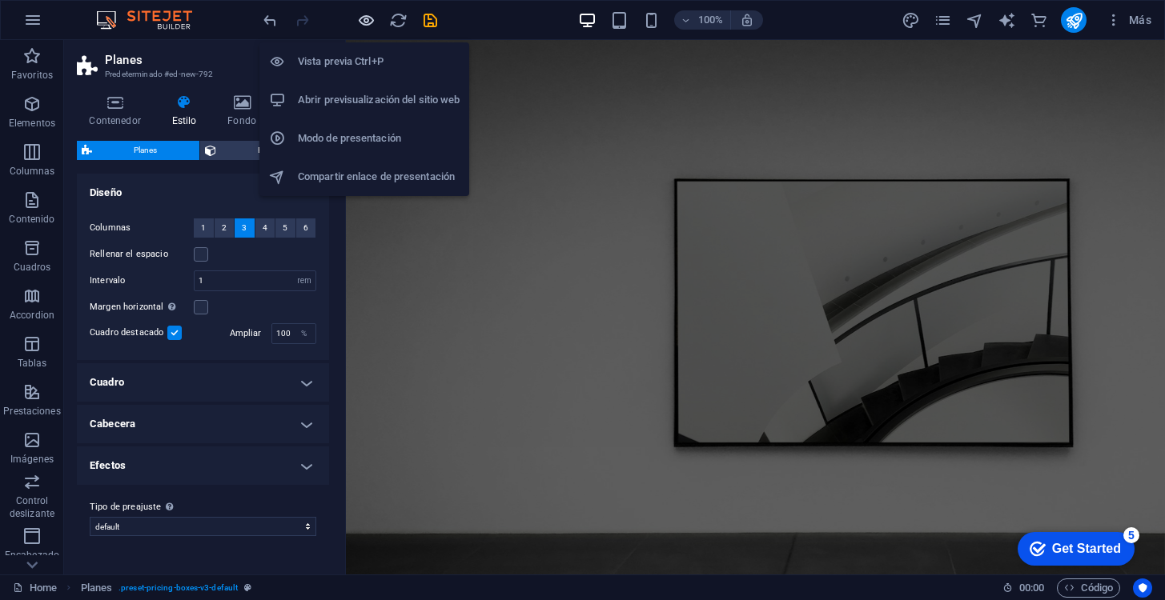
click at [368, 26] on icon "button" at bounding box center [366, 20] width 18 height 18
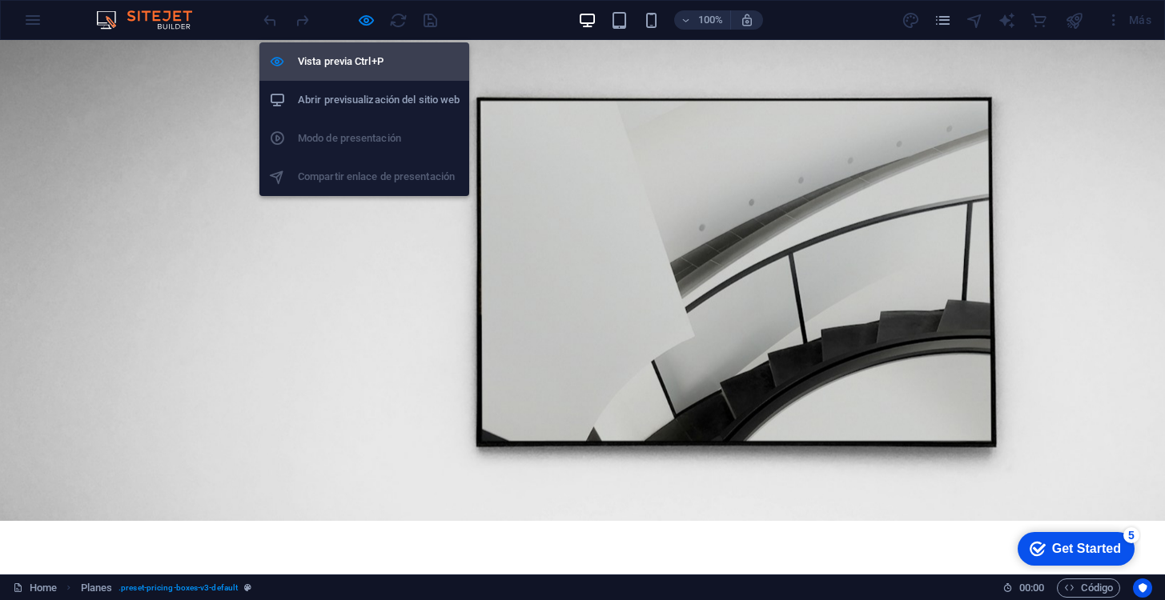
click at [370, 63] on h6 "Vista previa Ctrl+P" at bounding box center [379, 61] width 162 height 19
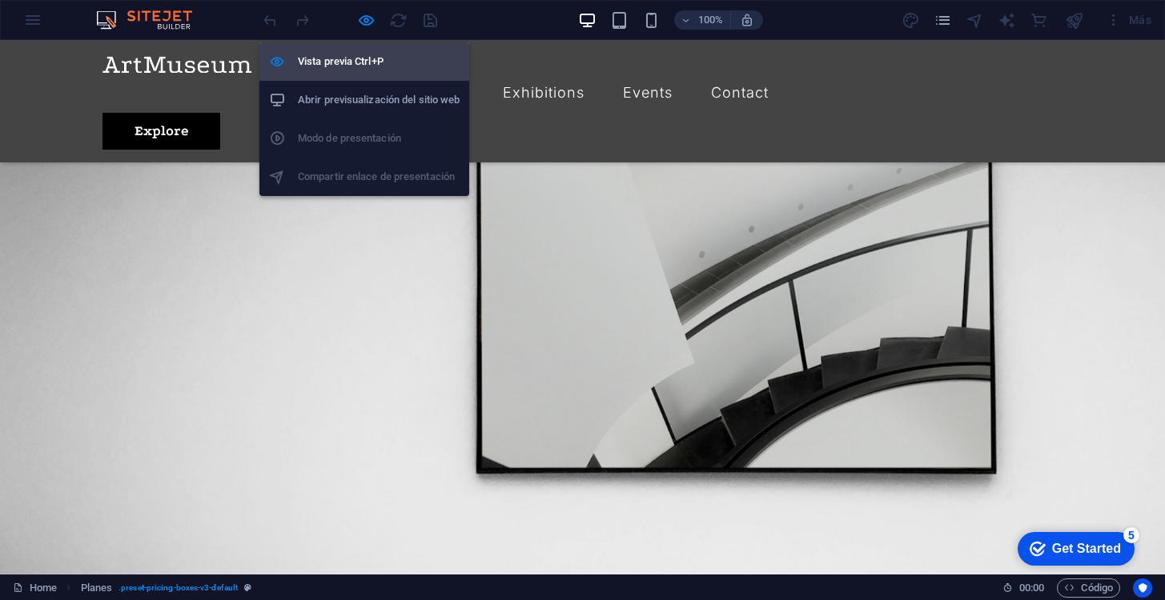
select select "rem"
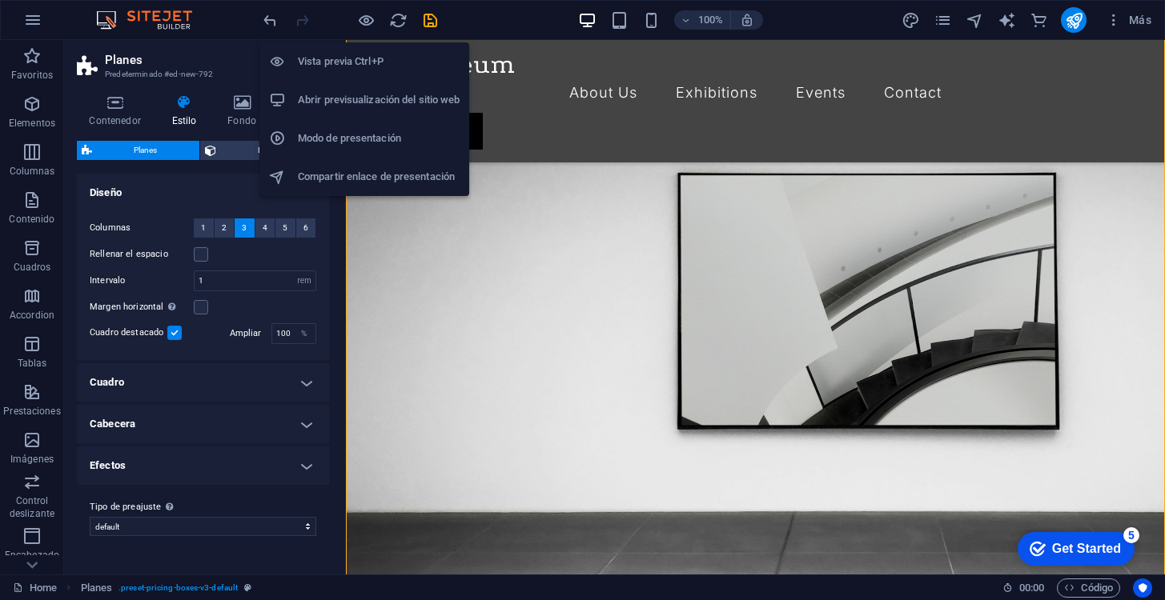
scroll to position [568, 0]
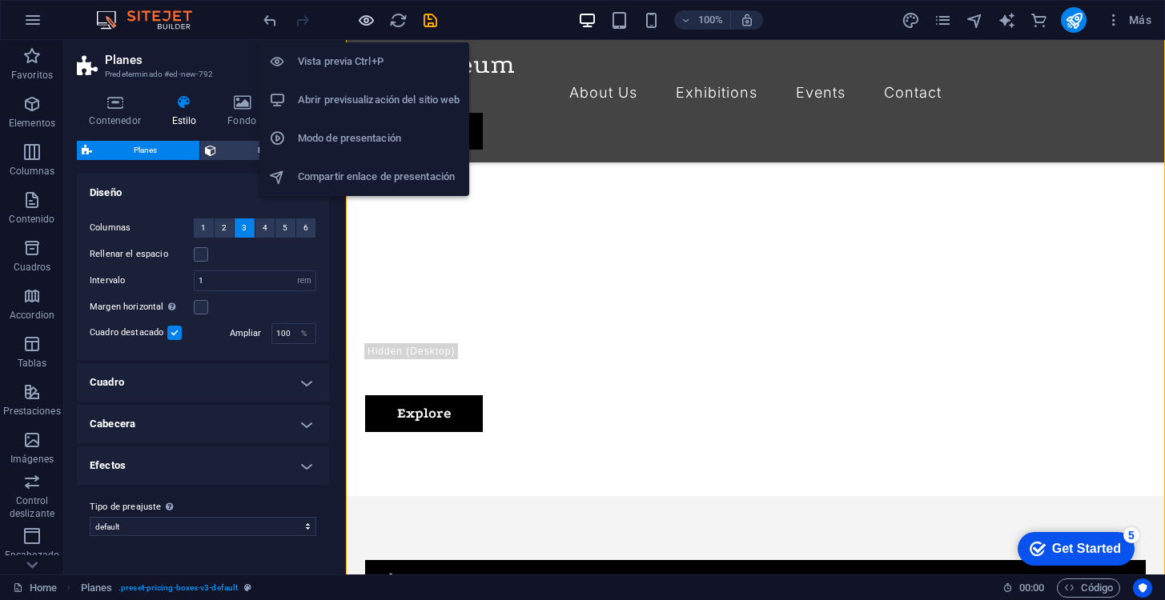
click at [367, 20] on icon "button" at bounding box center [366, 20] width 18 height 18
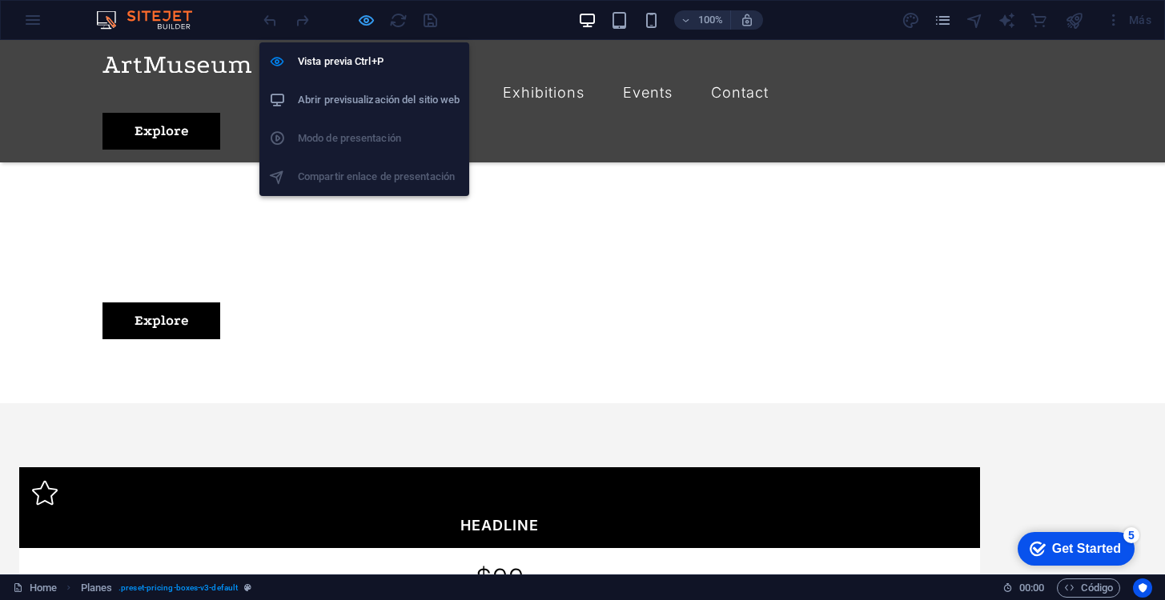
click at [367, 20] on icon "button" at bounding box center [366, 20] width 18 height 18
select select "rem"
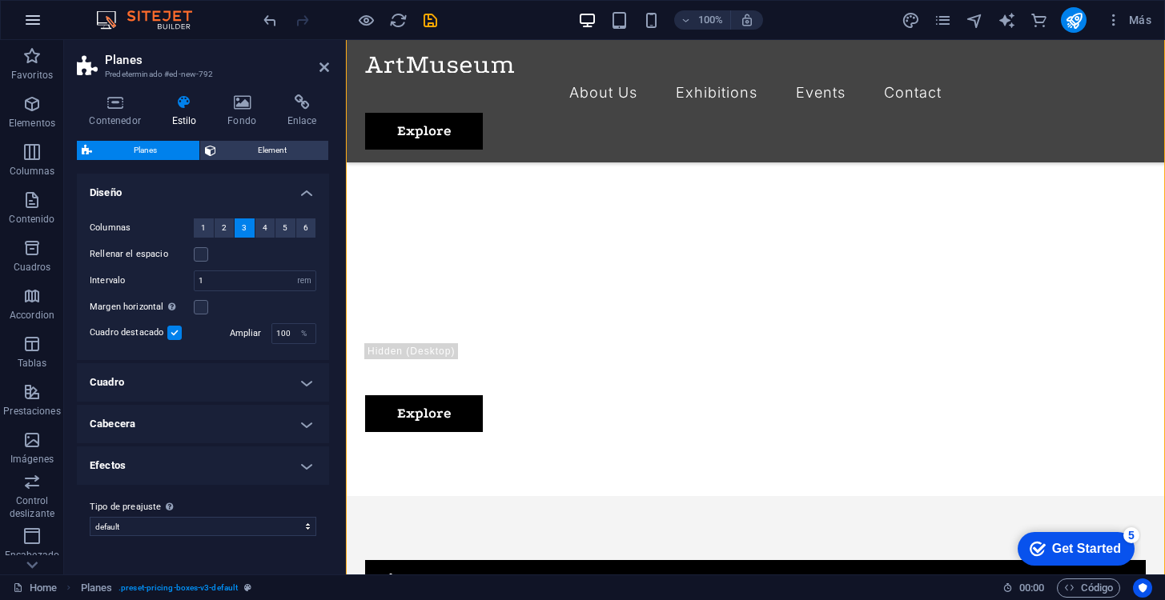
click at [38, 15] on icon "button" at bounding box center [32, 19] width 19 height 19
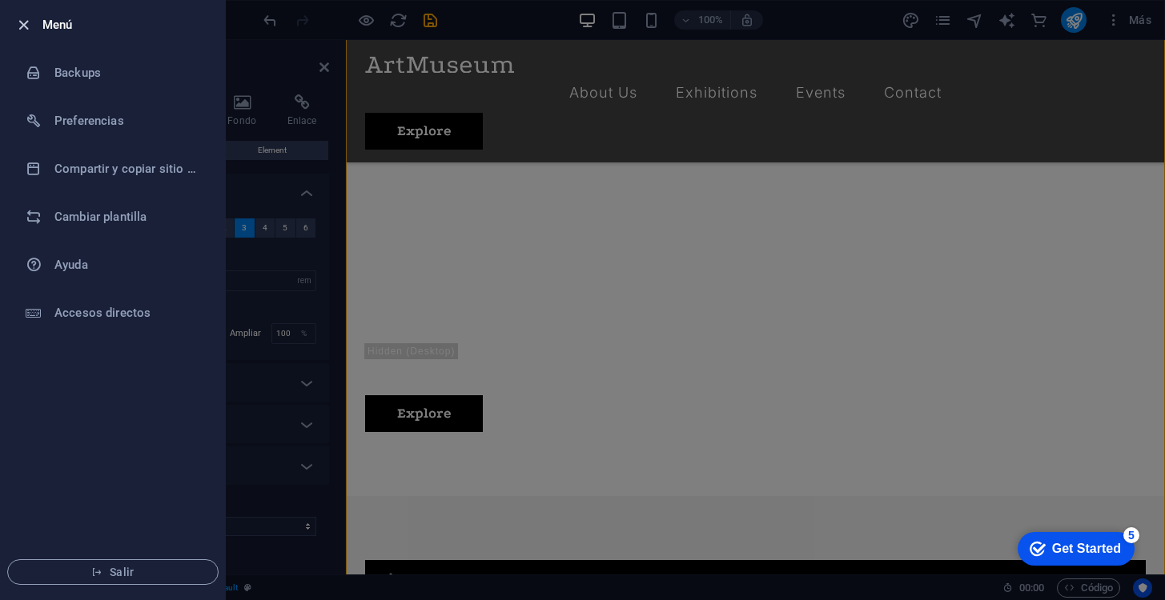
click at [20, 26] on icon "button" at bounding box center [23, 25] width 18 height 18
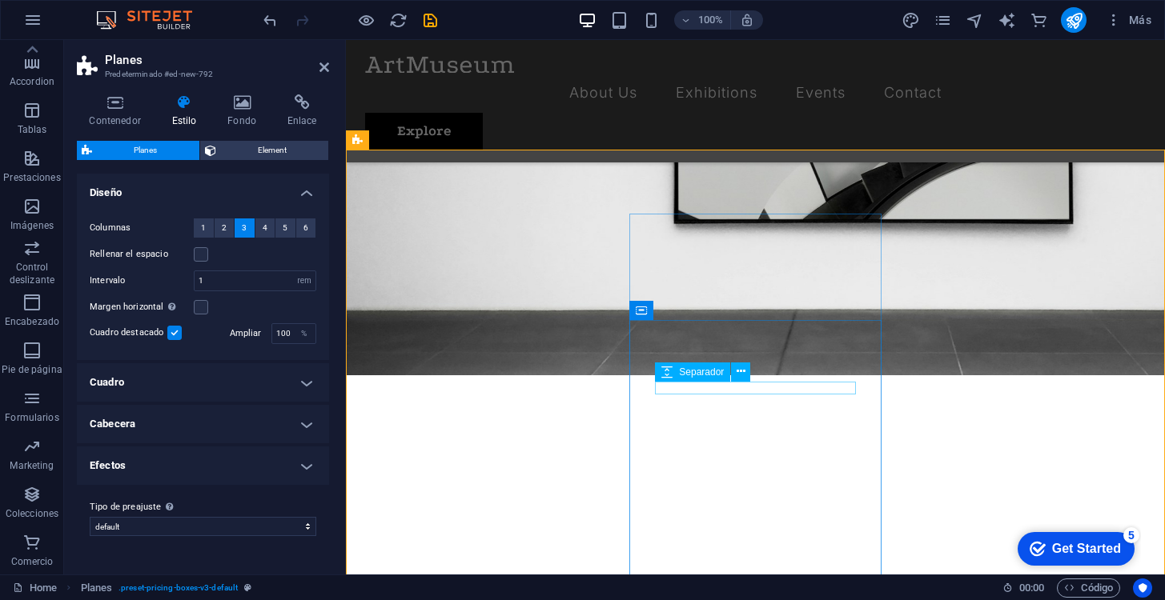
scroll to position [0, 0]
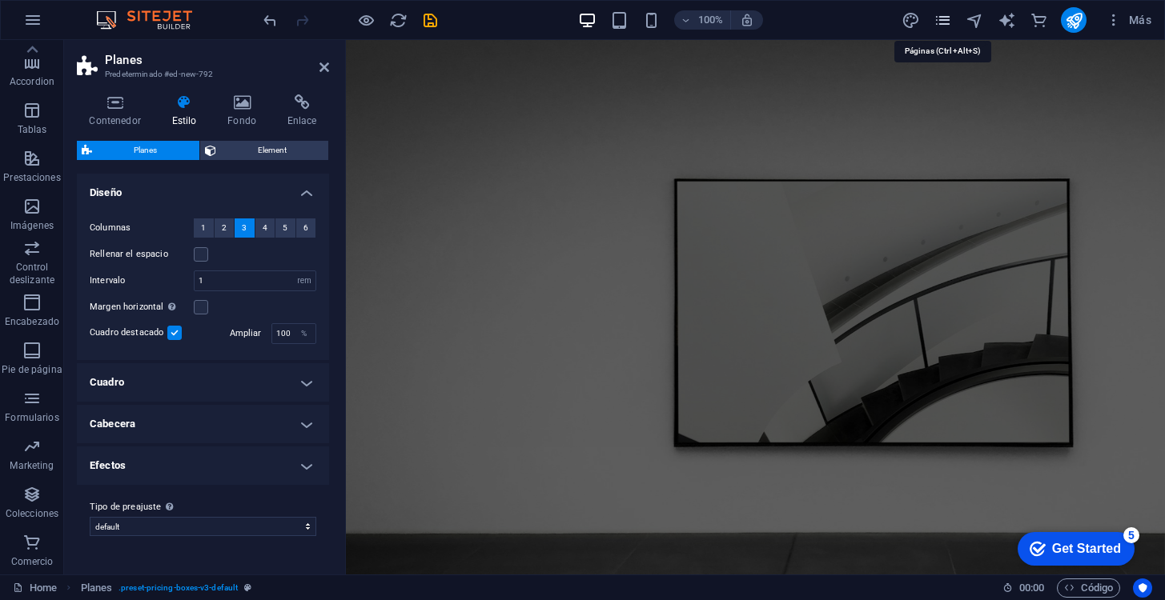
click at [942, 28] on icon "pages" at bounding box center [943, 20] width 18 height 18
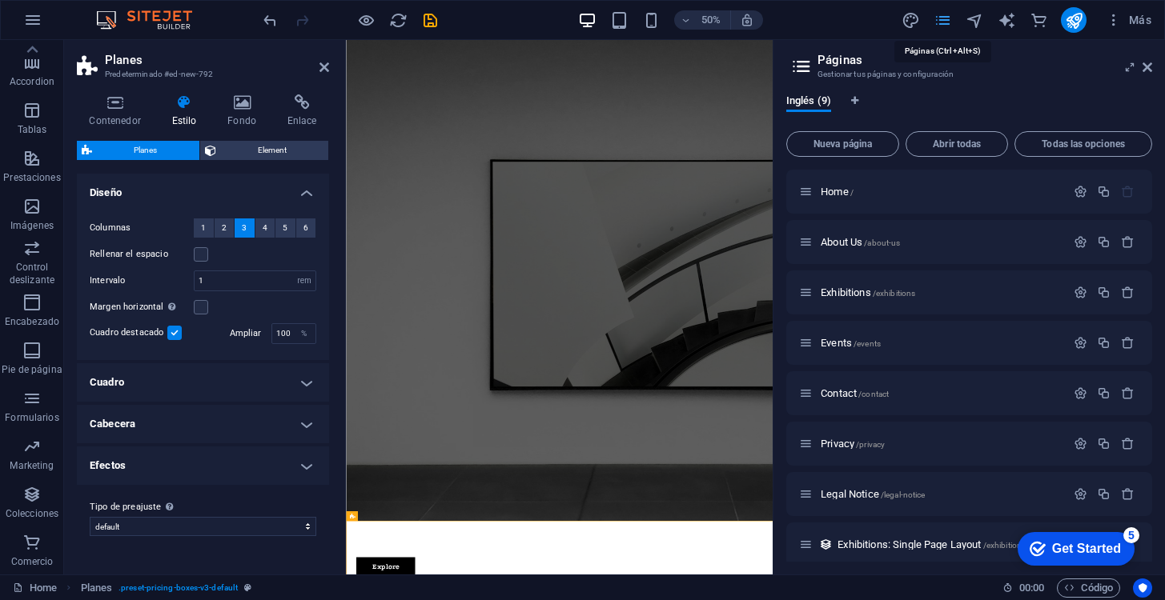
click at [942, 26] on icon "pages" at bounding box center [943, 20] width 18 height 18
click at [1147, 70] on icon at bounding box center [1148, 67] width 10 height 13
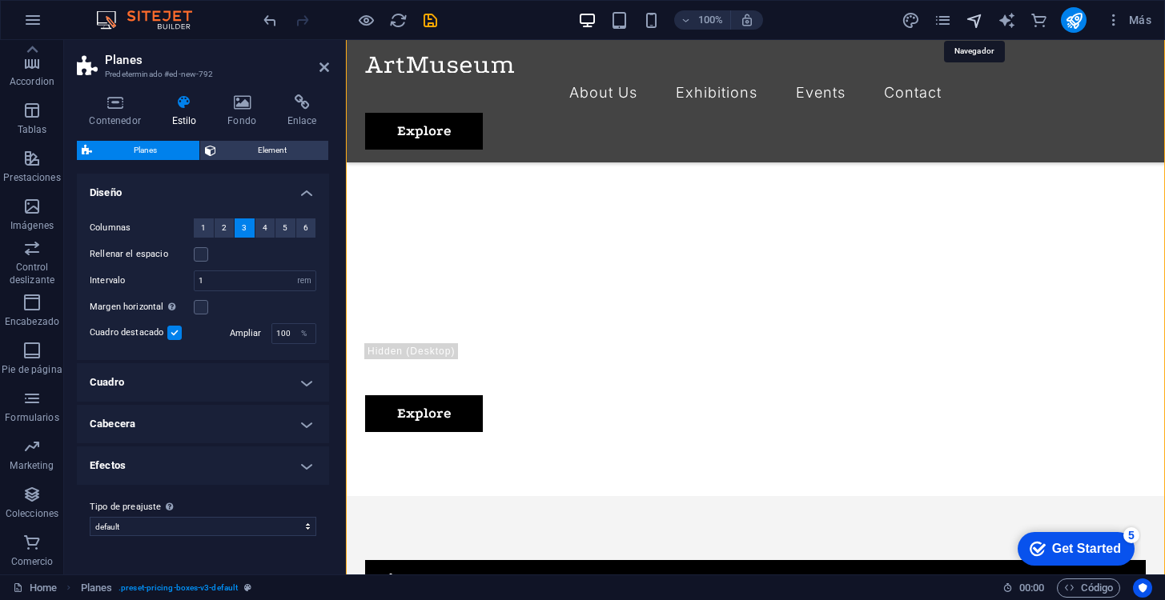
click at [977, 19] on icon "navigator" at bounding box center [975, 20] width 18 height 18
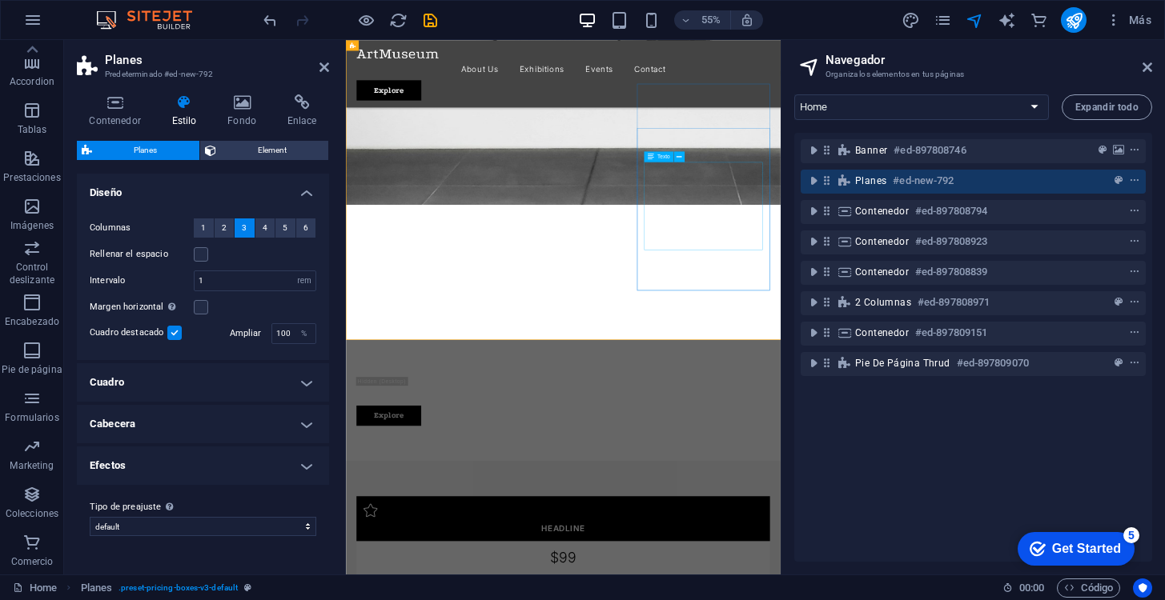
scroll to position [0, 0]
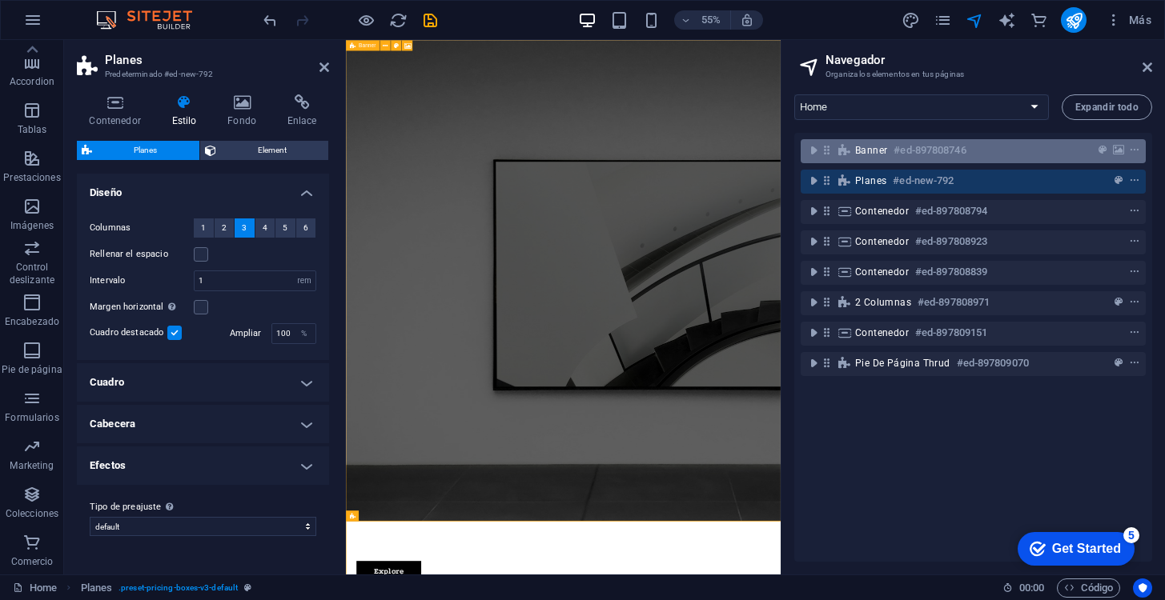
click at [882, 148] on span "Banner" at bounding box center [871, 150] width 32 height 13
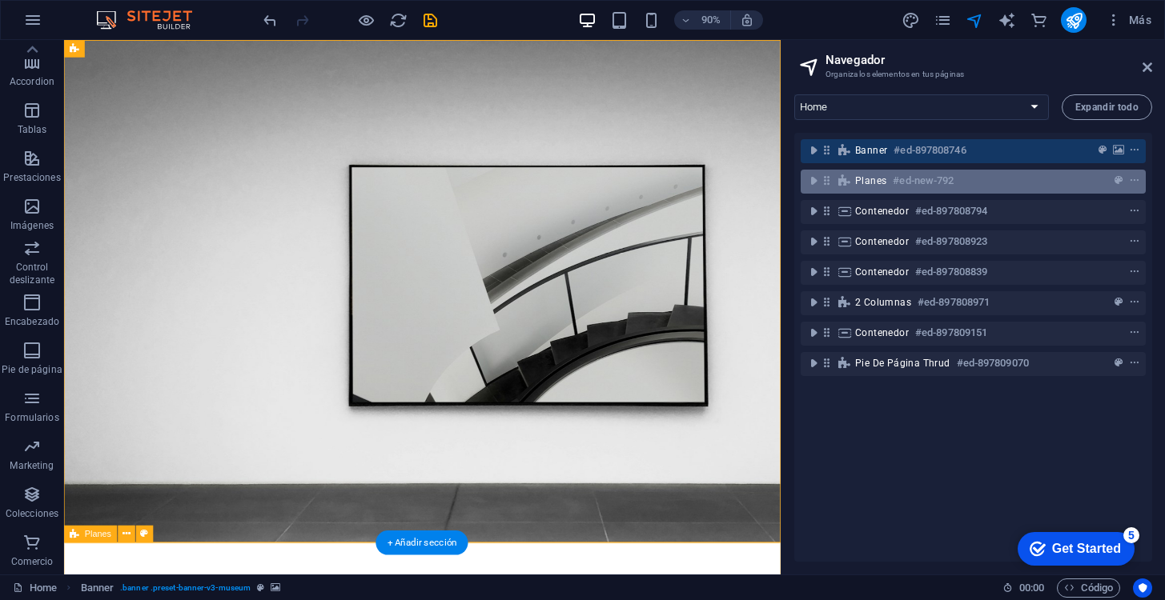
click at [889, 183] on div "Planes #ed-new-792" at bounding box center [960, 180] width 211 height 19
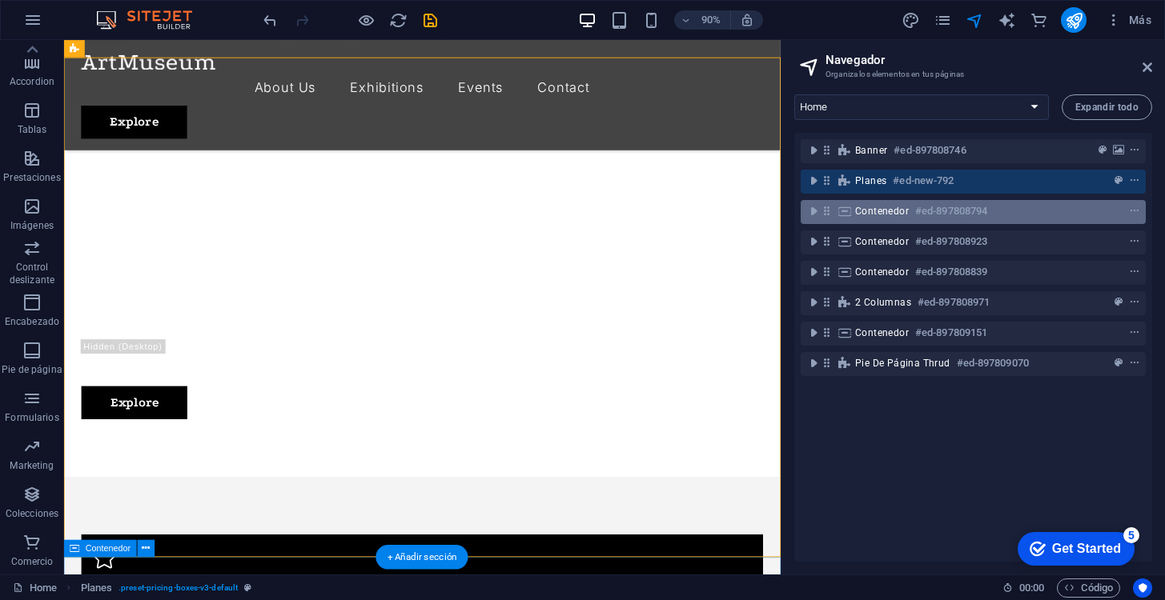
click at [894, 214] on span "Contenedor" at bounding box center [882, 211] width 54 height 13
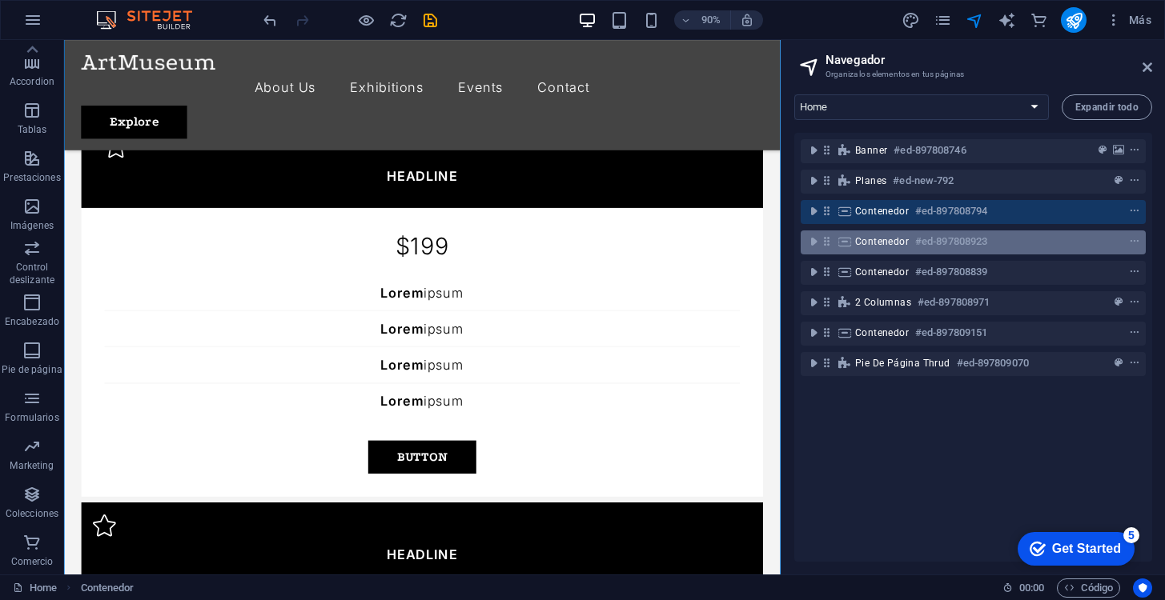
click at [903, 247] on span "Contenedor" at bounding box center [882, 241] width 54 height 13
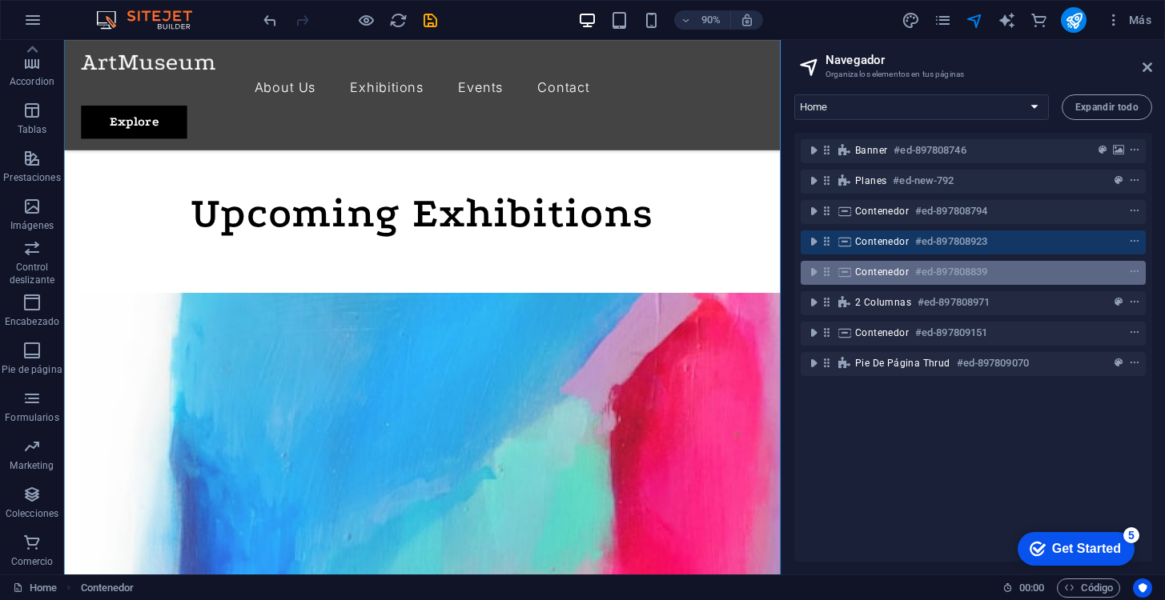
click at [901, 279] on div "Contenedor #ed-897808839" at bounding box center [960, 272] width 211 height 19
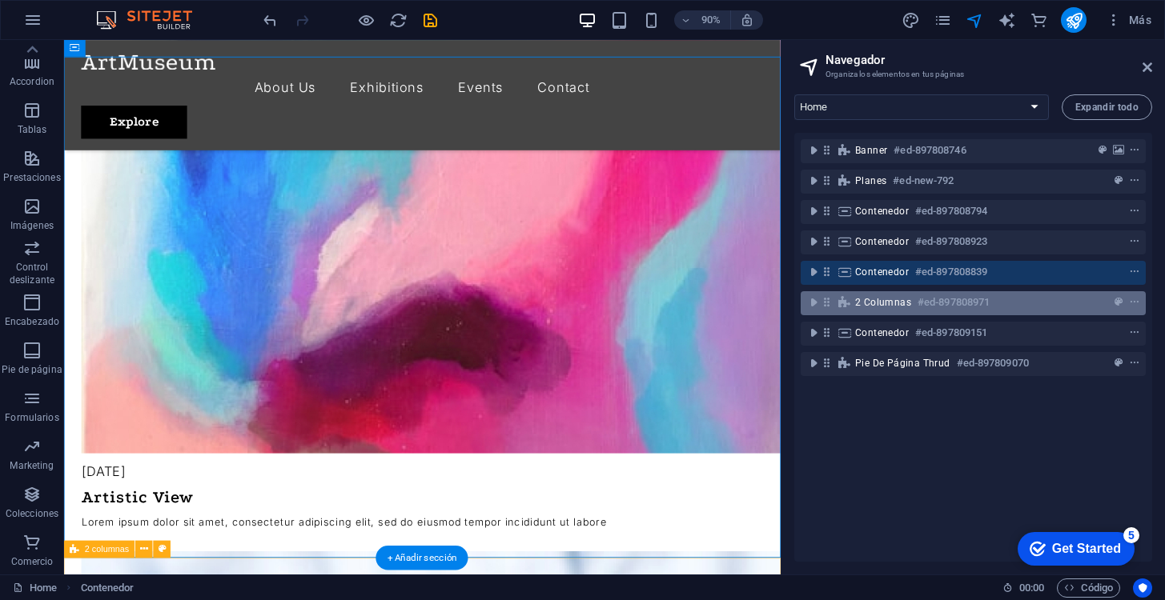
click at [909, 301] on span "2 columnas" at bounding box center [883, 302] width 56 height 13
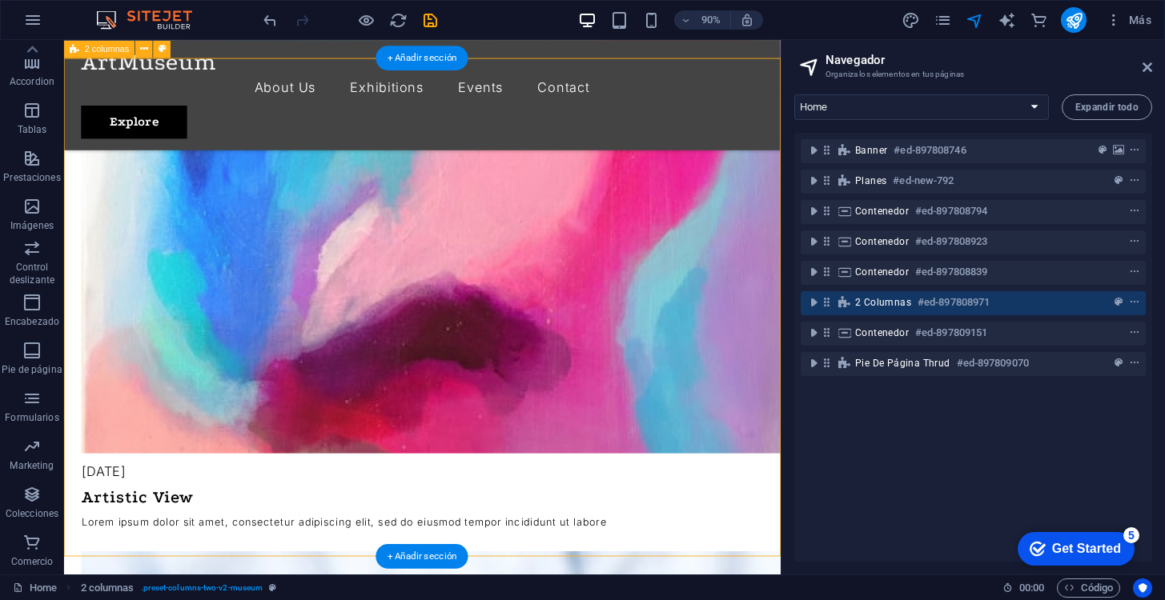
scroll to position [3478, 0]
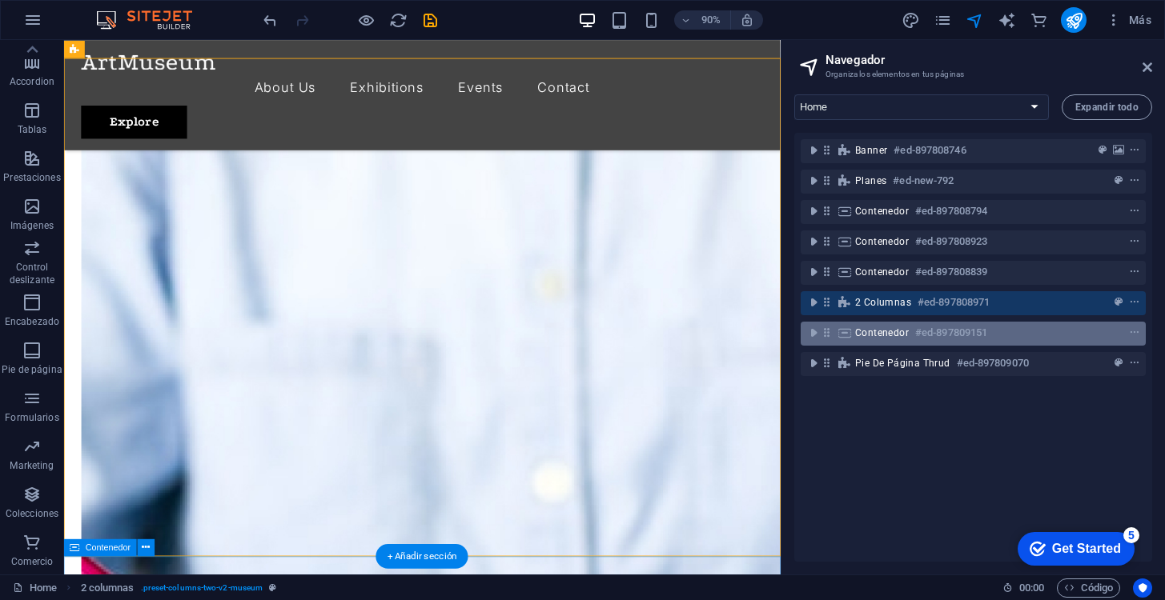
click at [910, 327] on div "Contenedor #ed-897809151" at bounding box center [960, 332] width 211 height 19
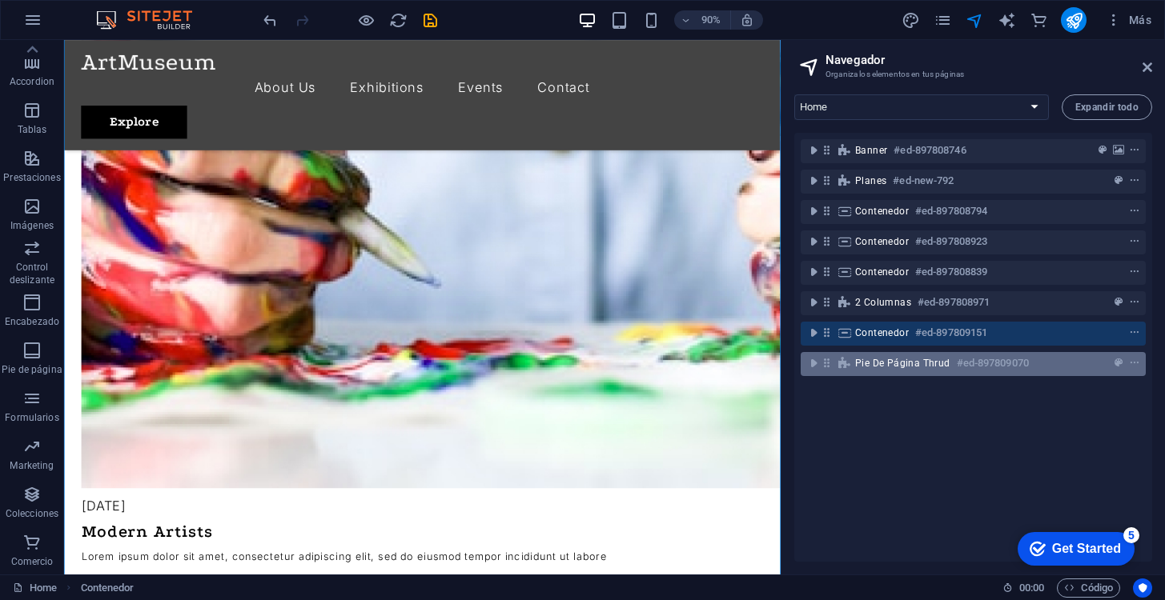
click at [918, 368] on span "Pie de página Thrud" at bounding box center [902, 363] width 95 height 13
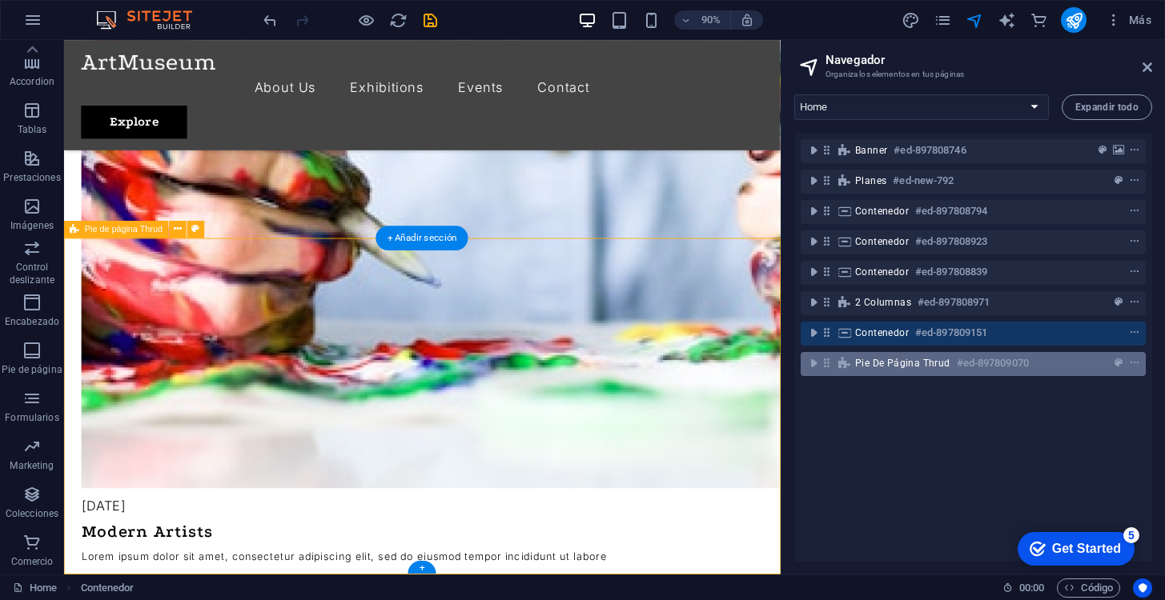
scroll to position [4498, 0]
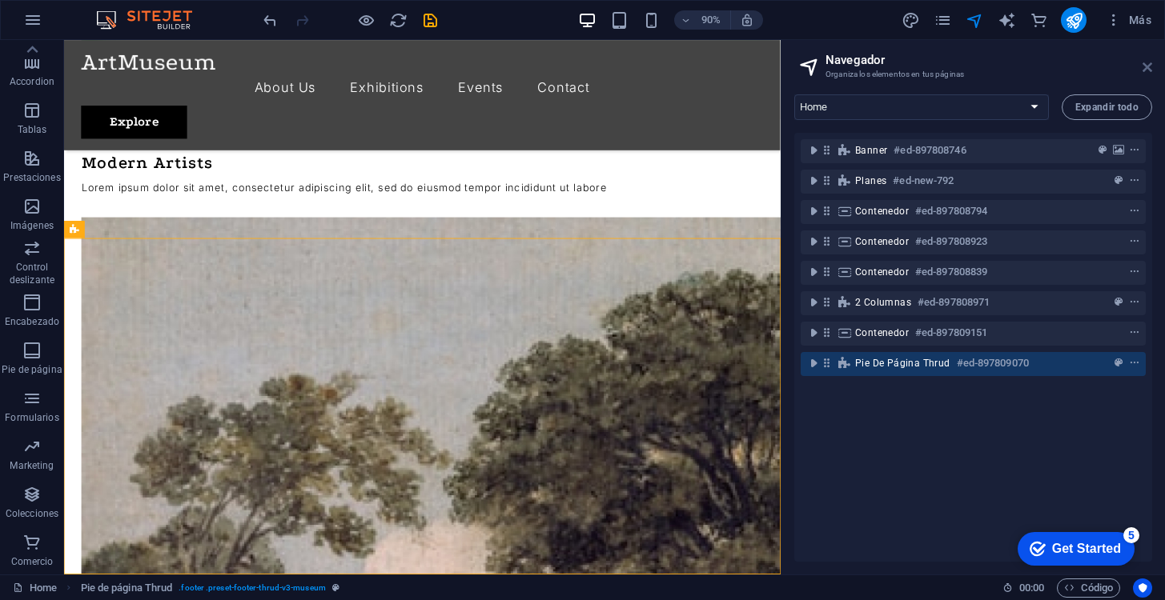
click at [1151, 66] on icon at bounding box center [1148, 67] width 10 height 13
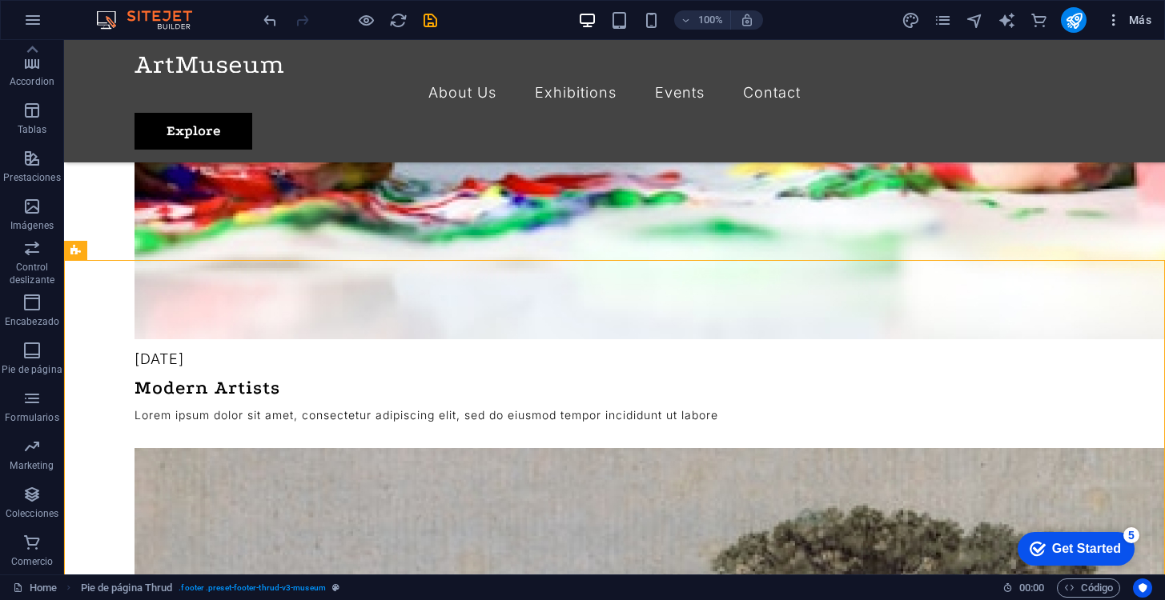
click at [1111, 20] on icon "button" at bounding box center [1114, 20] width 16 height 16
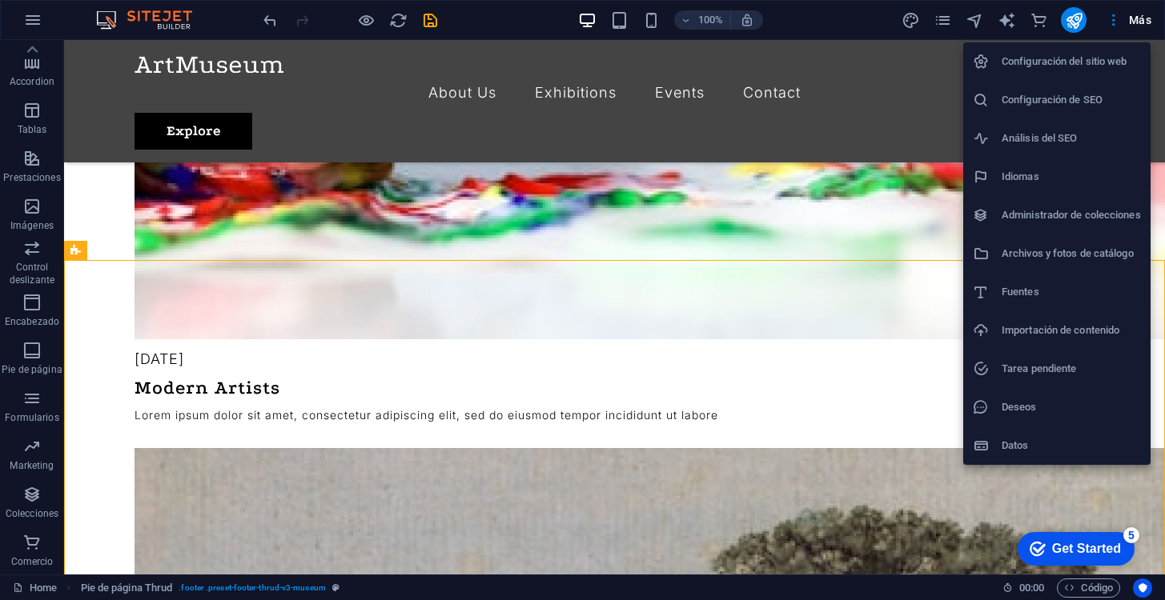
click at [880, 202] on div at bounding box center [582, 300] width 1165 height 600
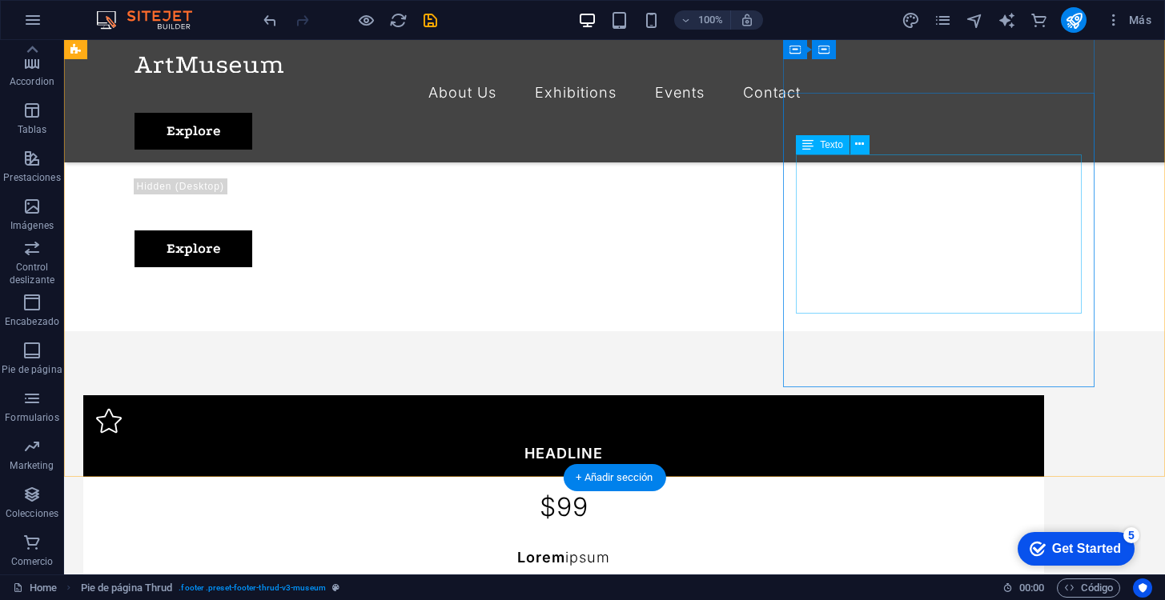
scroll to position [571, 0]
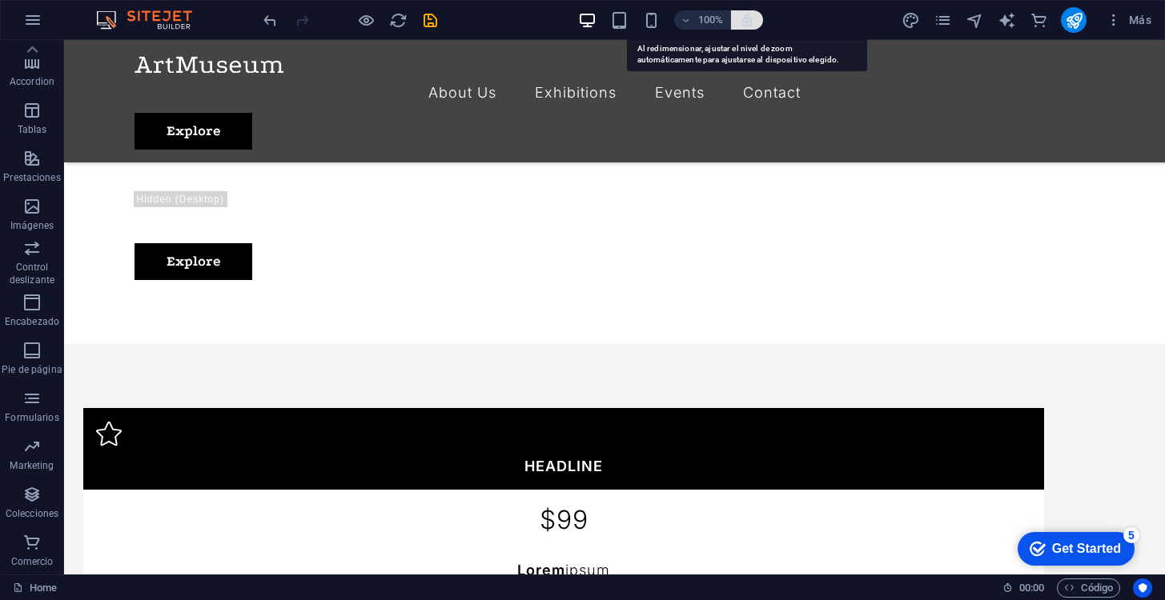
click at [751, 19] on icon "button" at bounding box center [747, 20] width 14 height 14
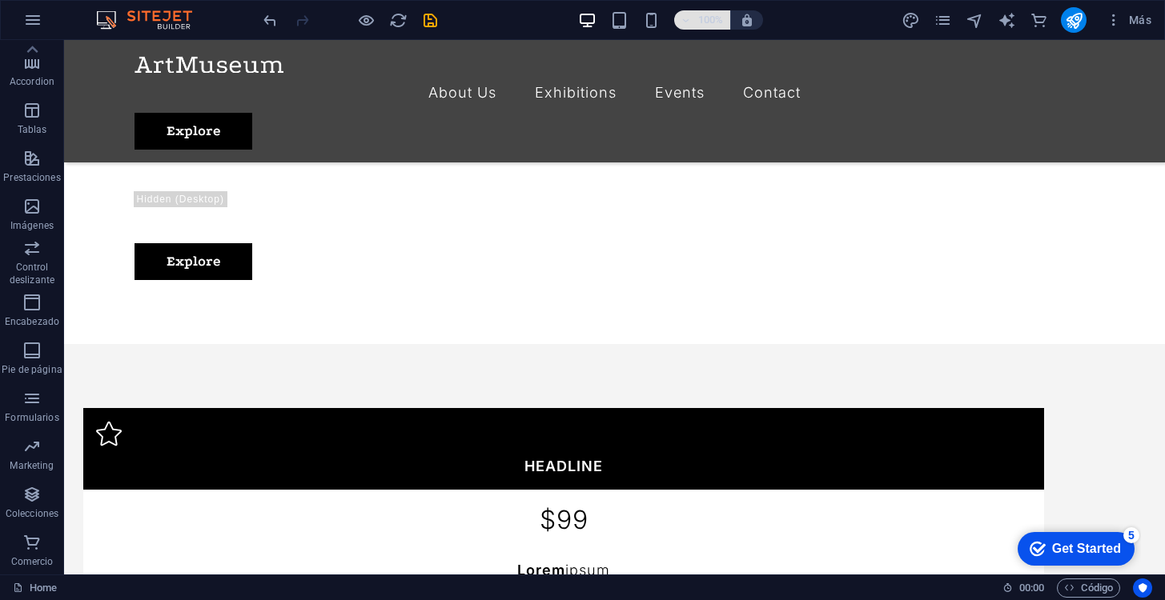
click at [691, 24] on span "100%" at bounding box center [702, 19] width 43 height 19
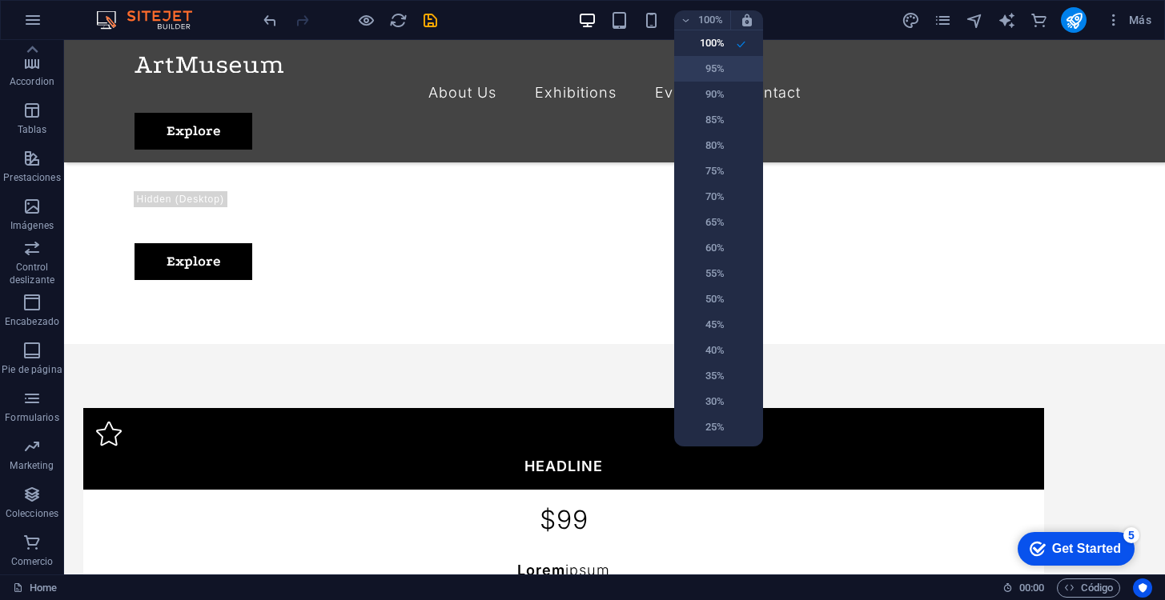
click at [712, 70] on h6 "95%" at bounding box center [704, 68] width 41 height 19
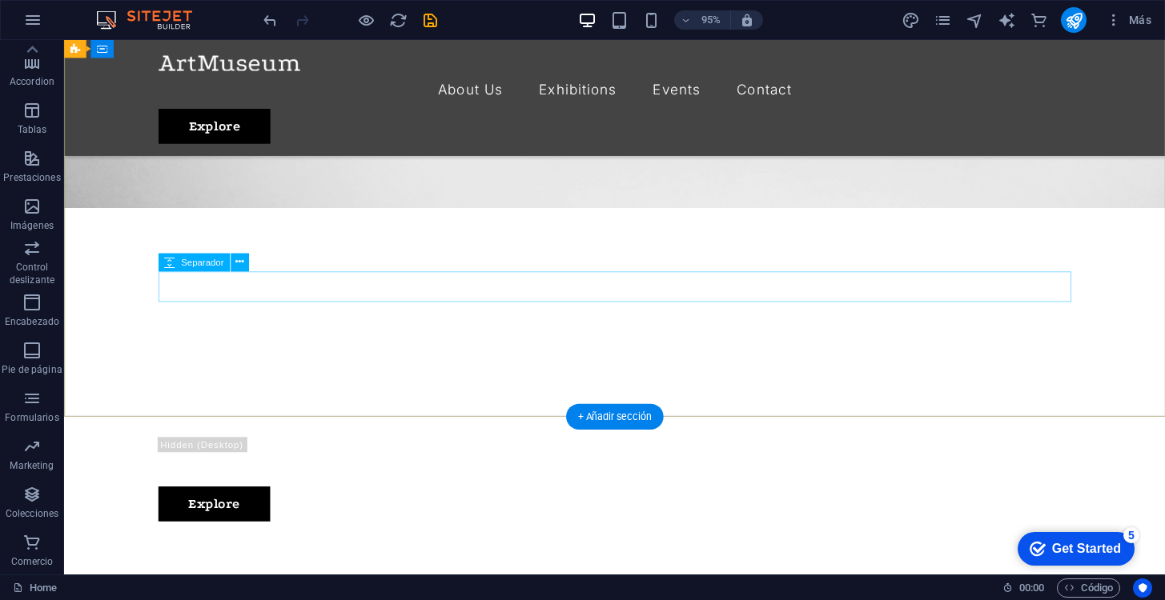
scroll to position [0, 0]
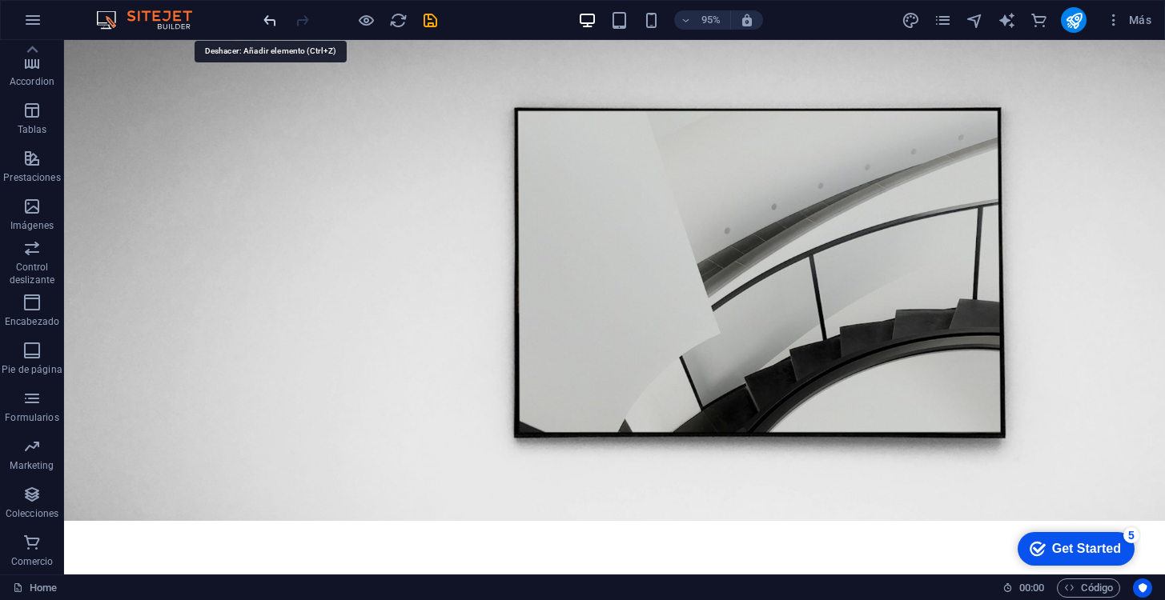
click at [264, 19] on icon "undo" at bounding box center [270, 20] width 18 height 18
click at [264, 19] on div at bounding box center [349, 20] width 179 height 26
click at [842, 18] on div "95% Más" at bounding box center [709, 20] width 898 height 26
click at [1006, 26] on icon "text_generator" at bounding box center [1007, 20] width 18 height 18
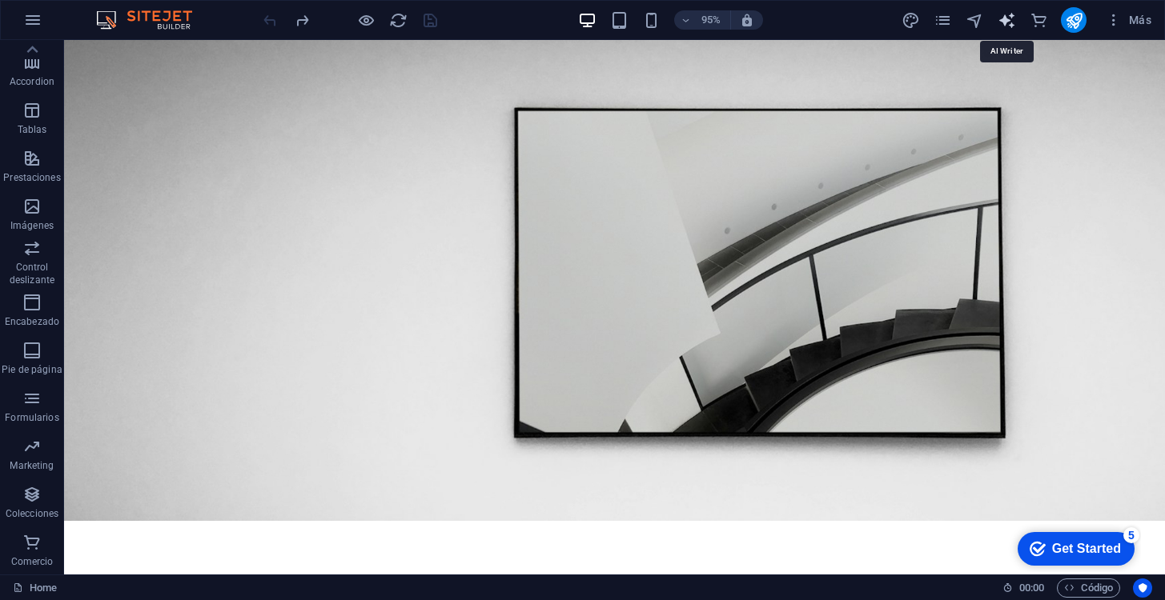
select select "English"
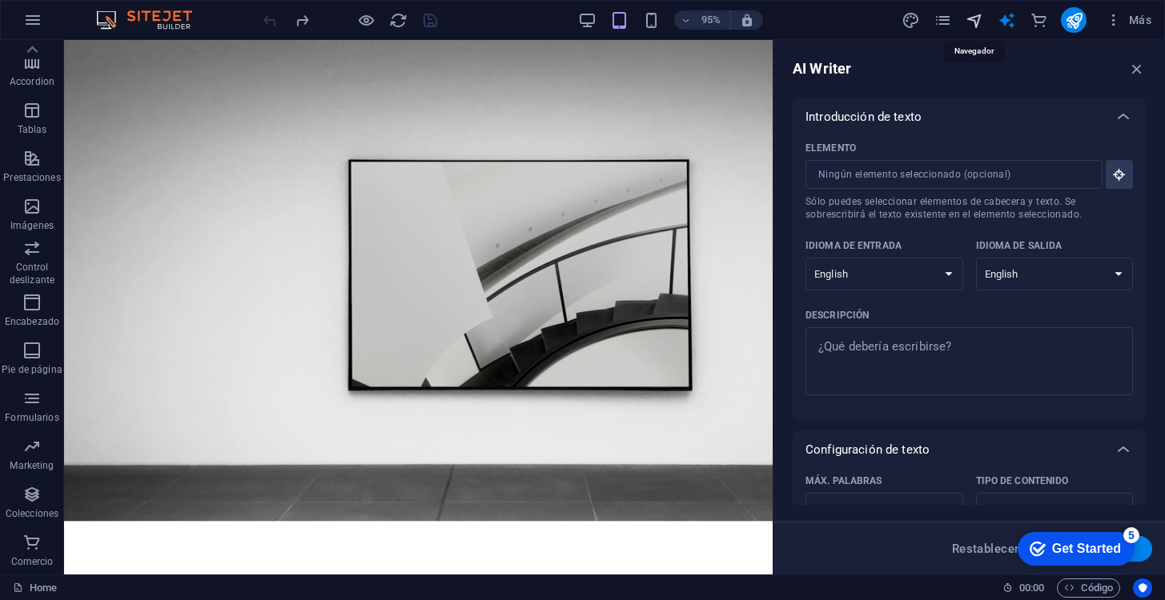
click at [981, 26] on icon "navigator" at bounding box center [975, 20] width 18 height 18
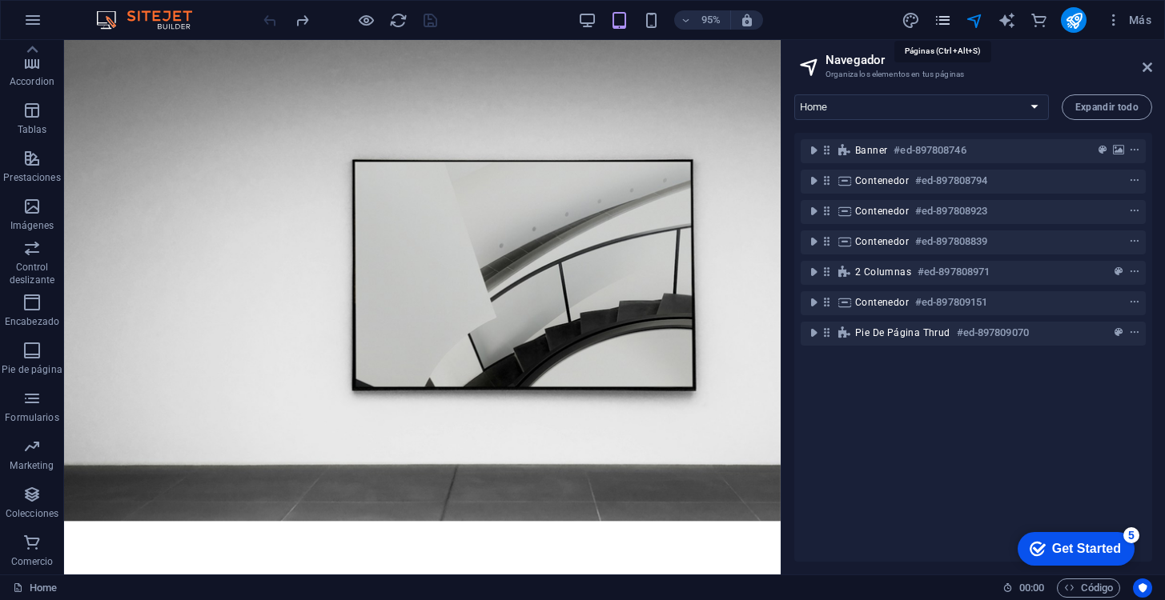
click at [950, 22] on icon "pages" at bounding box center [943, 20] width 18 height 18
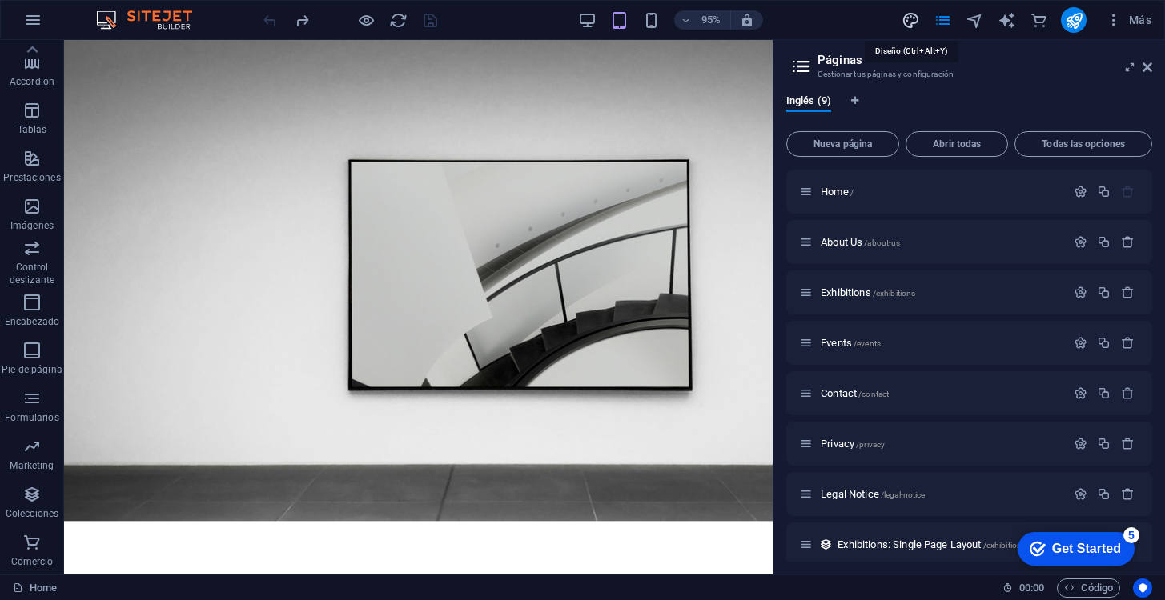
click at [916, 22] on icon "design" at bounding box center [911, 20] width 18 height 18
select select "px"
select select "300"
select select "px"
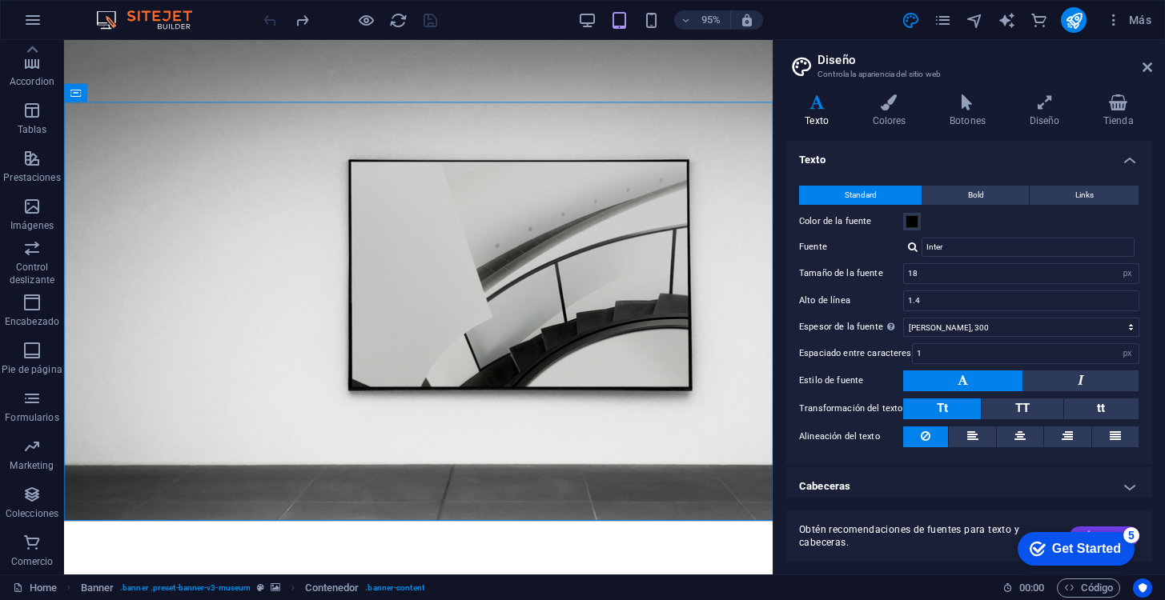
drag, startPoint x: 1078, startPoint y: 18, endPoint x: 1111, endPoint y: 77, distance: 67.4
click at [1110, 74] on div "Home Favoritos Elementos Columnas Contenido Cuadros Accordion Tablas Prestacion…" at bounding box center [582, 307] width 1165 height 535
click at [1116, 22] on icon "button" at bounding box center [1114, 20] width 16 height 16
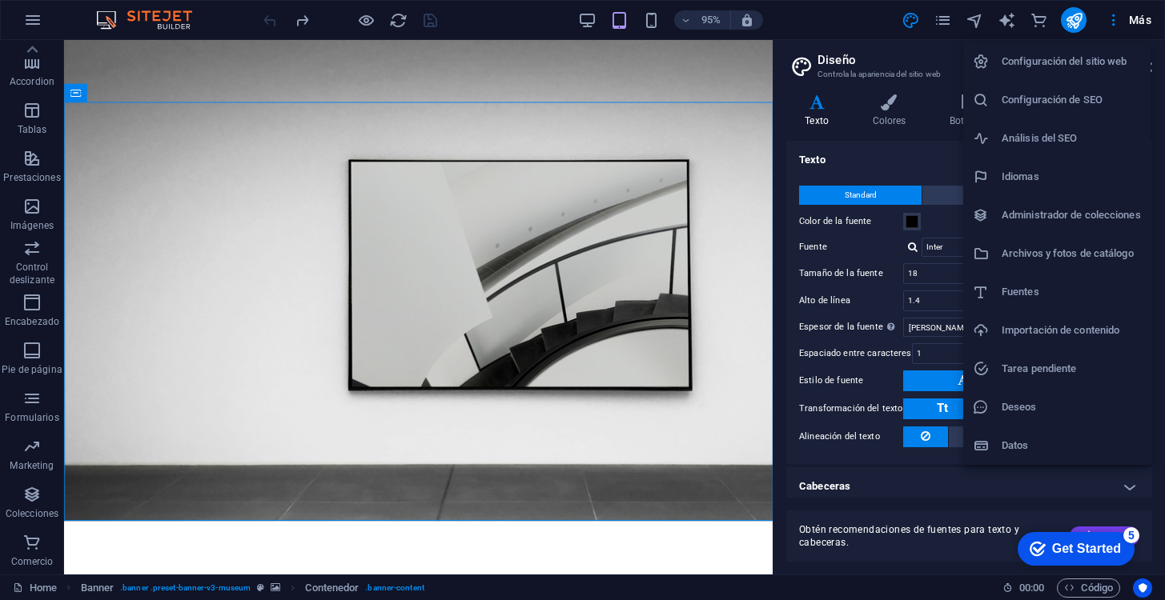
click at [1115, 26] on div at bounding box center [582, 300] width 1165 height 600
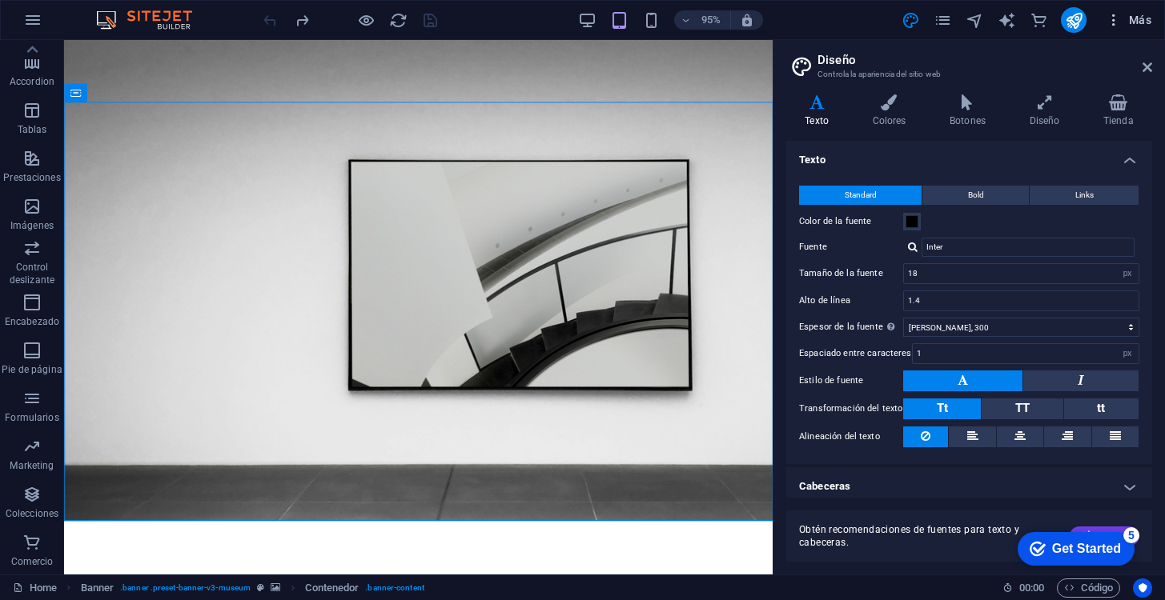
click at [1118, 24] on icon "button" at bounding box center [1114, 20] width 16 height 16
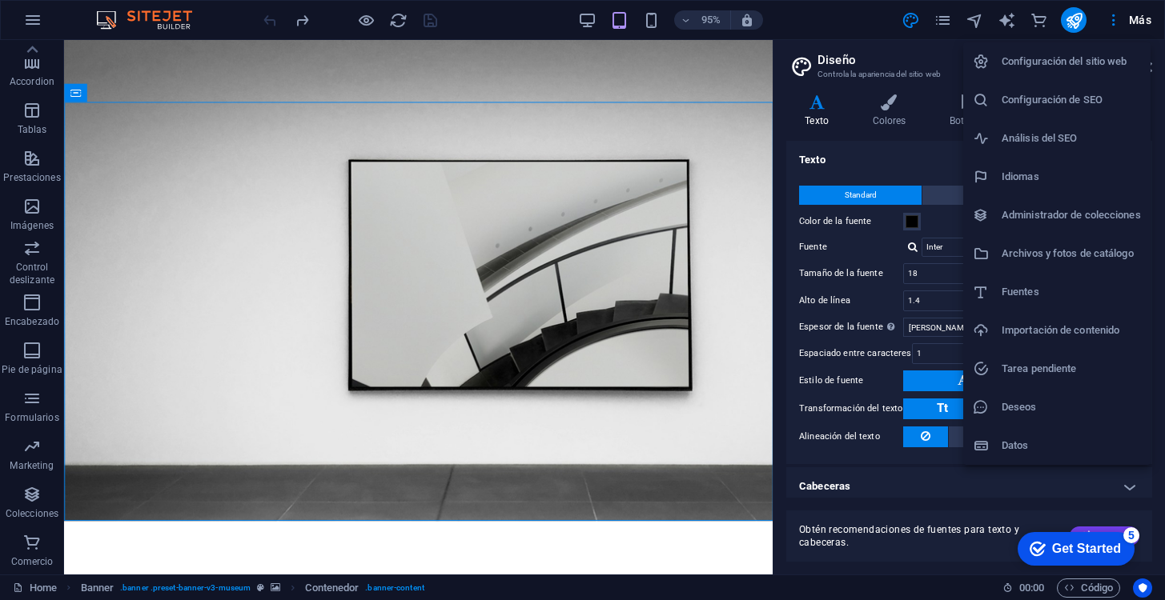
click at [1108, 63] on h6 "Configuración del sitio web" at bounding box center [1071, 61] width 139 height 19
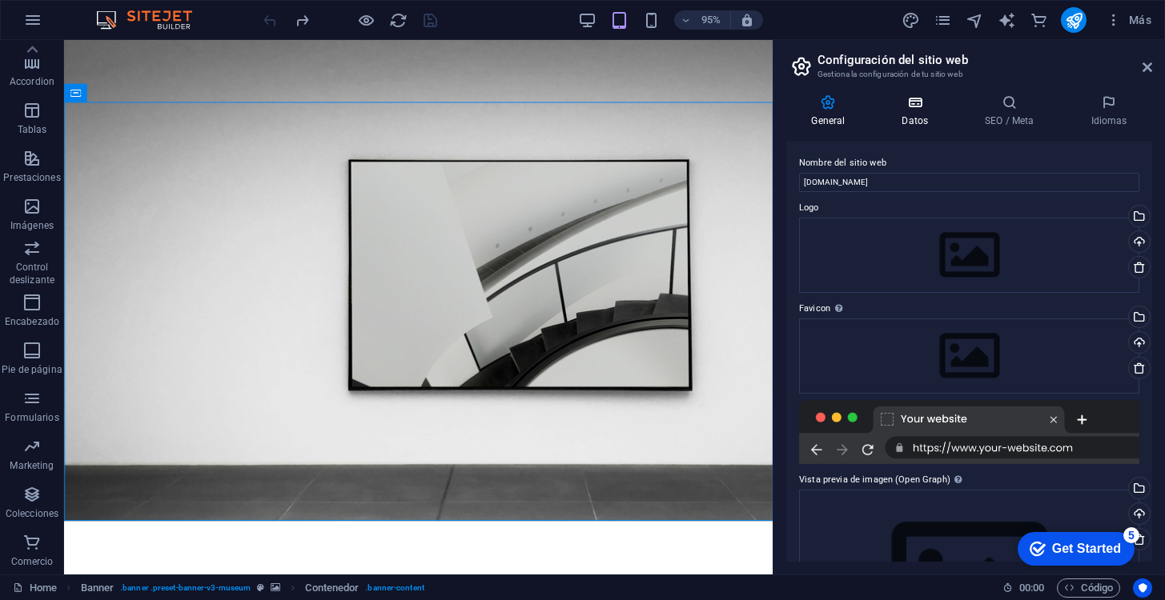
click at [913, 110] on h4 "Datos" at bounding box center [918, 111] width 83 height 34
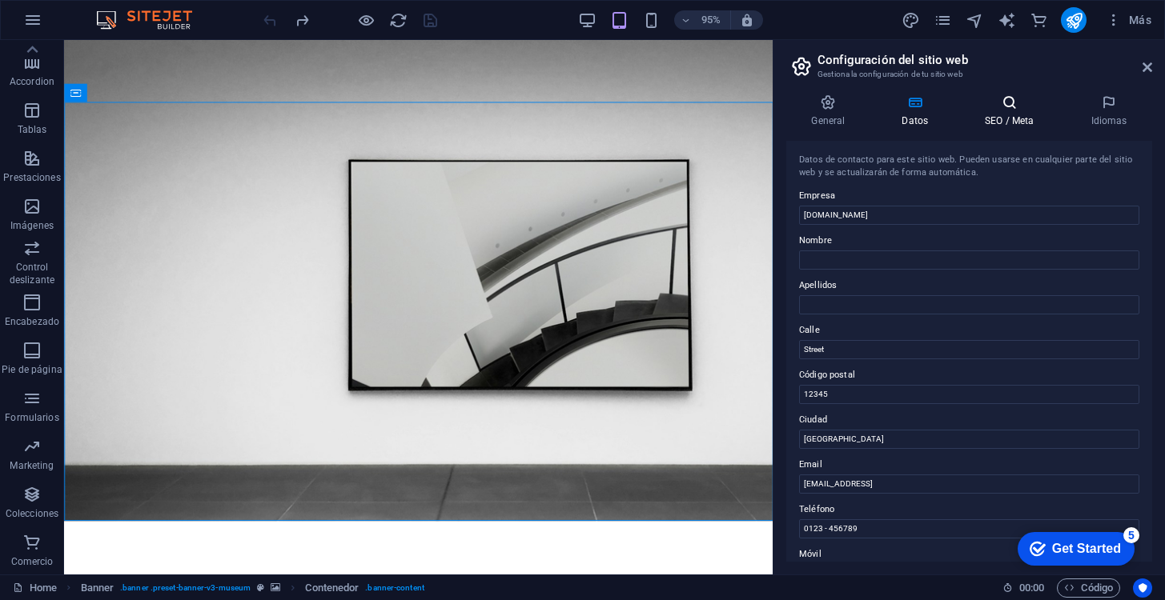
click at [1016, 122] on h4 "SEO / Meta" at bounding box center [1013, 111] width 106 height 34
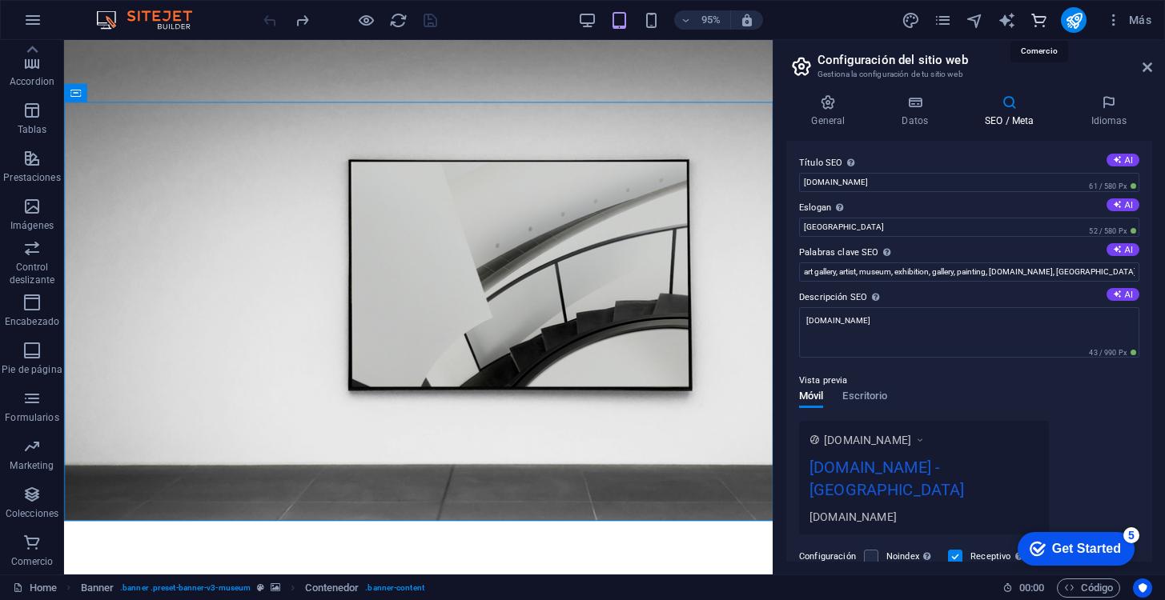
click at [1039, 22] on icon "commerce" at bounding box center [1039, 20] width 18 height 18
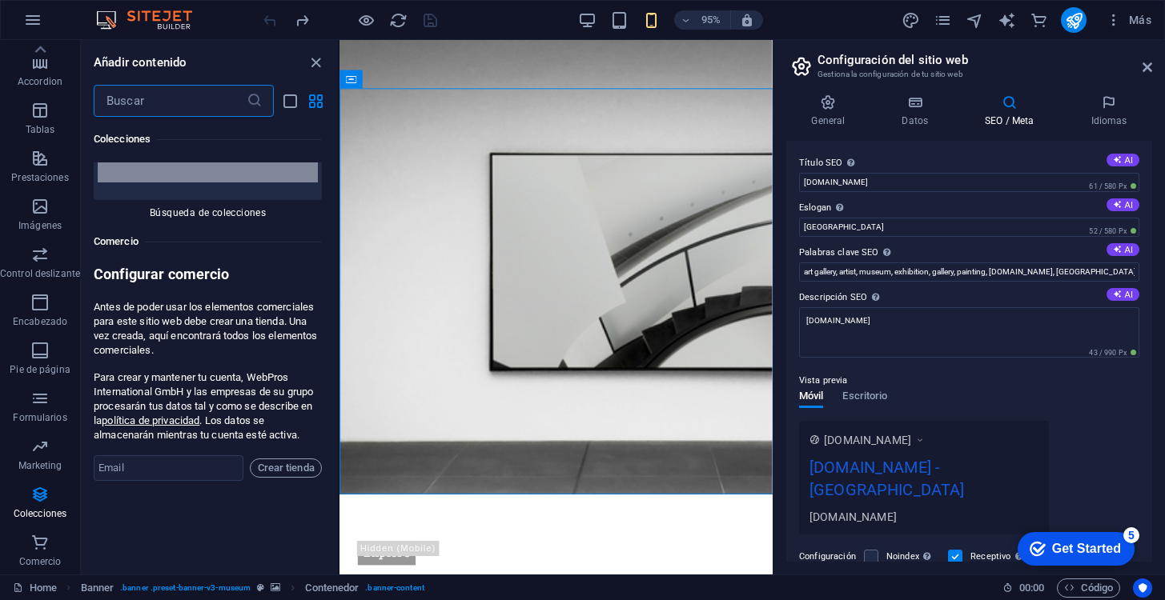
scroll to position [31199, 0]
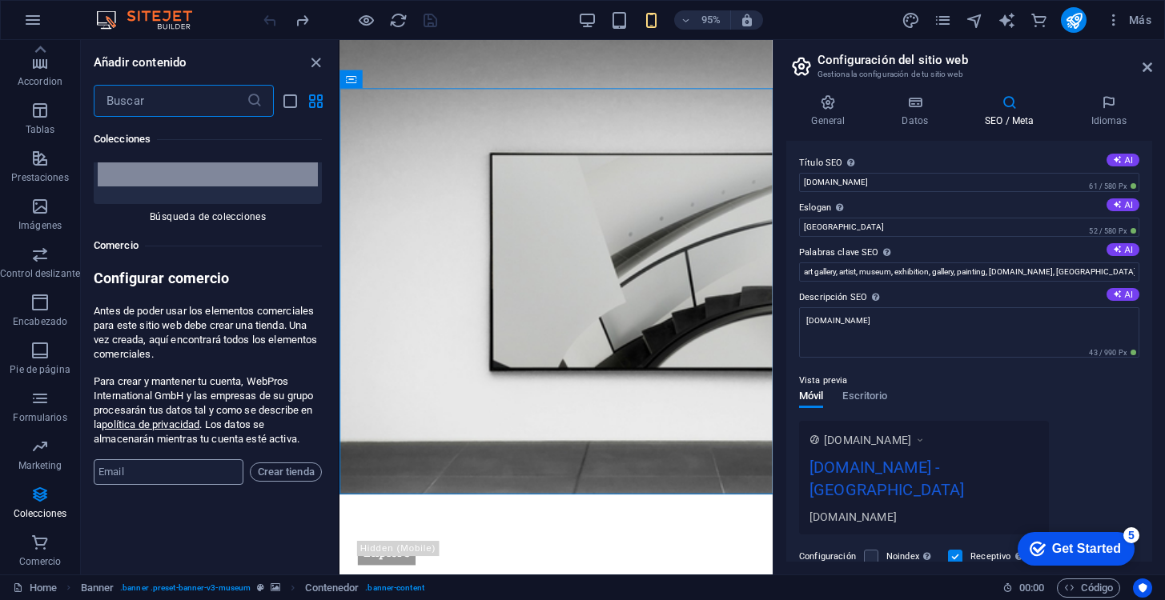
click at [171, 460] on input "email" at bounding box center [169, 473] width 150 height 26
type input "v.morenotoro@gmail.com"
click at [284, 463] on span "Crear tienda" at bounding box center [286, 472] width 58 height 19
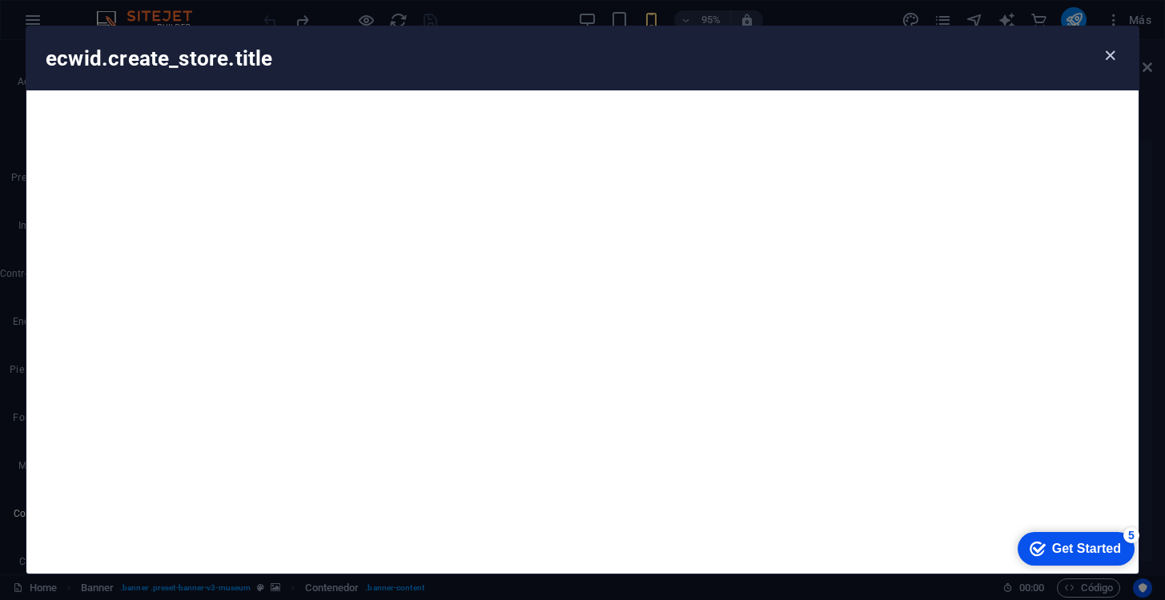
click at [1111, 54] on icon "button" at bounding box center [1110, 55] width 18 height 18
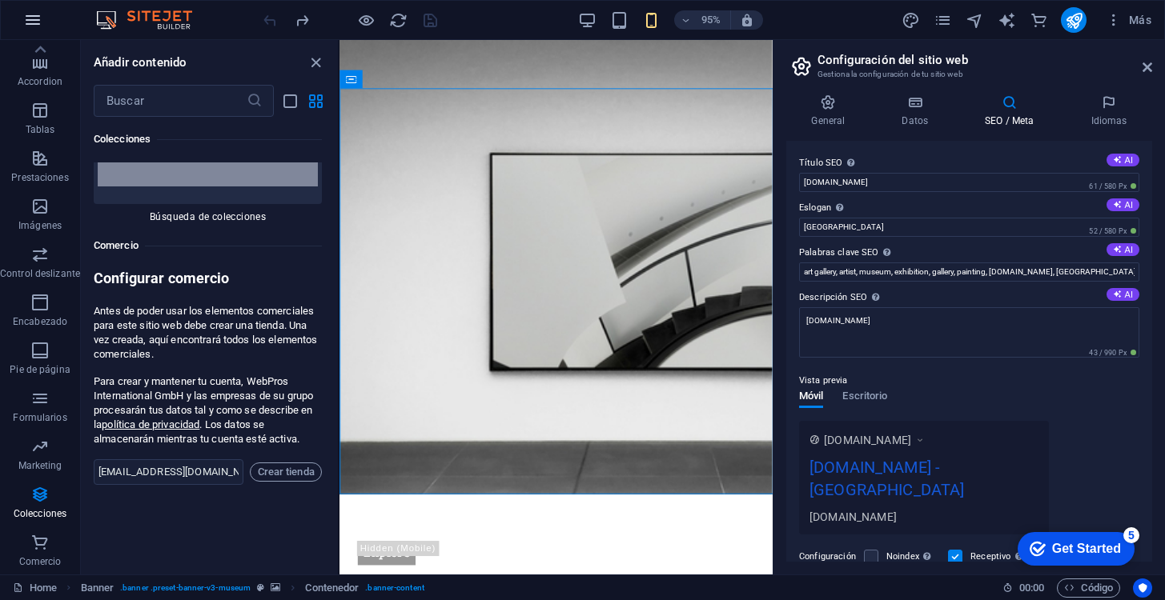
click at [30, 18] on icon "button" at bounding box center [32, 19] width 19 height 19
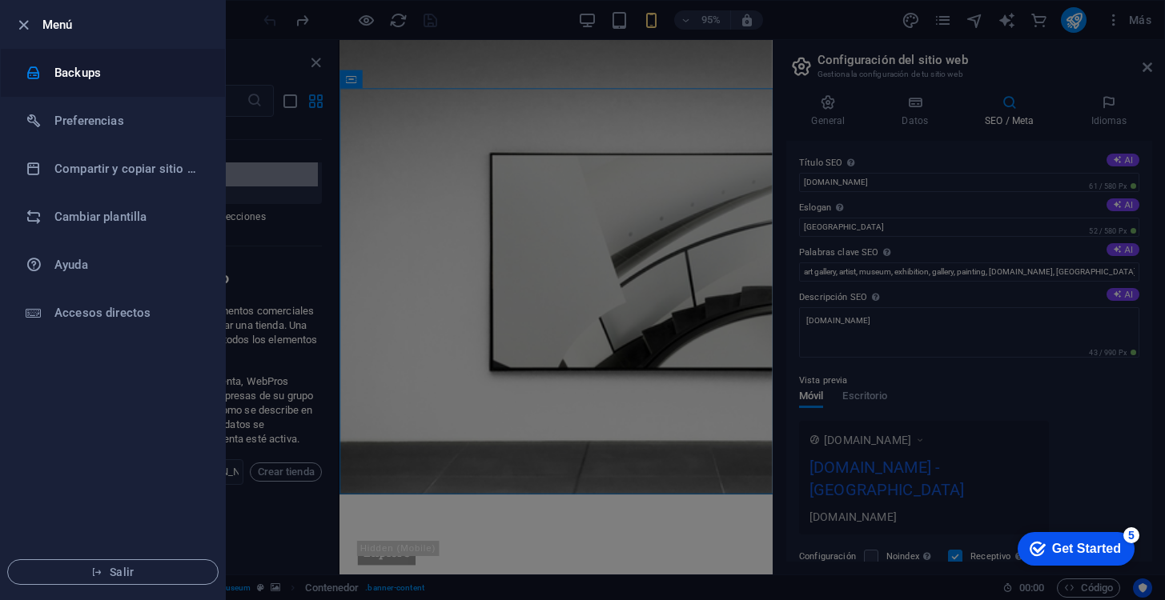
click at [50, 75] on div at bounding box center [40, 73] width 29 height 16
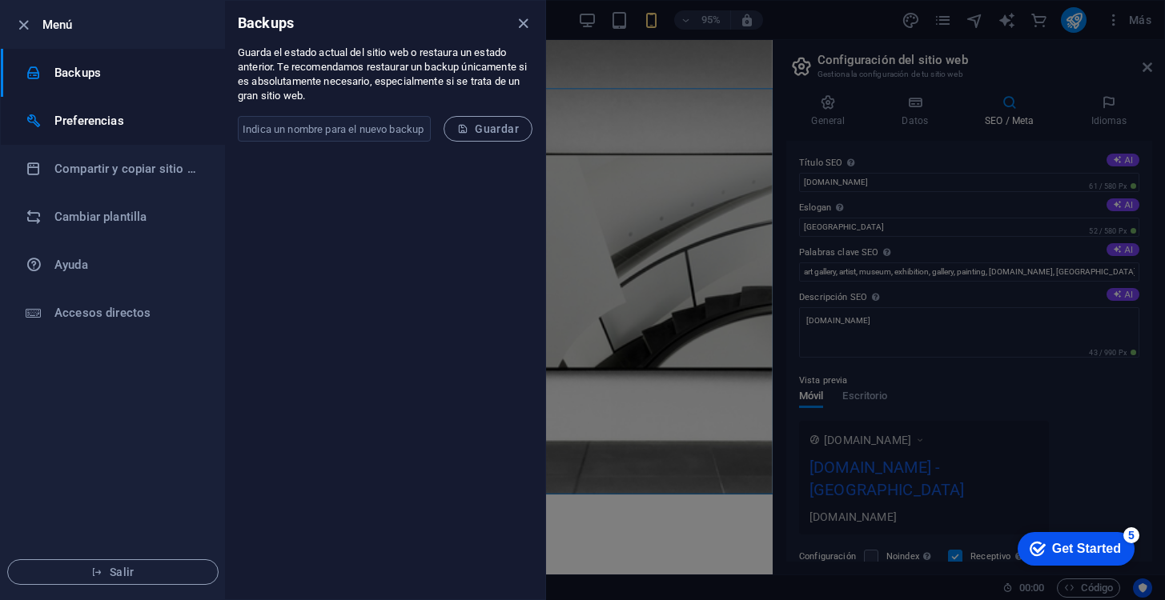
click at [68, 123] on h6 "Preferencias" at bounding box center [128, 120] width 148 height 19
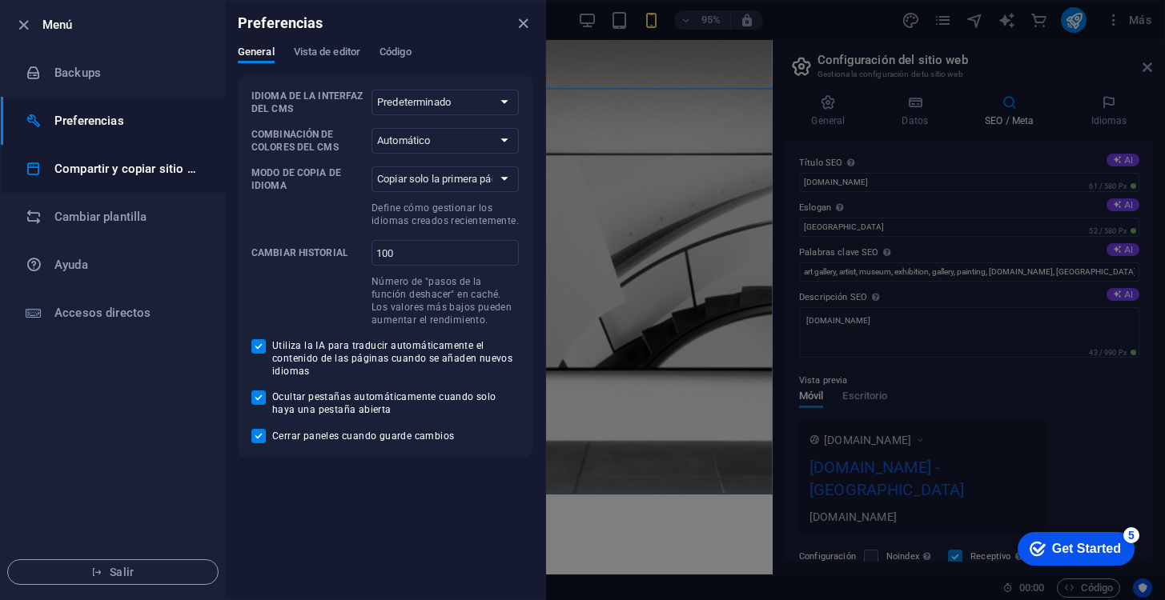
click at [97, 175] on h6 "Compartir y copiar sitio web" at bounding box center [128, 168] width 148 height 19
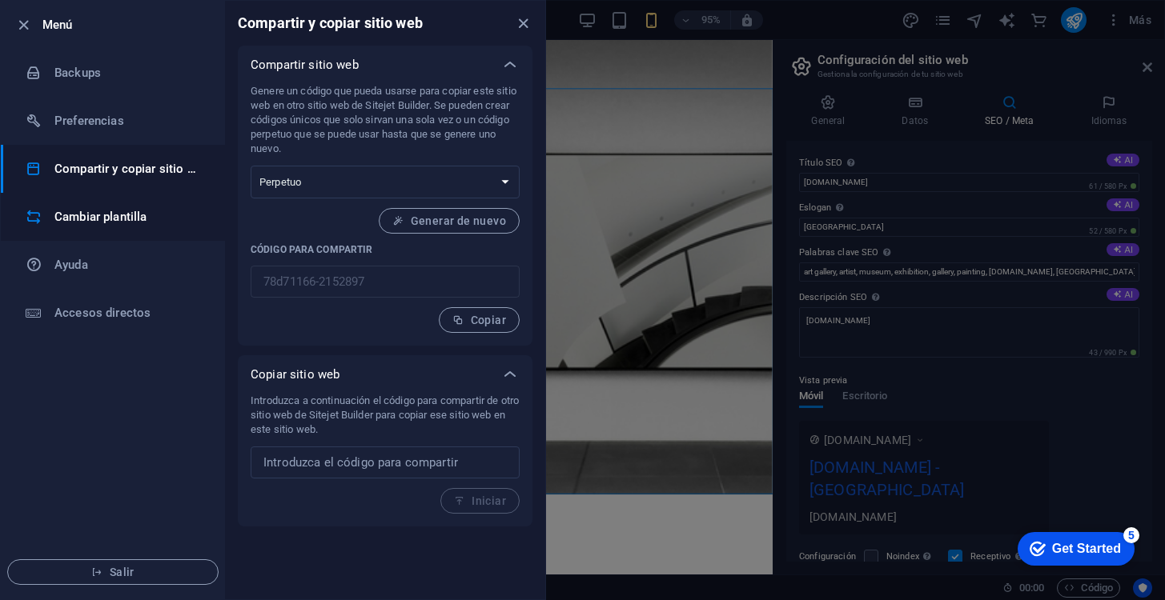
click at [85, 228] on li "Cambiar plantilla" at bounding box center [113, 217] width 224 height 48
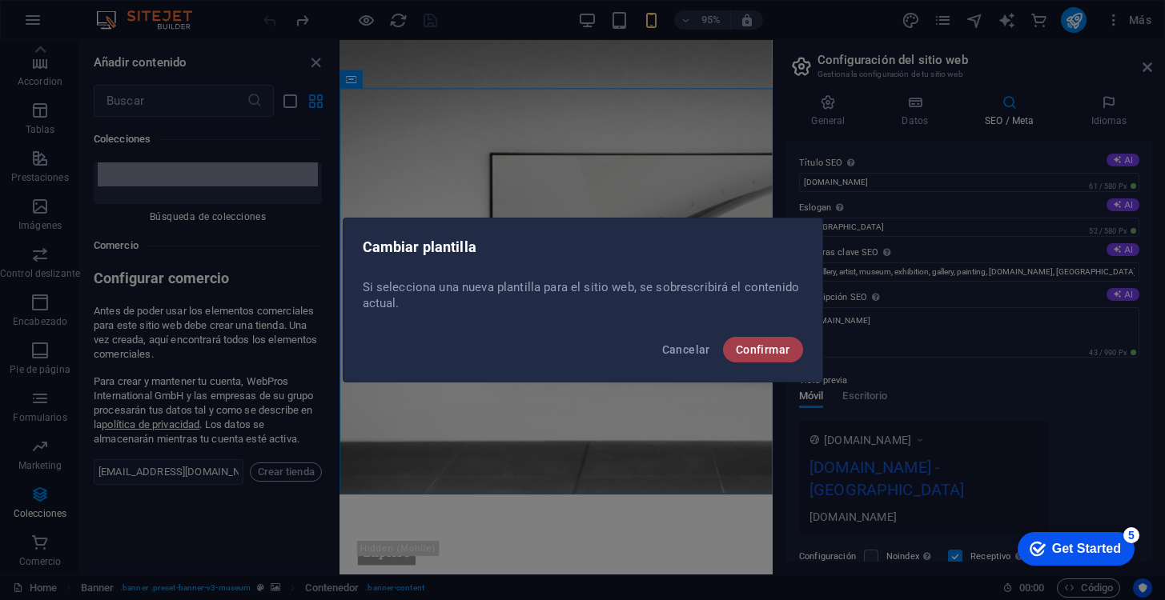
click at [745, 349] on span "Confirmar" at bounding box center [763, 349] width 54 height 13
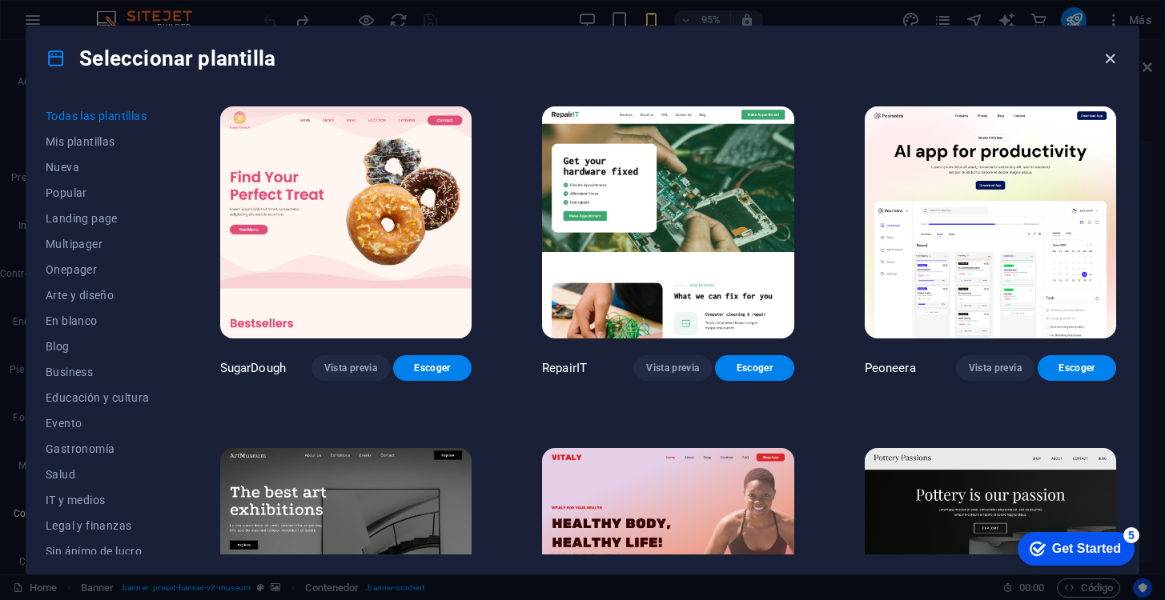
click at [1111, 62] on icon "button" at bounding box center [1110, 59] width 18 height 18
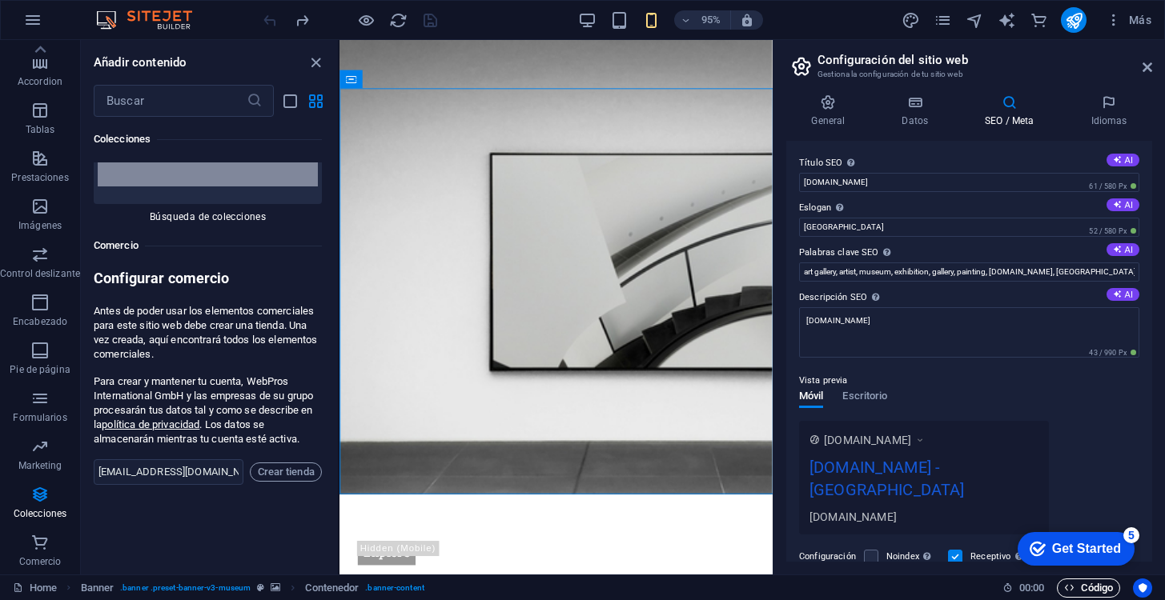
click at [1072, 589] on icon "button" at bounding box center [1069, 588] width 10 height 10
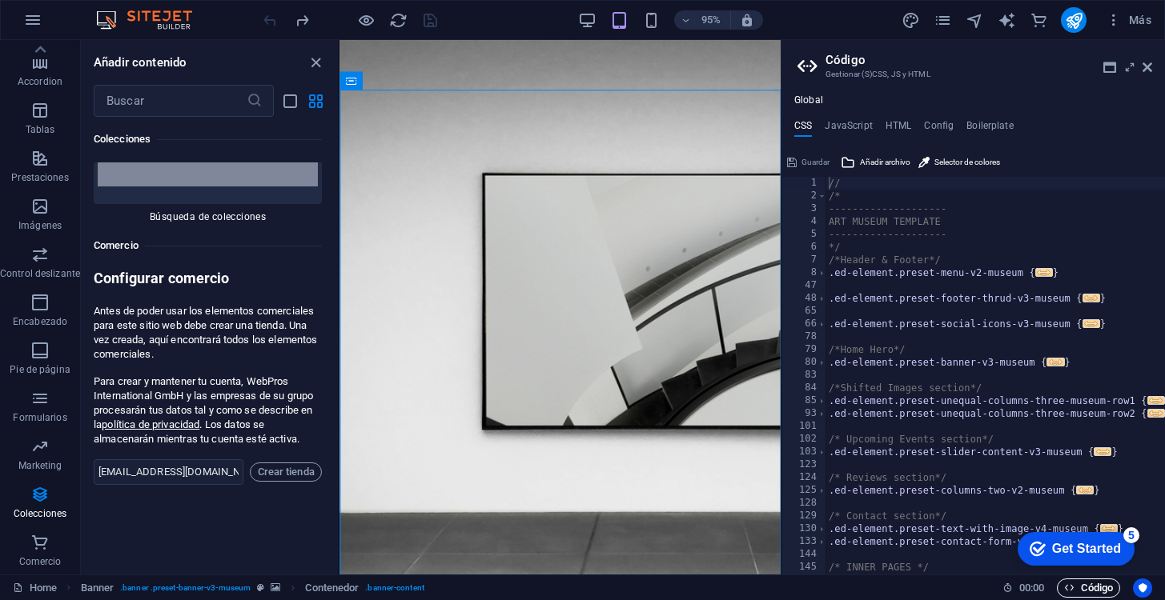
click at [1072, 589] on icon "button" at bounding box center [1069, 588] width 10 height 10
click at [1105, 61] on icon at bounding box center [1109, 67] width 13 height 13
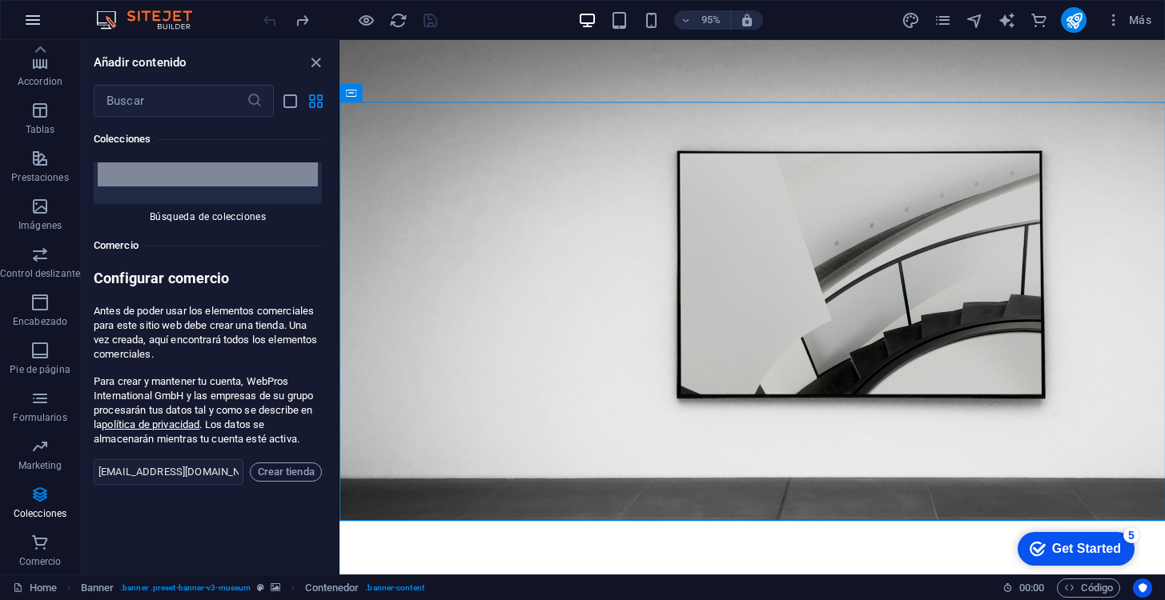
click at [32, 24] on icon "button" at bounding box center [32, 19] width 19 height 19
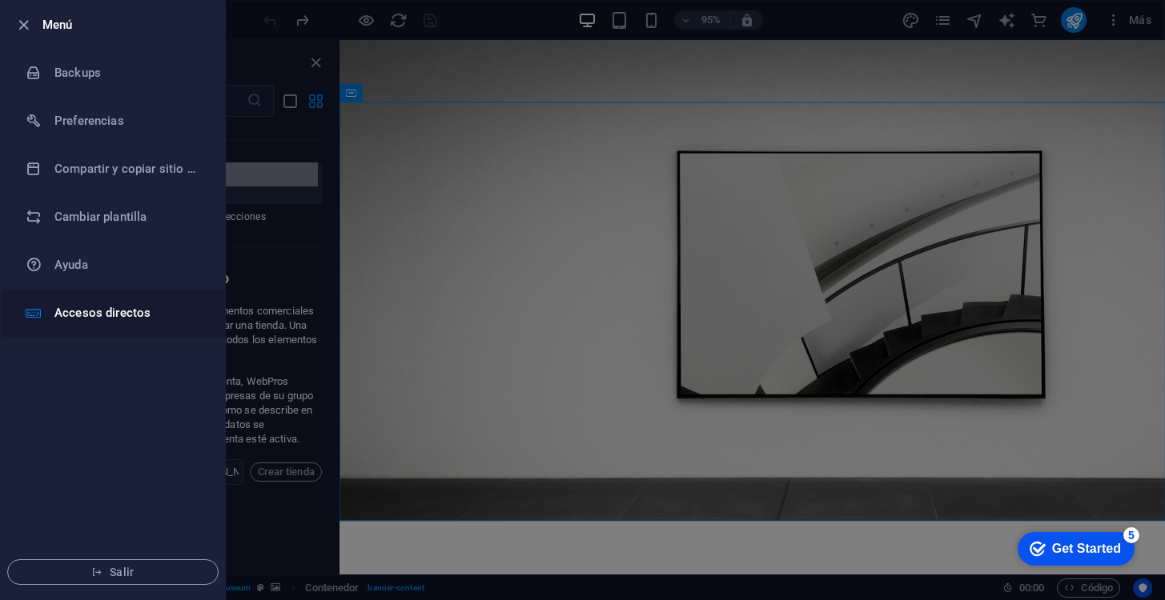
click at [84, 313] on h6 "Accesos directos" at bounding box center [128, 312] width 148 height 19
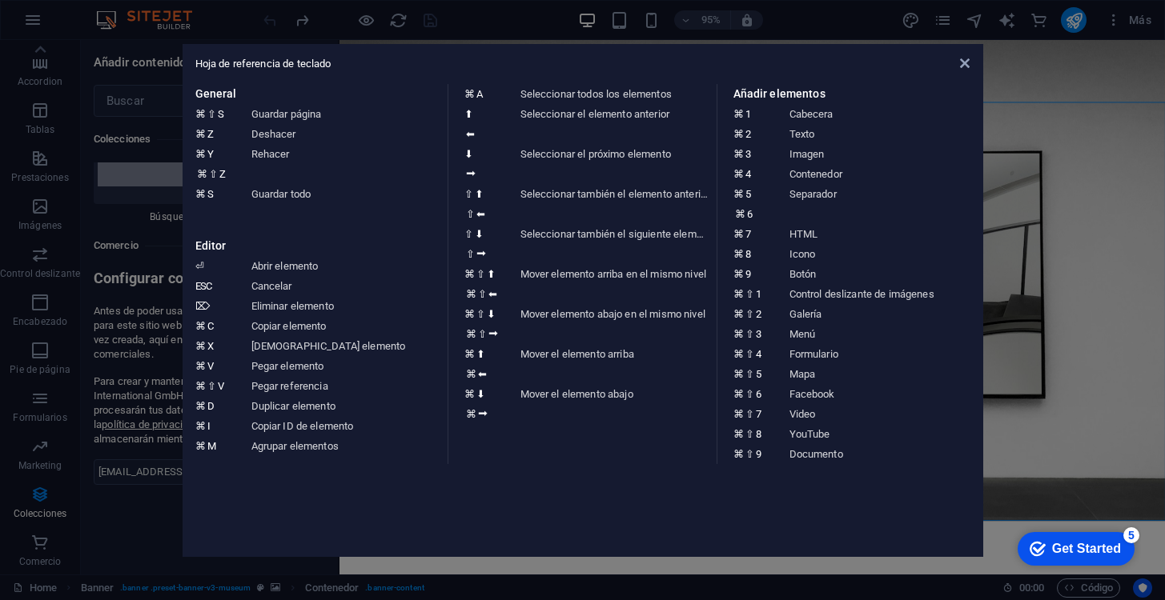
click at [135, 171] on aside "Hoja de referencia de teclado General ⌘ ⇧ S Guardar página ⌘ Z Deshacer ⌘ Y ⌘ ⇧…" at bounding box center [582, 300] width 1165 height 600
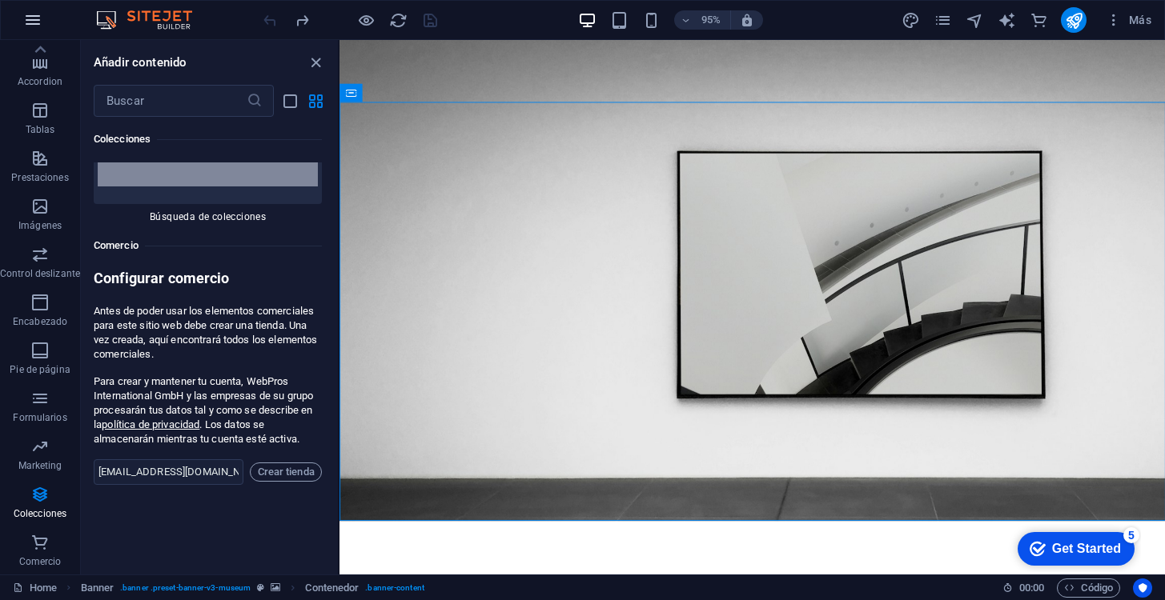
click at [41, 5] on button "button" at bounding box center [33, 20] width 38 height 38
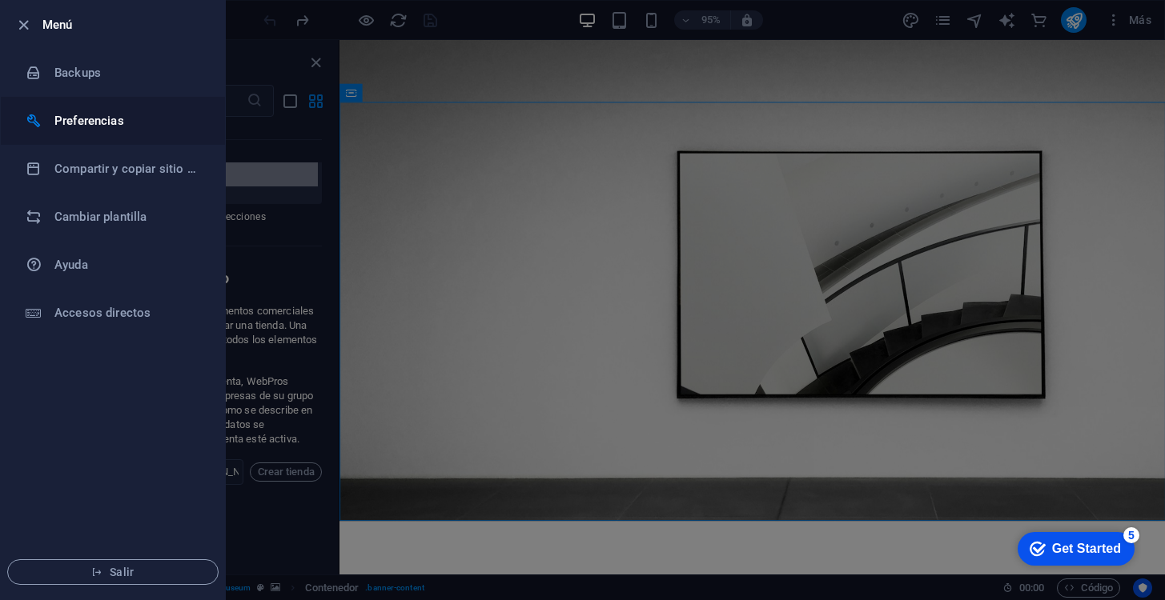
click at [76, 119] on h6 "Preferencias" at bounding box center [128, 120] width 148 height 19
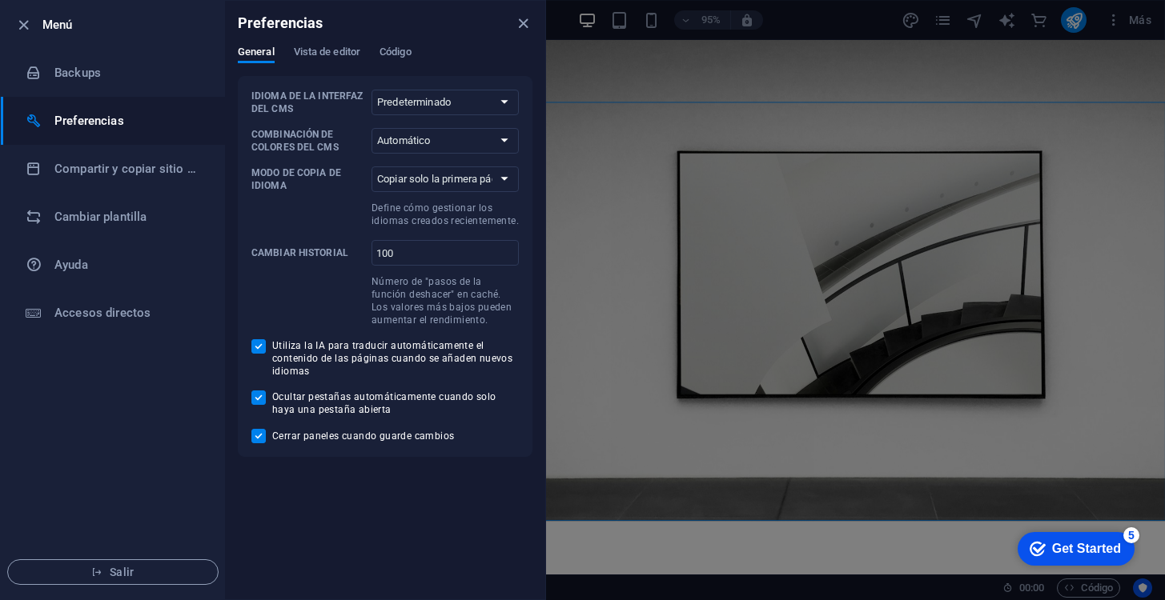
click at [457, 118] on div "Idioma de la interfaz del CMS Predeterminado Deutsch English Español Français M…" at bounding box center [384, 267] width 267 height 354
click at [454, 107] on select "Predeterminado Deutsch English Español Français Magyar Italiano Nederlands Pols…" at bounding box center [445, 103] width 147 height 26
select select "es"
click at [372, 90] on select "Predeterminado Deutsch English Español Français Magyar Italiano Nederlands Pols…" at bounding box center [445, 103] width 147 height 26
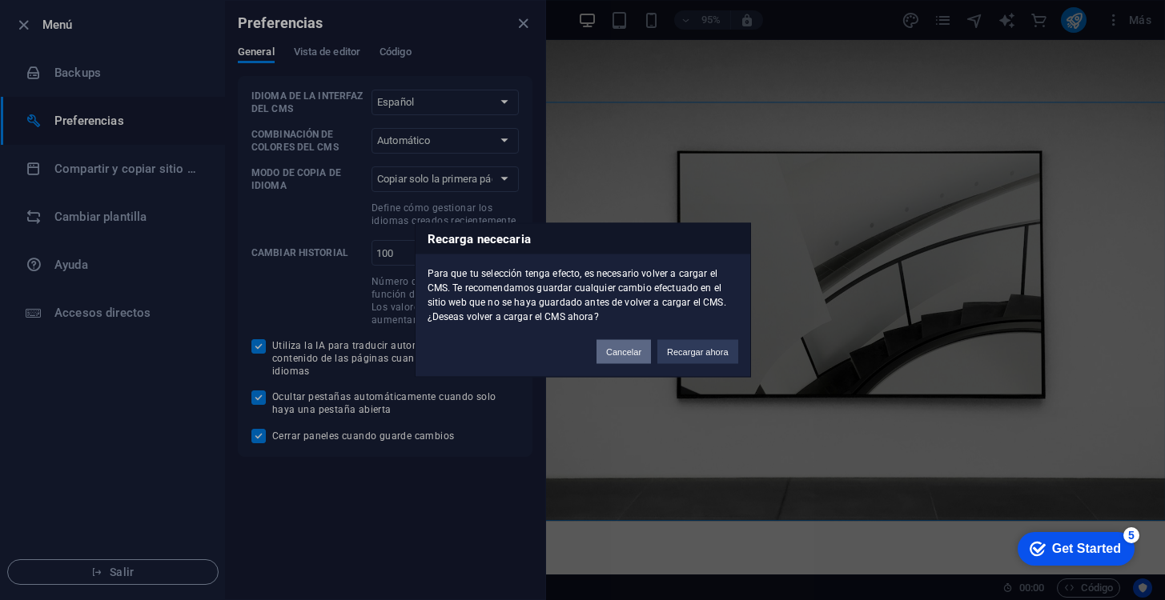
click at [617, 356] on button "Cancelar" at bounding box center [623, 352] width 54 height 24
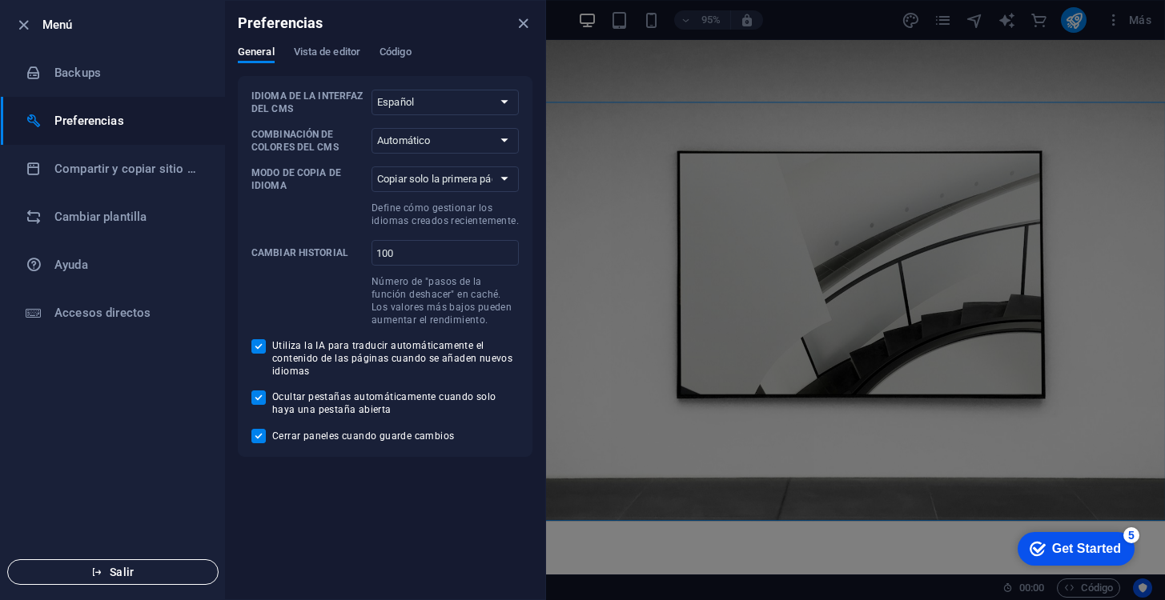
click at [117, 563] on button "Salir" at bounding box center [112, 573] width 211 height 26
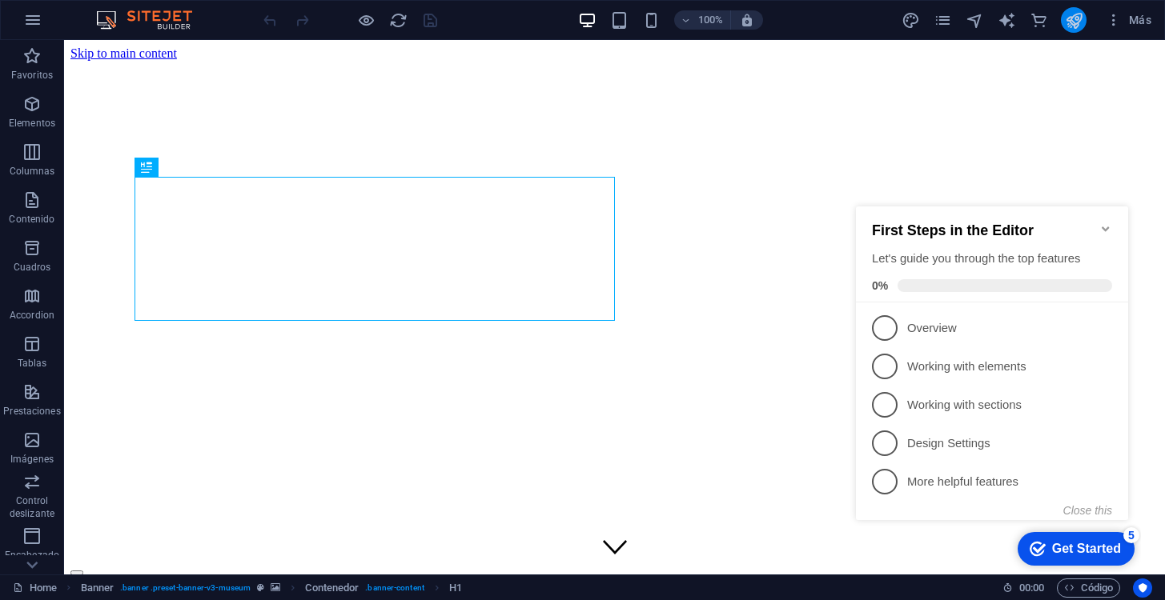
click at [1083, 24] on button "publish" at bounding box center [1074, 20] width 26 height 26
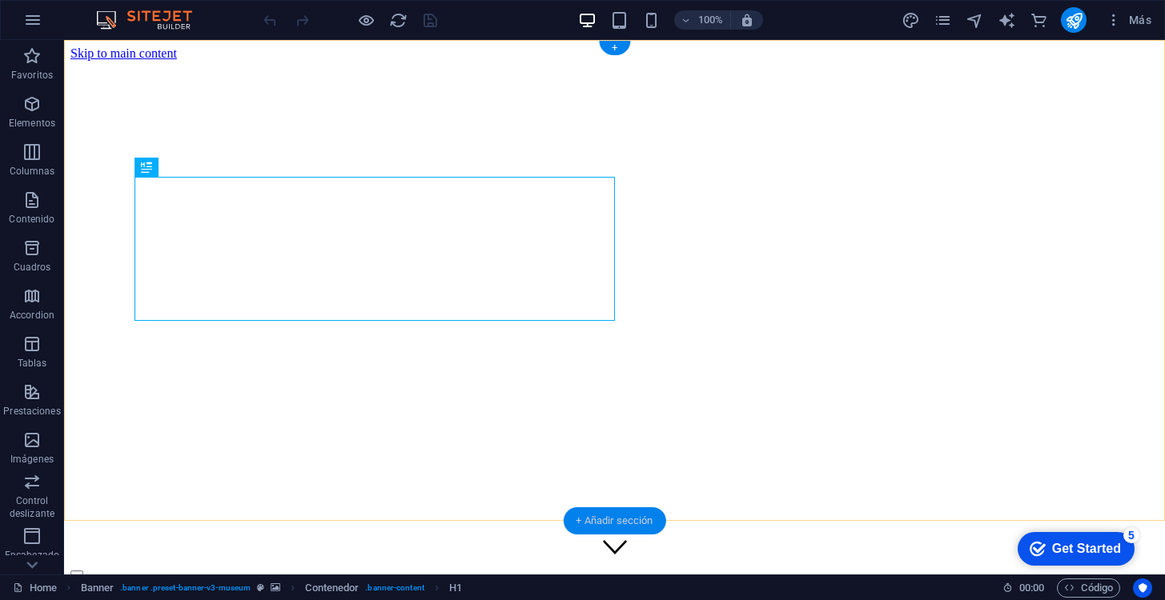
click at [625, 516] on div "+ Añadir sección" at bounding box center [614, 521] width 102 height 27
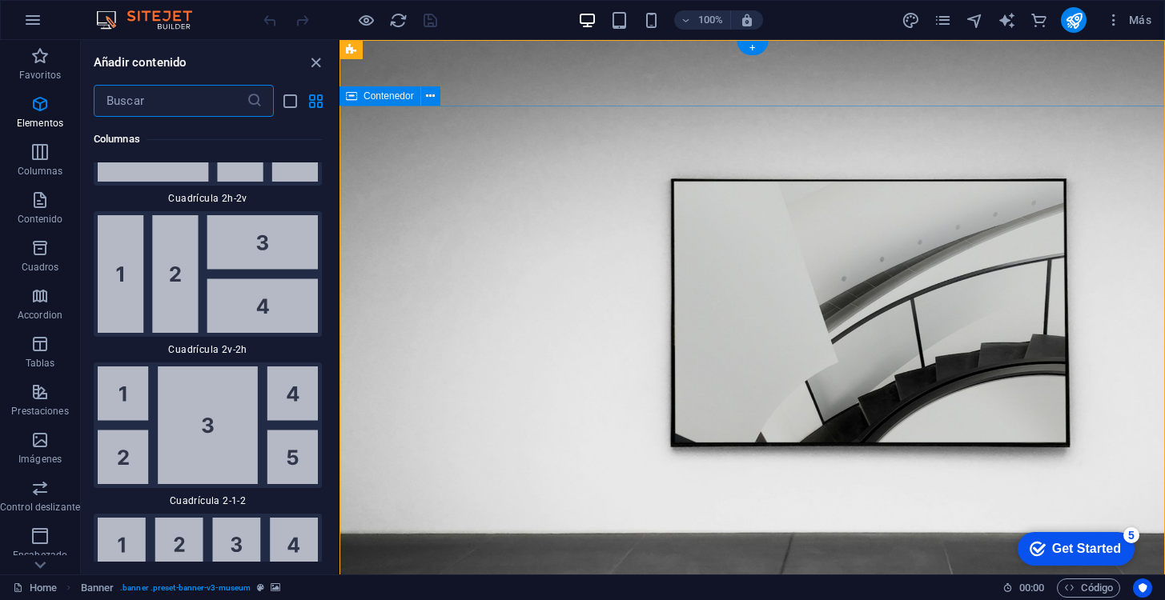
scroll to position [4902, 0]
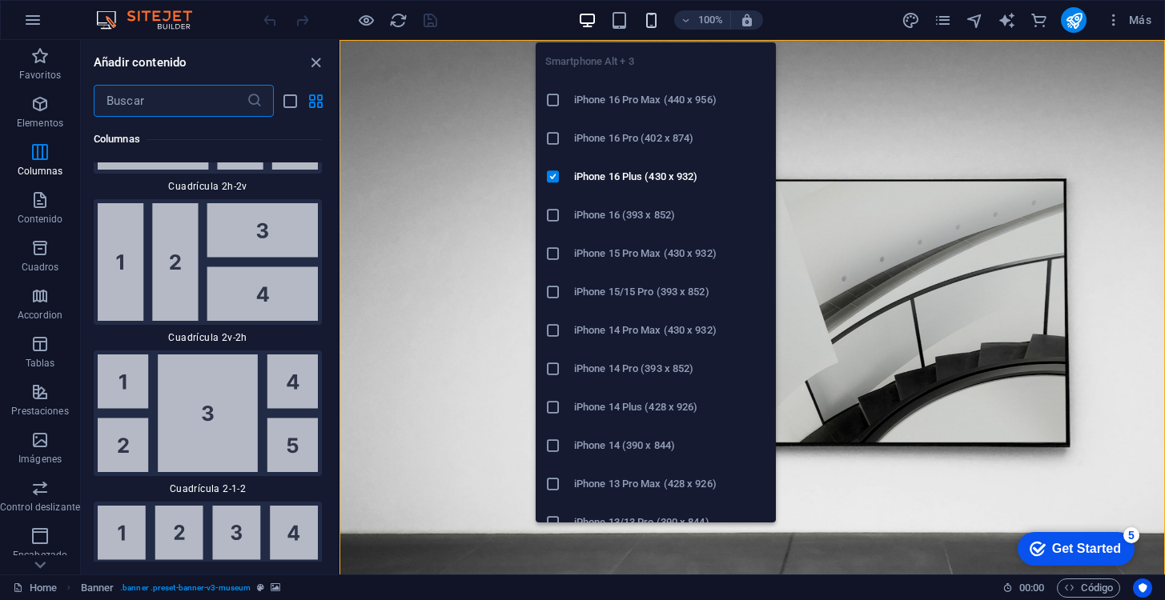
click at [660, 25] on icon "button" at bounding box center [651, 20] width 18 height 18
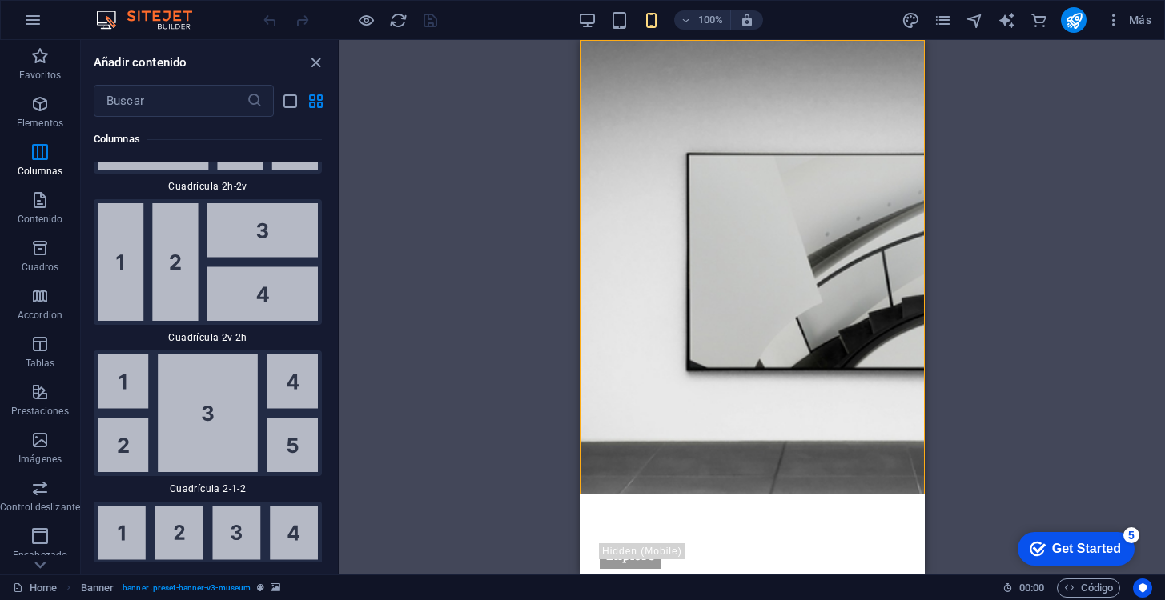
click at [1034, 166] on div "Arrastra aquí para reemplazar el contenido existente. Si quieres crear un eleme…" at bounding box center [751, 307] width 825 height 535
click at [1118, 29] on button "Más" at bounding box center [1128, 20] width 58 height 26
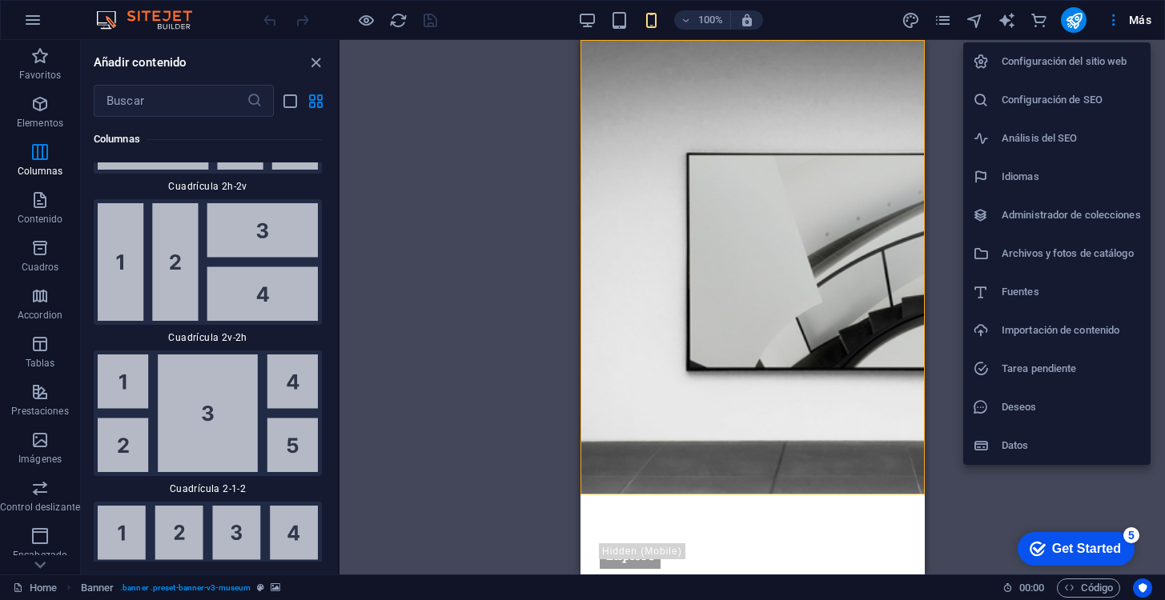
click at [1042, 505] on div at bounding box center [582, 300] width 1165 height 600
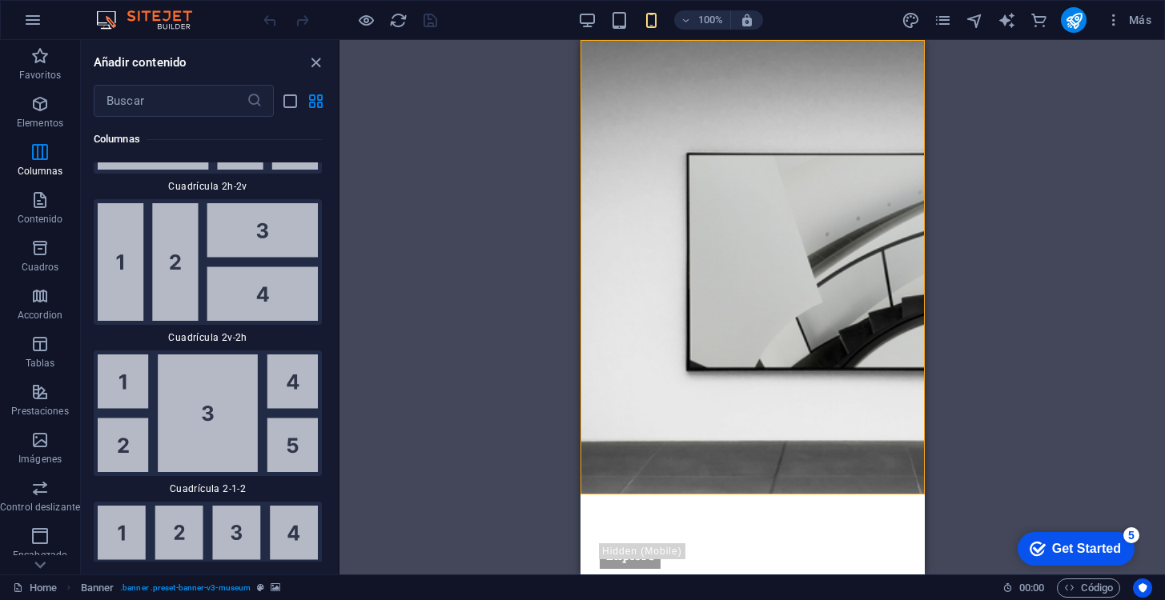
click at [1075, 548] on div "Get Started" at bounding box center [1086, 549] width 69 height 14
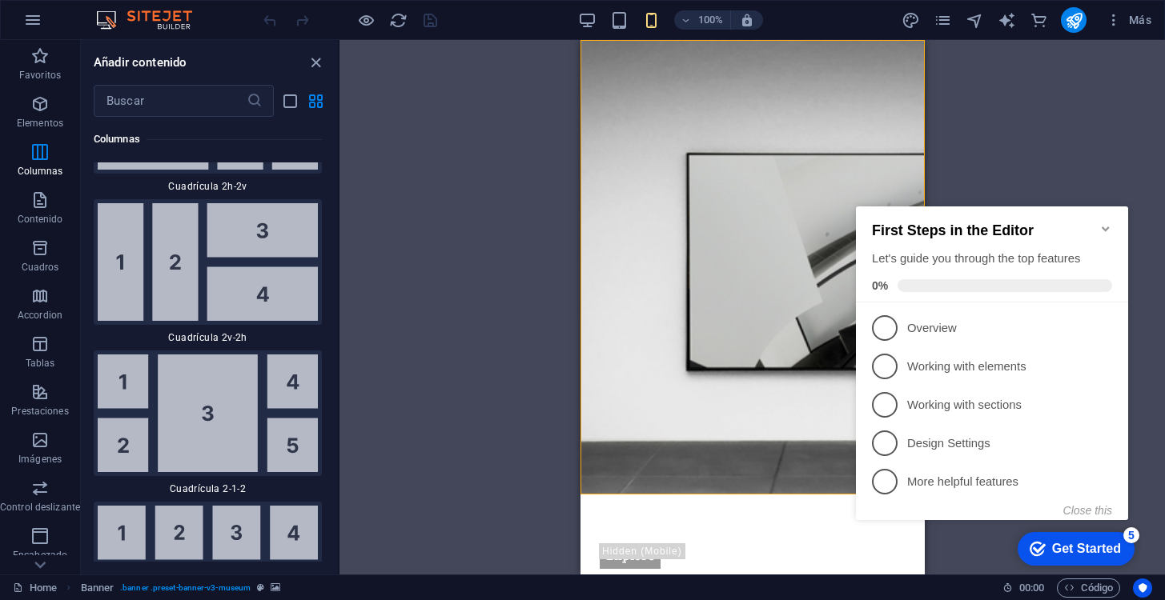
click at [1075, 548] on div "Get Started" at bounding box center [1086, 549] width 69 height 14
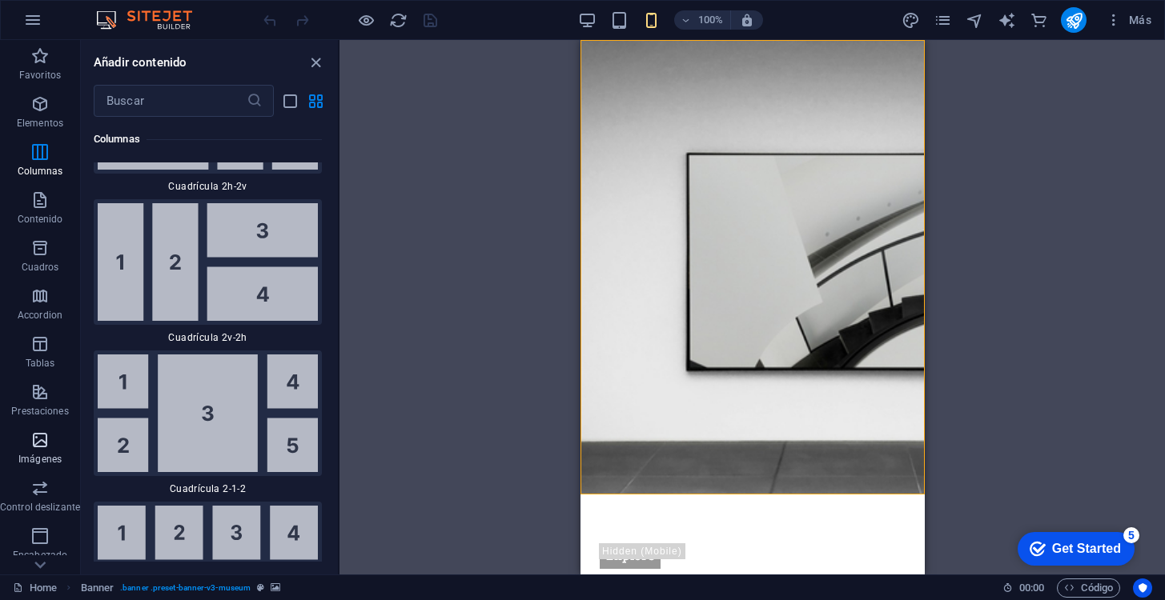
scroll to position [234, 0]
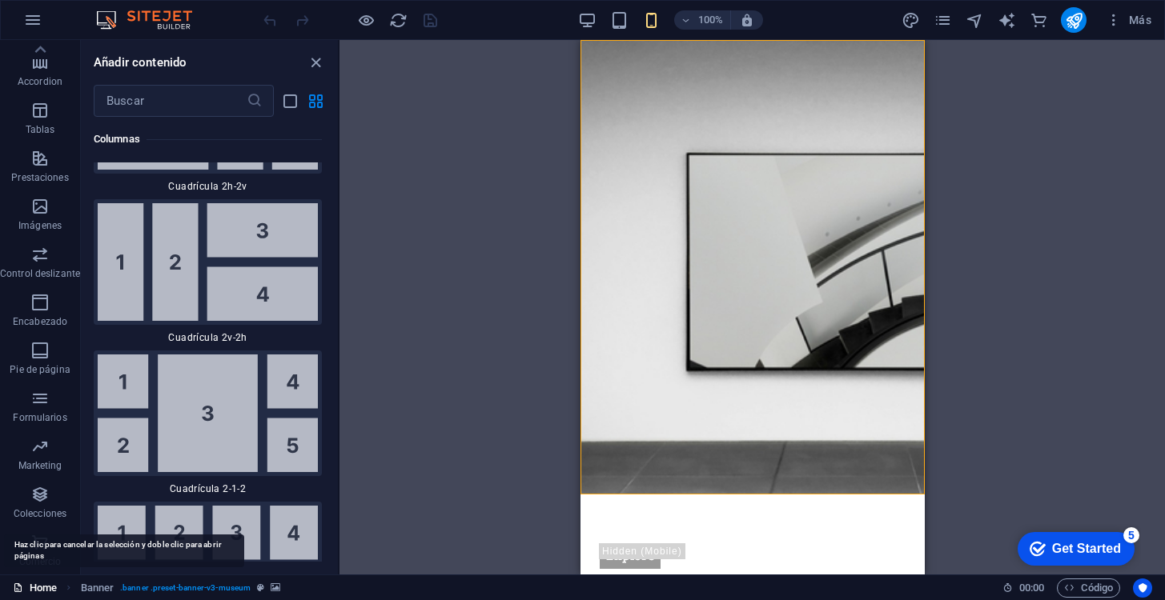
click at [40, 592] on link "Home" at bounding box center [35, 588] width 44 height 19
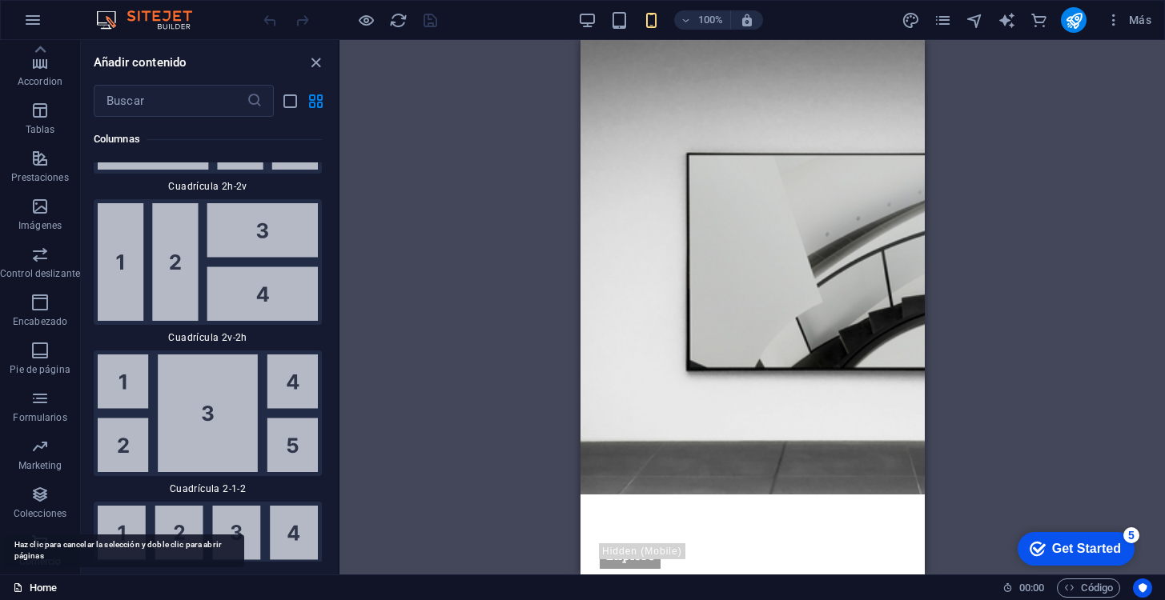
click at [40, 592] on link "Home" at bounding box center [35, 588] width 44 height 19
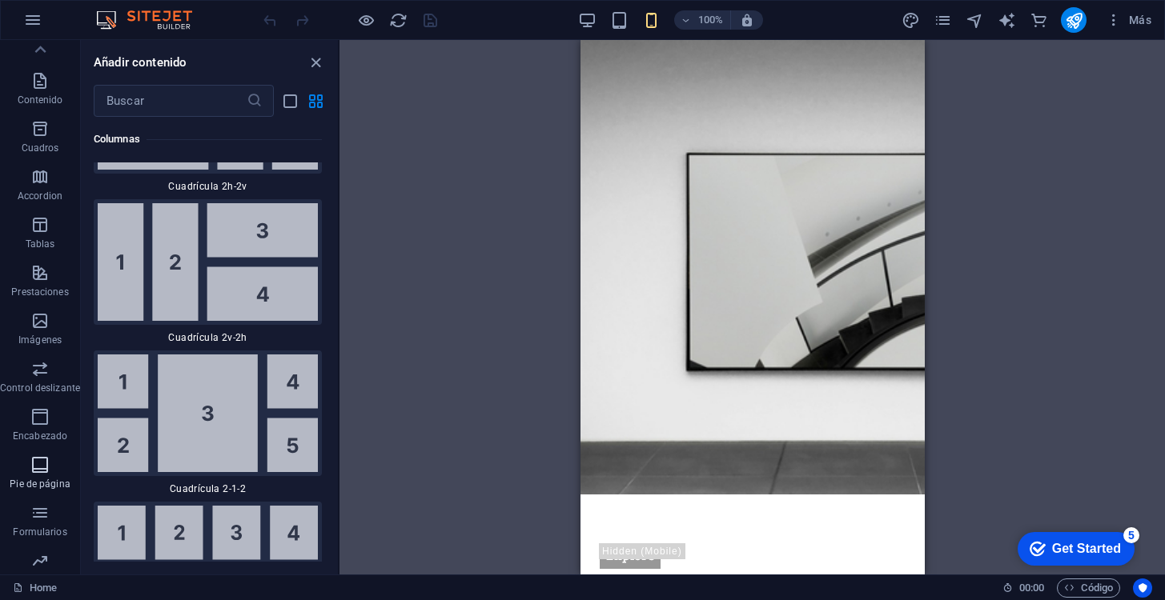
scroll to position [121, 0]
click at [43, 355] on button "Control deslizante" at bounding box center [40, 375] width 80 height 48
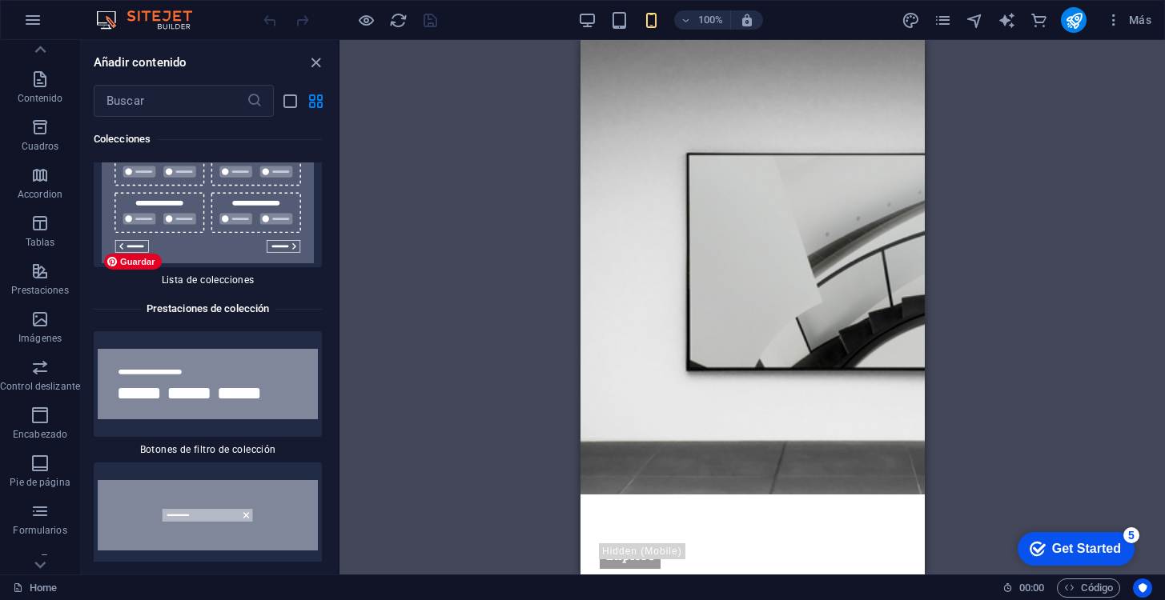
scroll to position [31402, 0]
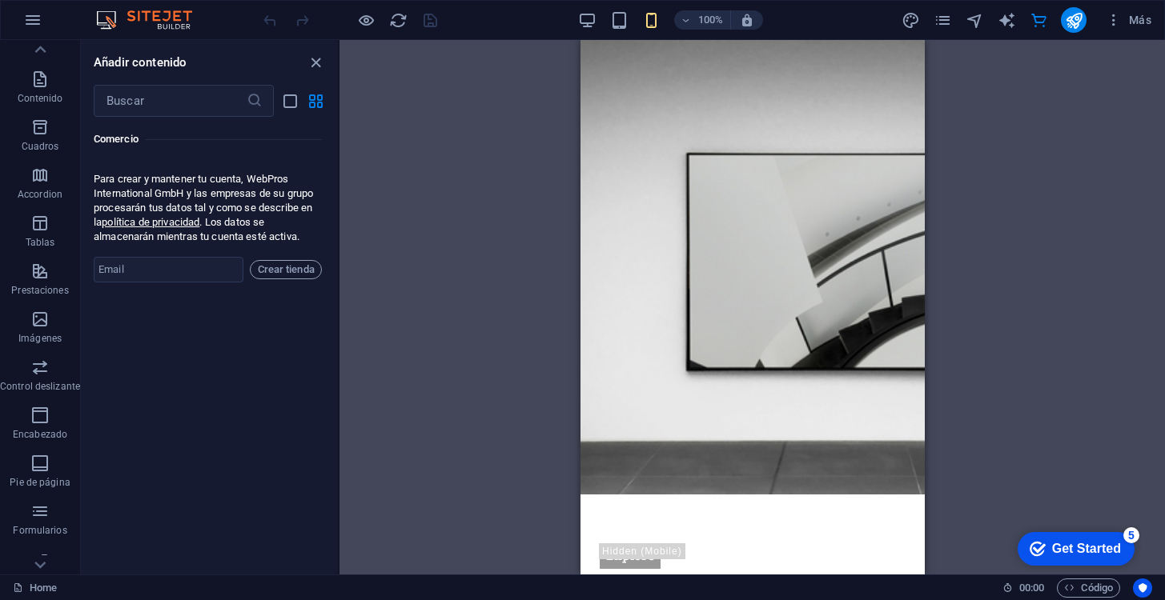
click at [161, 26] on img at bounding box center [152, 19] width 120 height 19
click at [38, 22] on icon "button" at bounding box center [32, 19] width 19 height 19
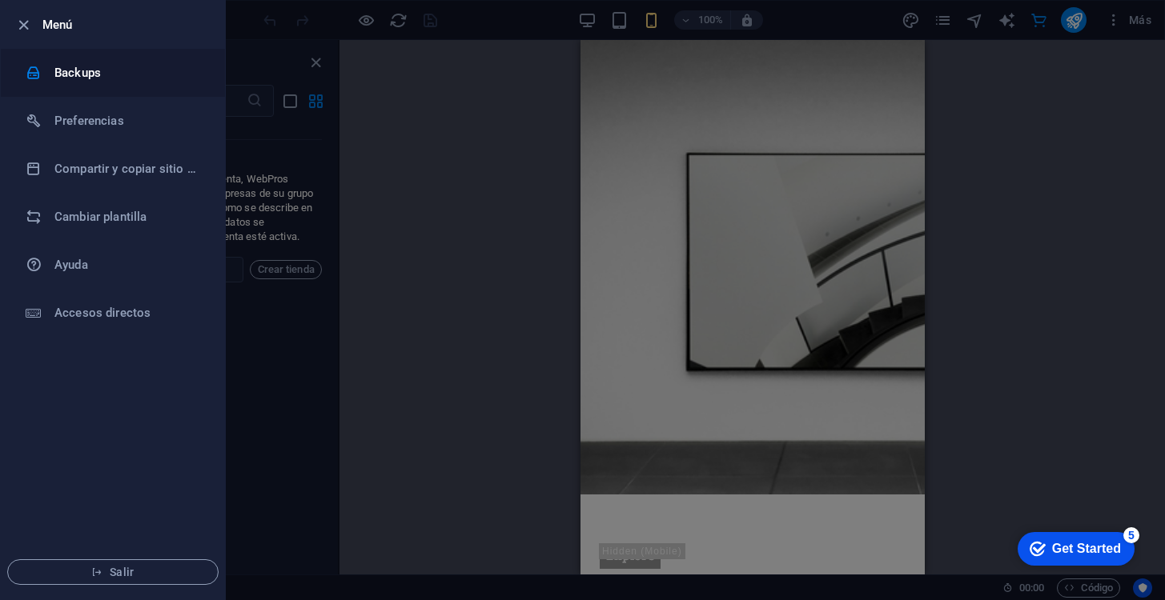
click at [42, 67] on div at bounding box center [40, 73] width 29 height 16
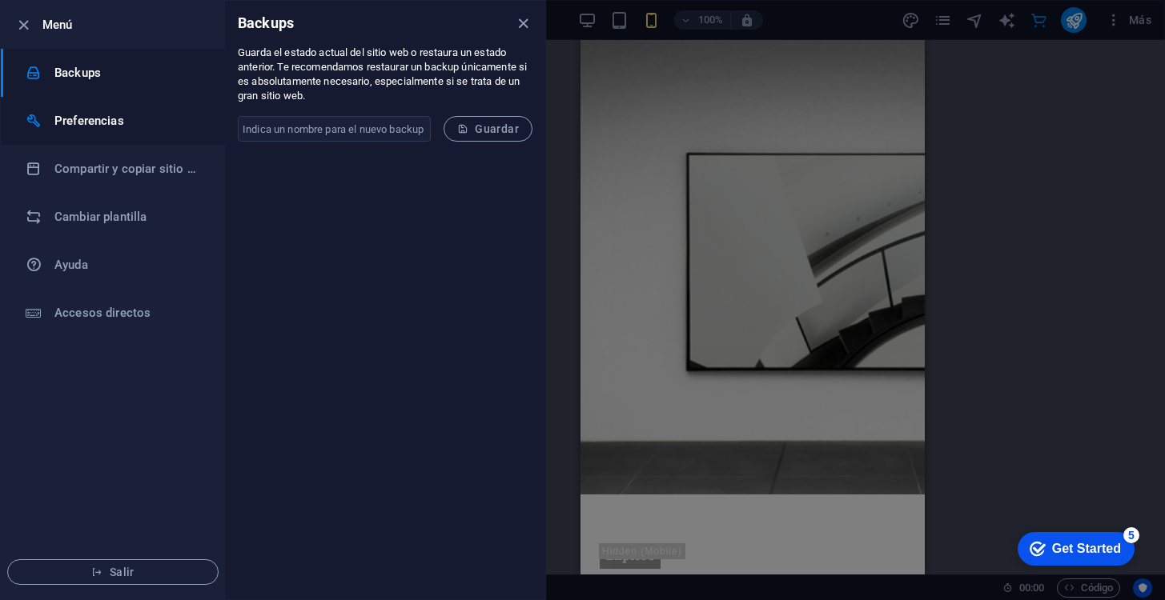
click at [73, 123] on h6 "Preferencias" at bounding box center [128, 120] width 148 height 19
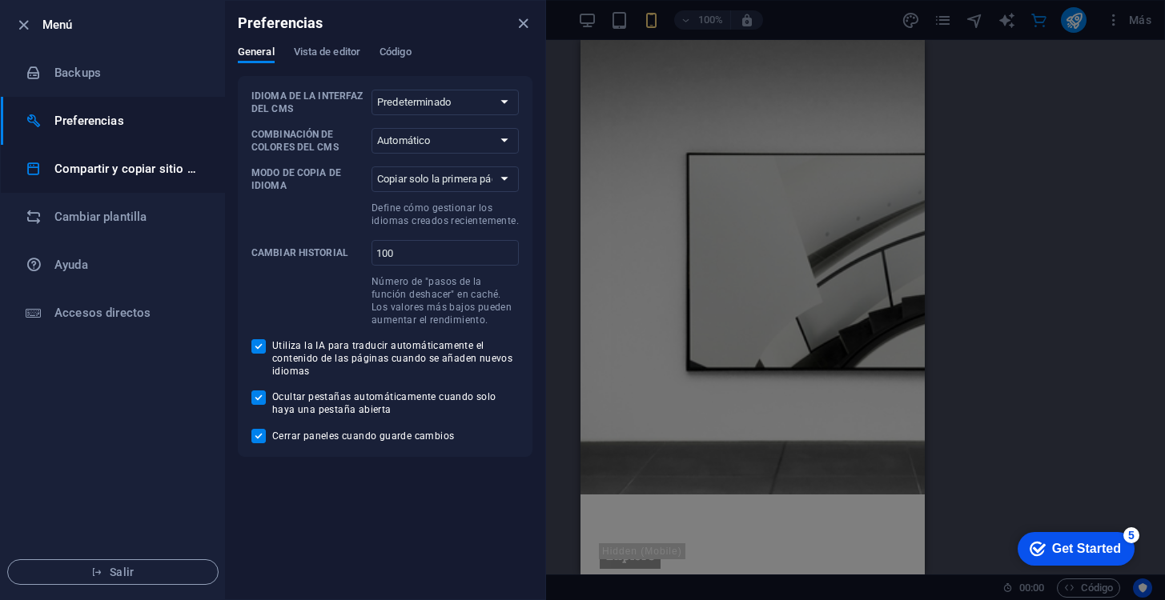
click at [90, 171] on h6 "Compartir y copiar sitio web" at bounding box center [128, 168] width 148 height 19
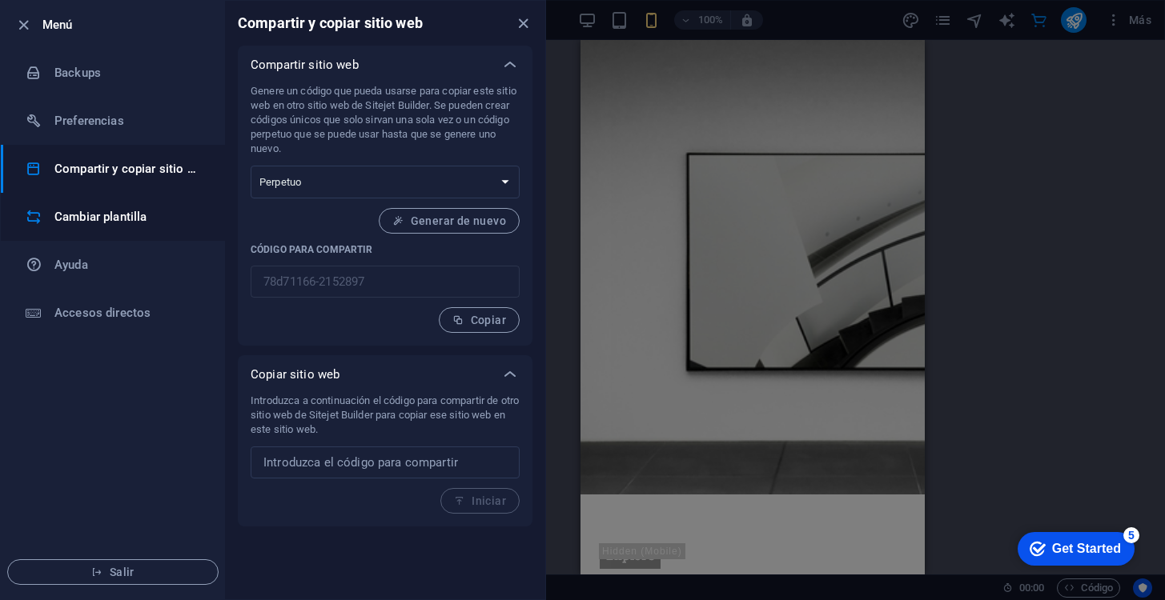
click at [101, 209] on h6 "Cambiar plantilla" at bounding box center [128, 216] width 148 height 19
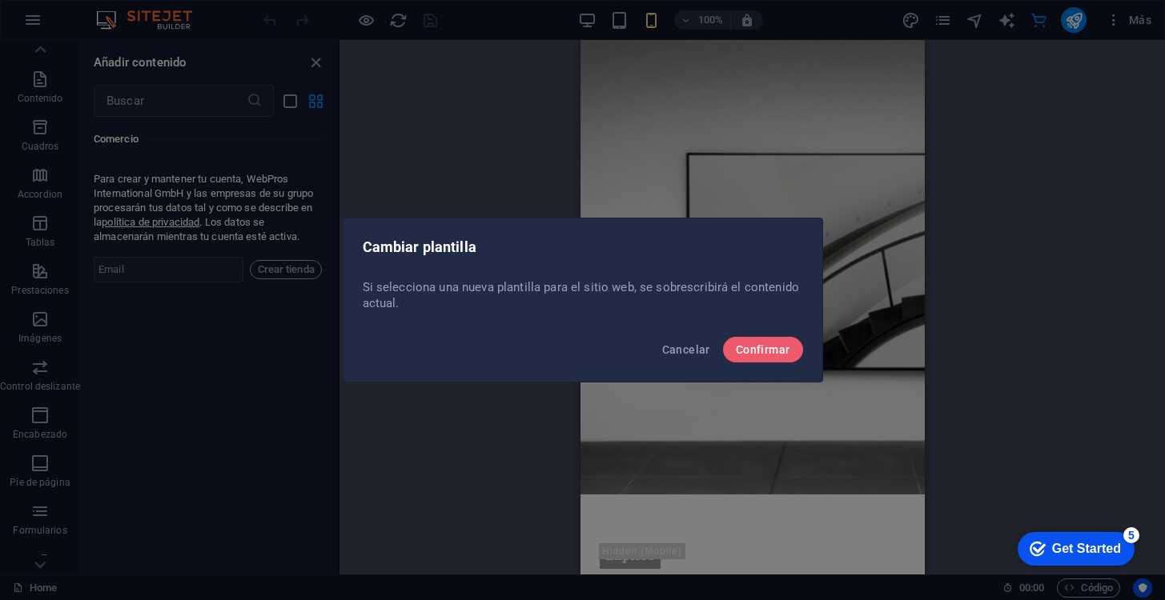
click at [760, 335] on div "Cancelar Confirmar" at bounding box center [582, 354] width 479 height 54
click at [767, 350] on span "Confirmar" at bounding box center [763, 349] width 54 height 13
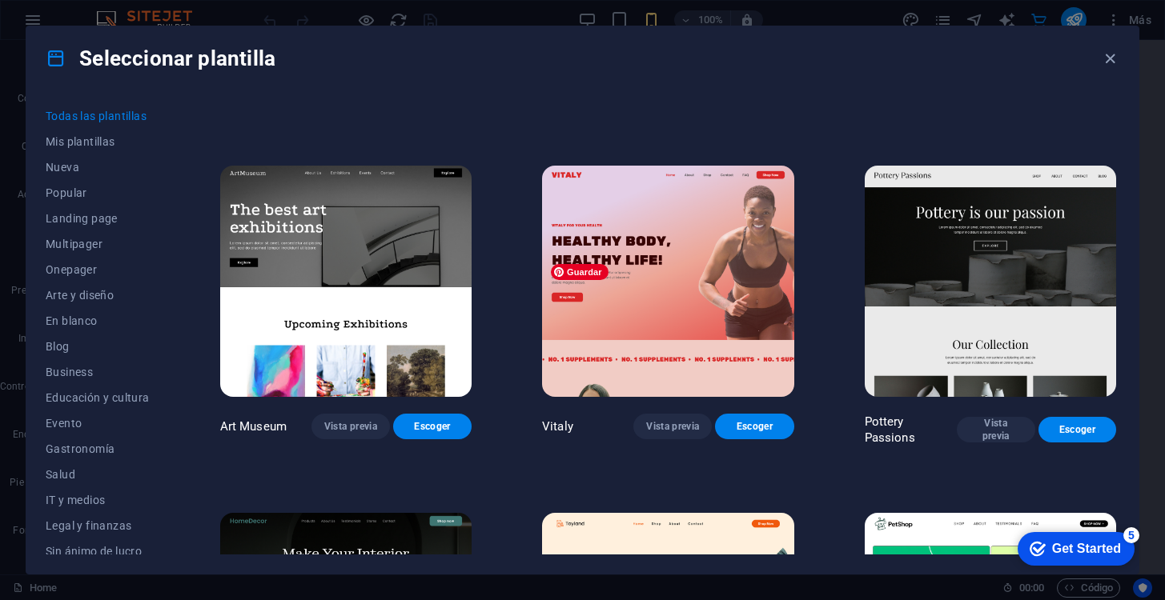
scroll to position [0, 0]
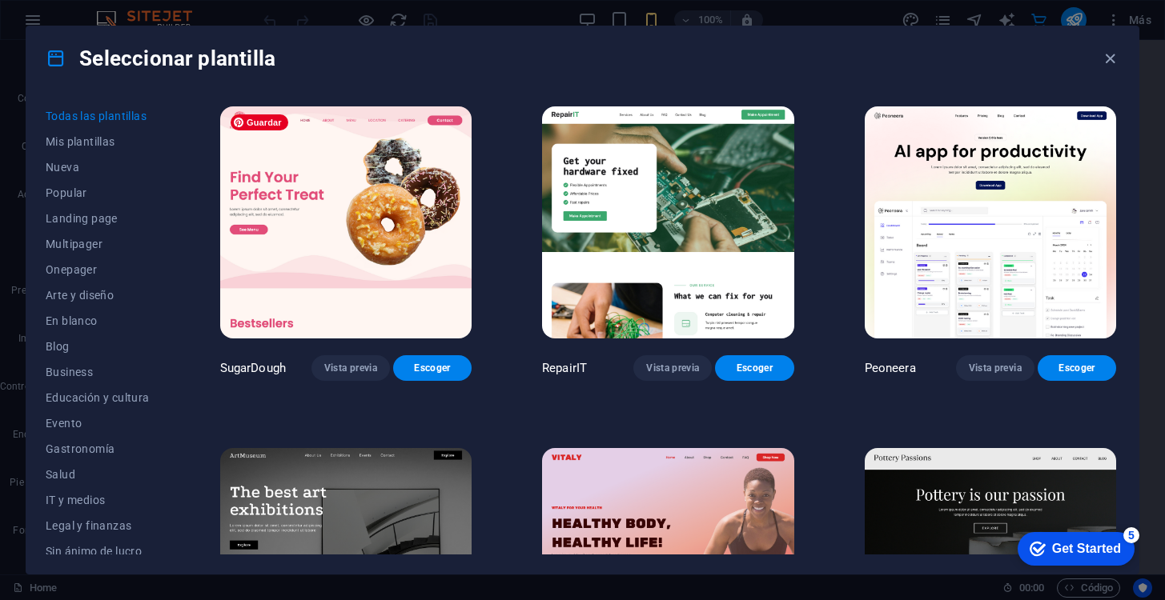
click at [420, 256] on img at bounding box center [345, 222] width 251 height 232
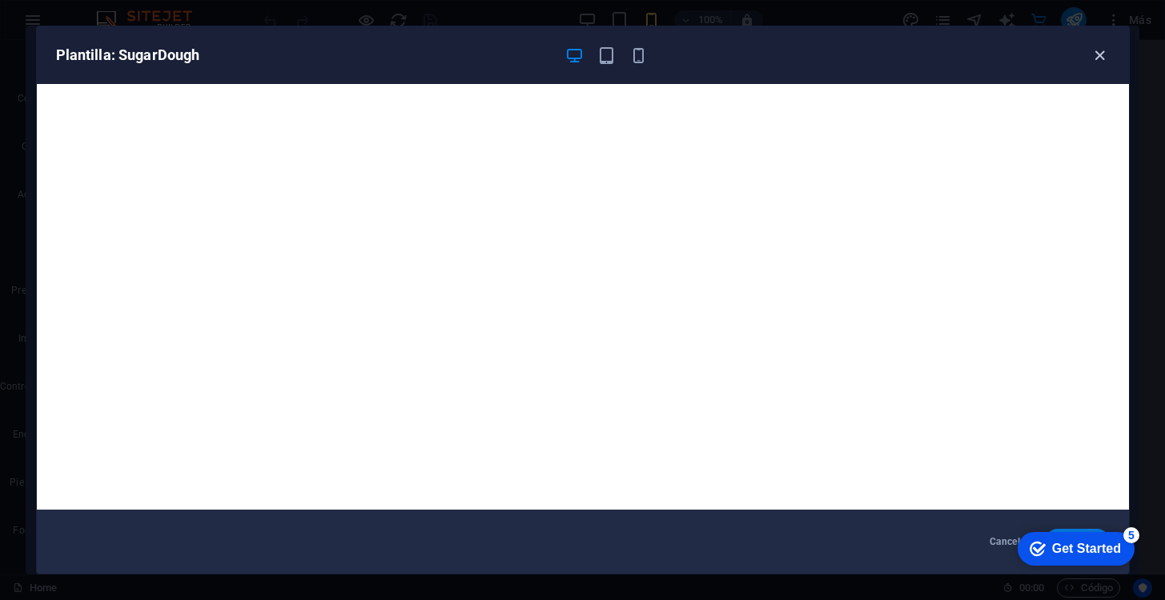
click at [1097, 50] on icon "button" at bounding box center [1099, 55] width 18 height 18
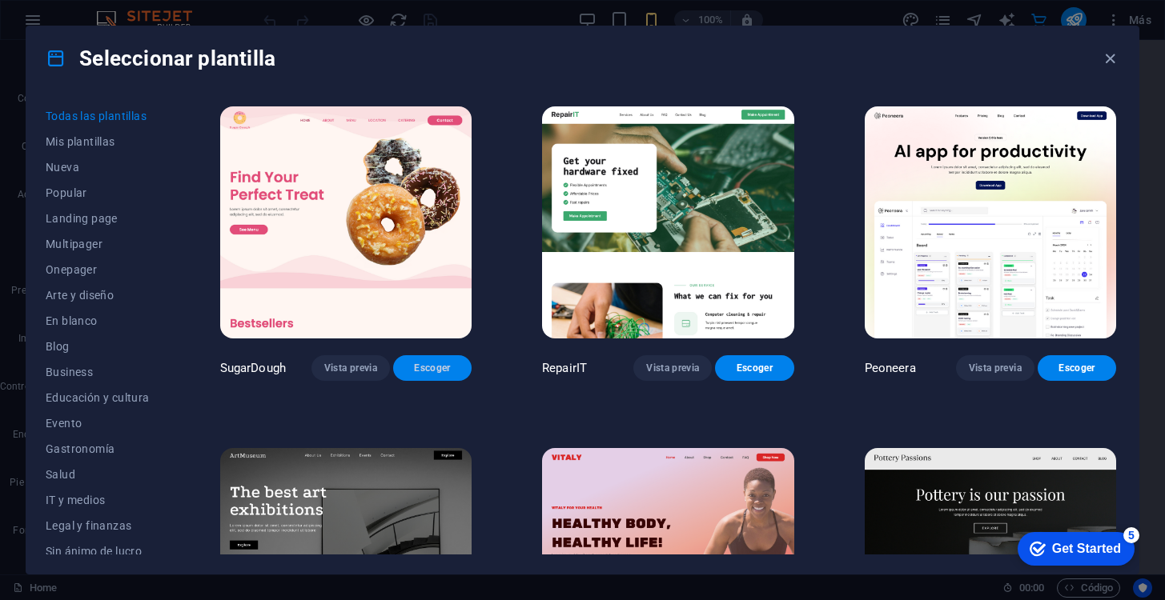
click at [434, 362] on span "Escoger" at bounding box center [432, 368] width 53 height 13
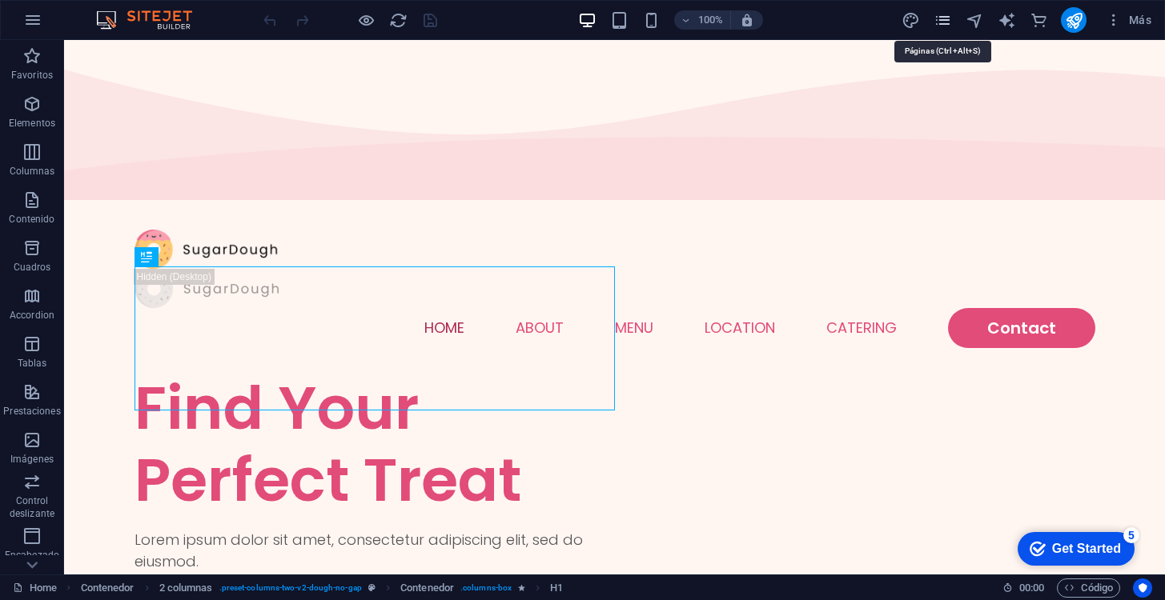
click at [944, 22] on icon "pages" at bounding box center [943, 20] width 18 height 18
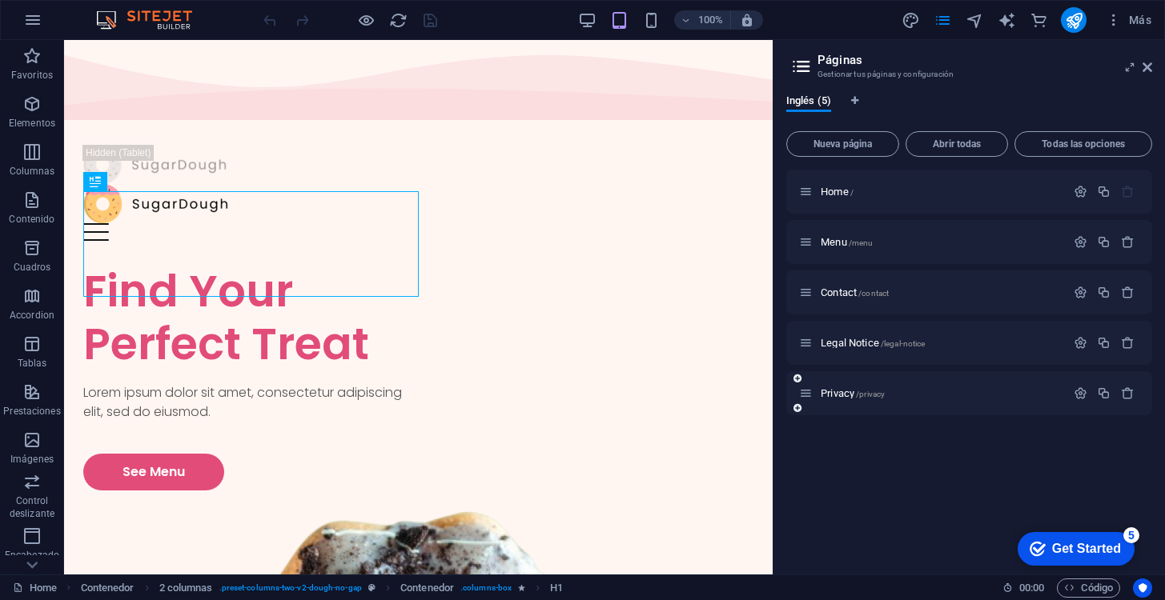
click at [1134, 401] on div at bounding box center [1104, 394] width 70 height 18
click at [1128, 396] on icon "button" at bounding box center [1128, 394] width 14 height 14
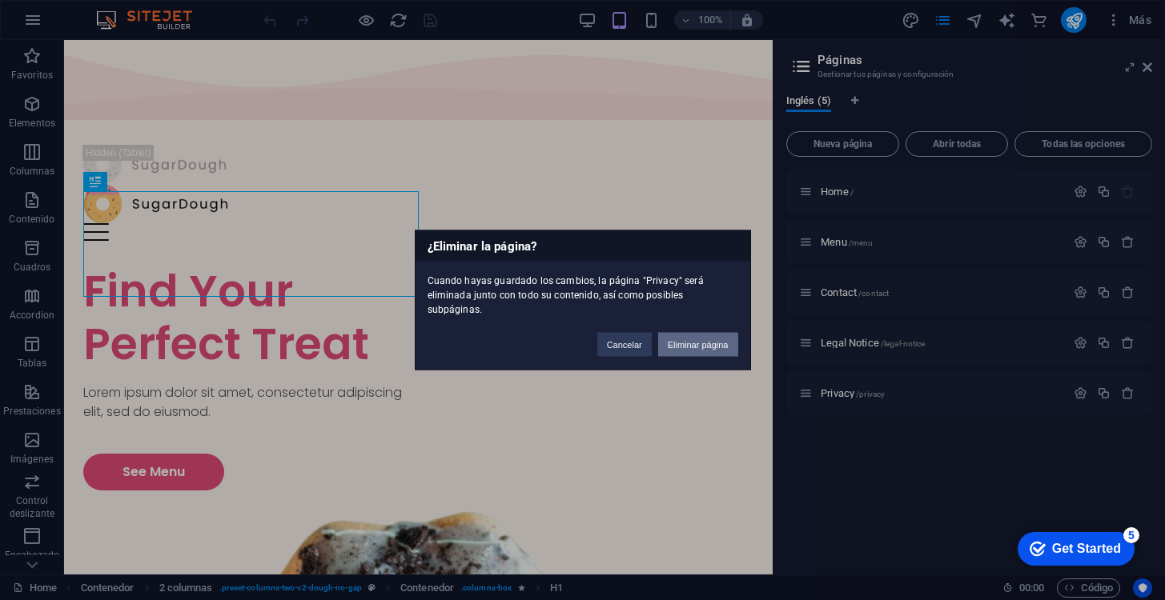
click at [710, 347] on button "Eliminar página" at bounding box center [698, 345] width 80 height 24
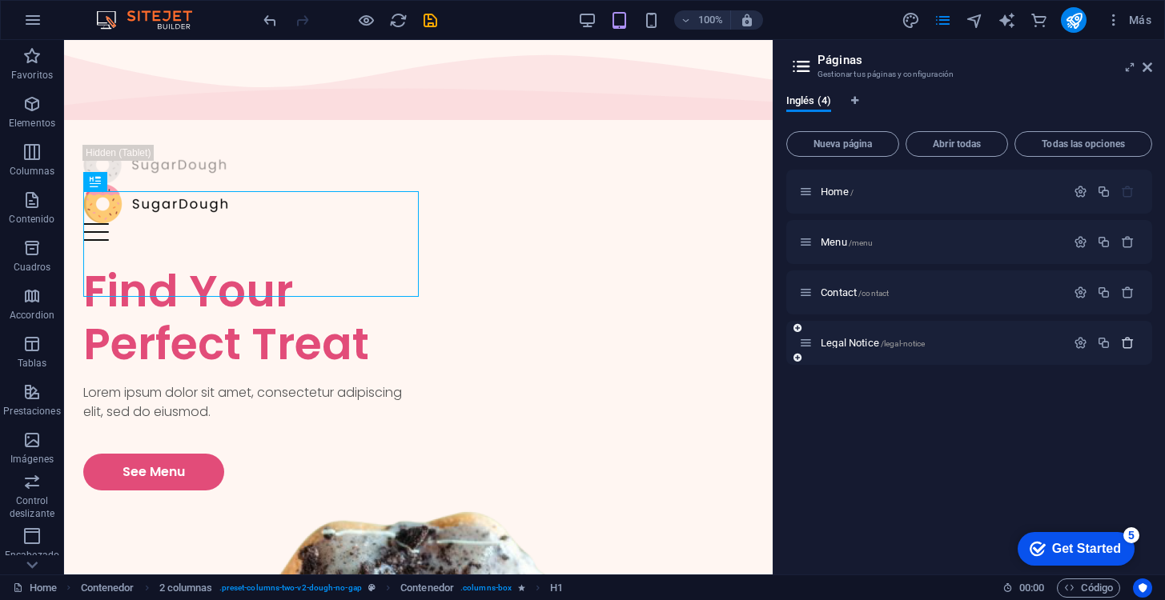
click at [1121, 344] on icon "button" at bounding box center [1128, 343] width 14 height 14
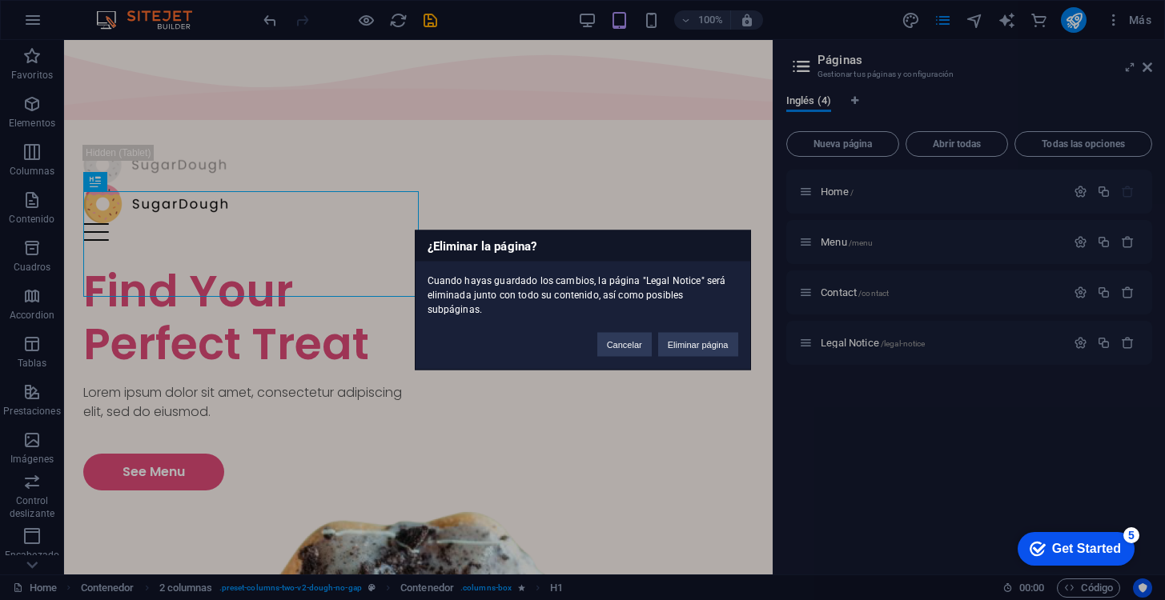
click button "Eliminar página" at bounding box center [698, 345] width 80 height 24
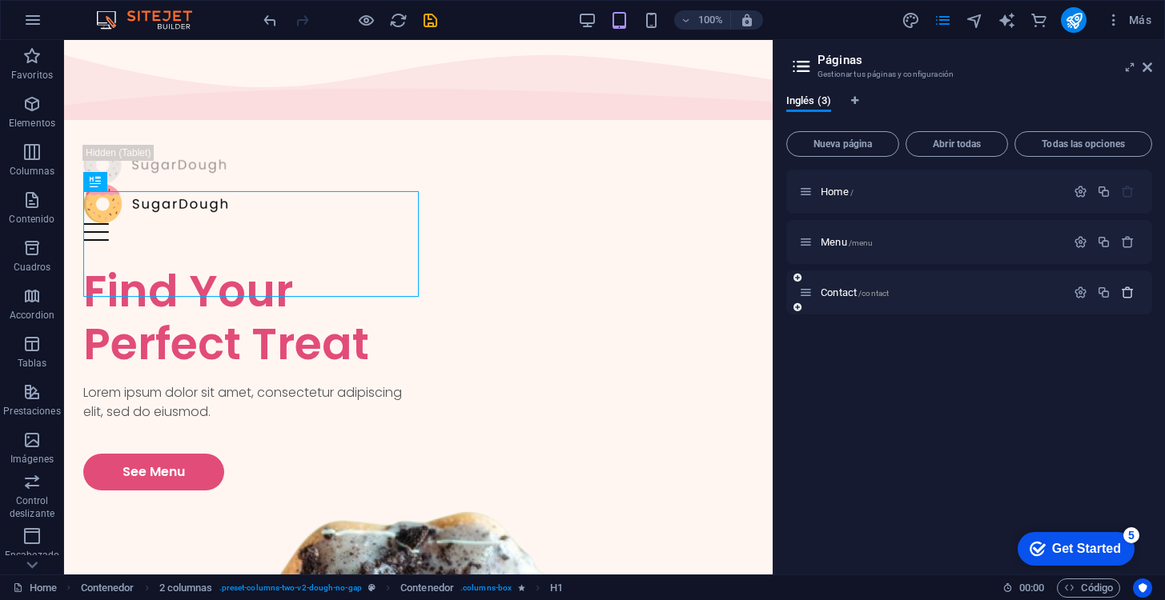
click at [1128, 295] on icon "button" at bounding box center [1128, 293] width 14 height 14
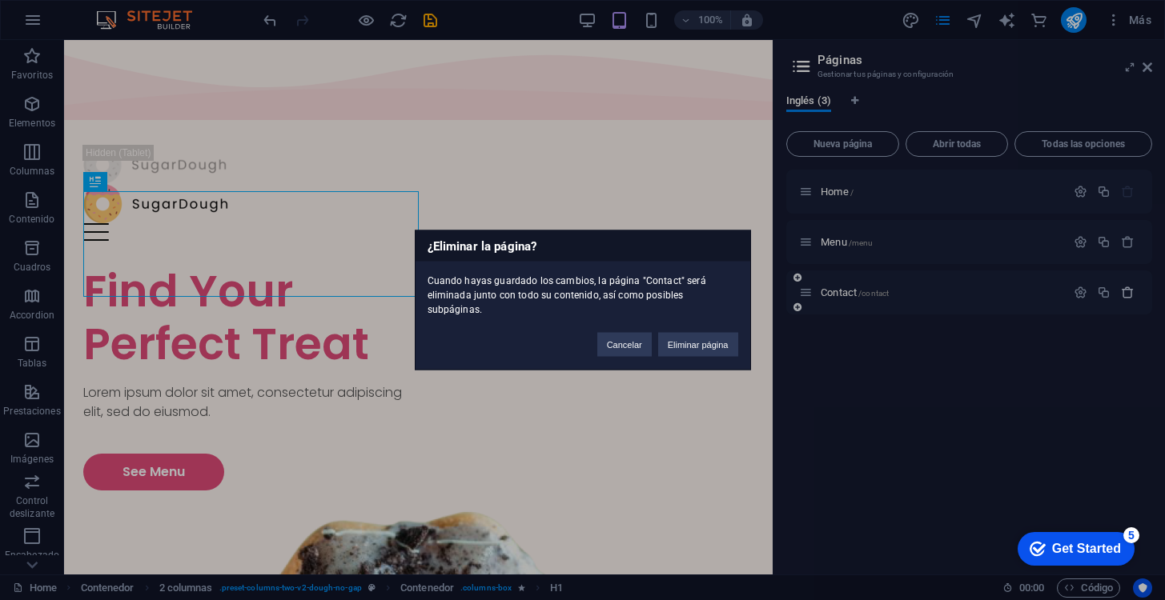
click button "Eliminar página" at bounding box center [698, 345] width 80 height 24
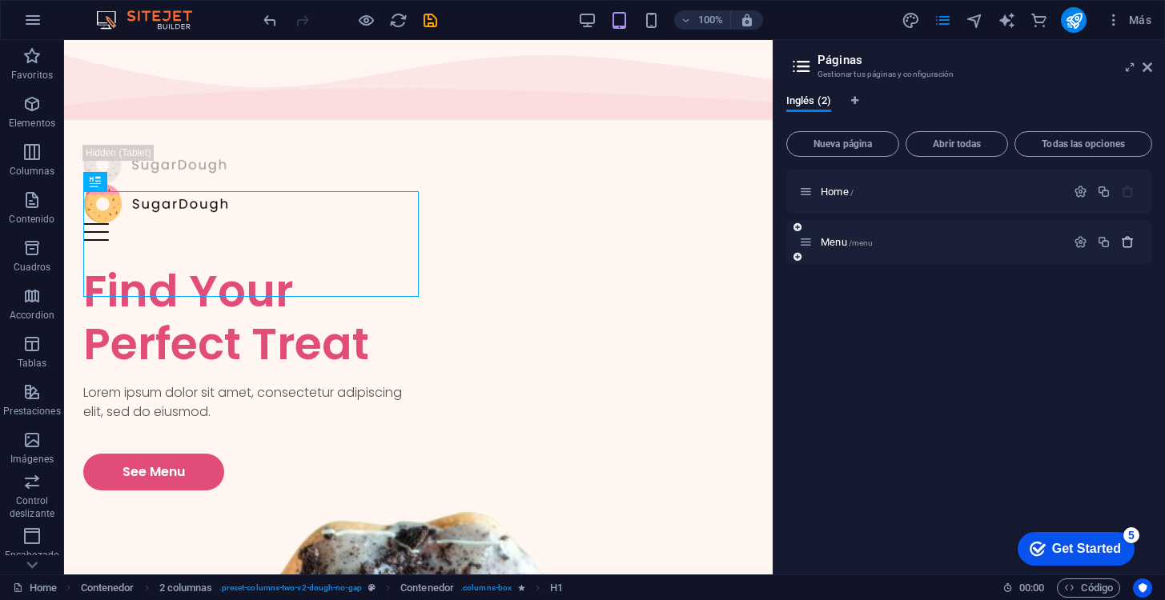
click at [1119, 247] on button "button" at bounding box center [1127, 242] width 23 height 14
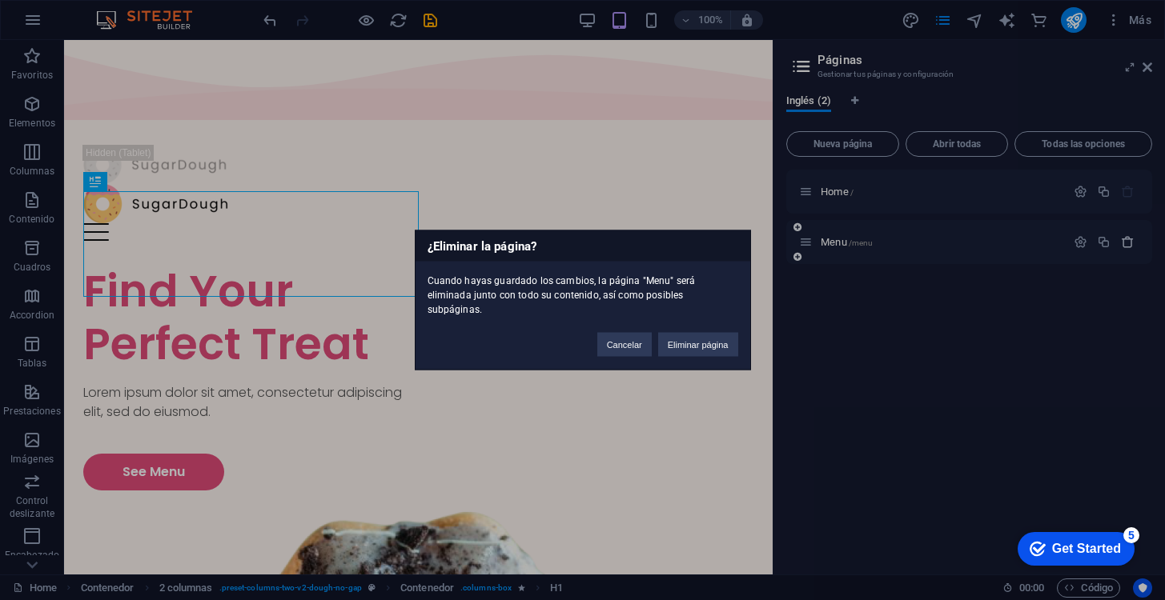
click button "Eliminar página" at bounding box center [698, 345] width 80 height 24
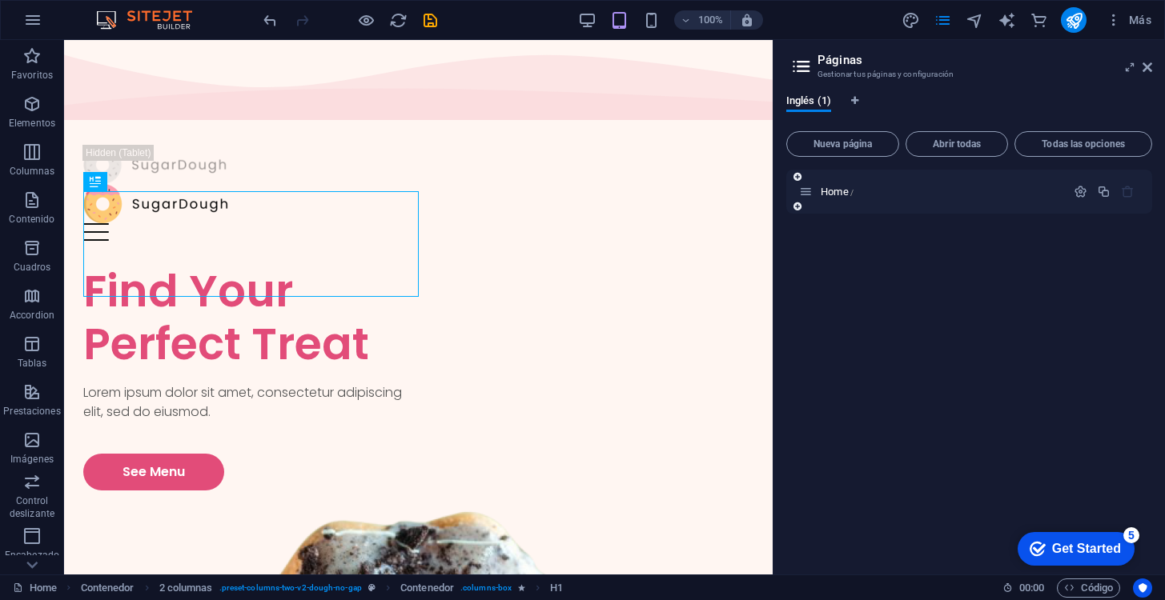
click at [1137, 199] on div at bounding box center [1104, 192] width 70 height 18
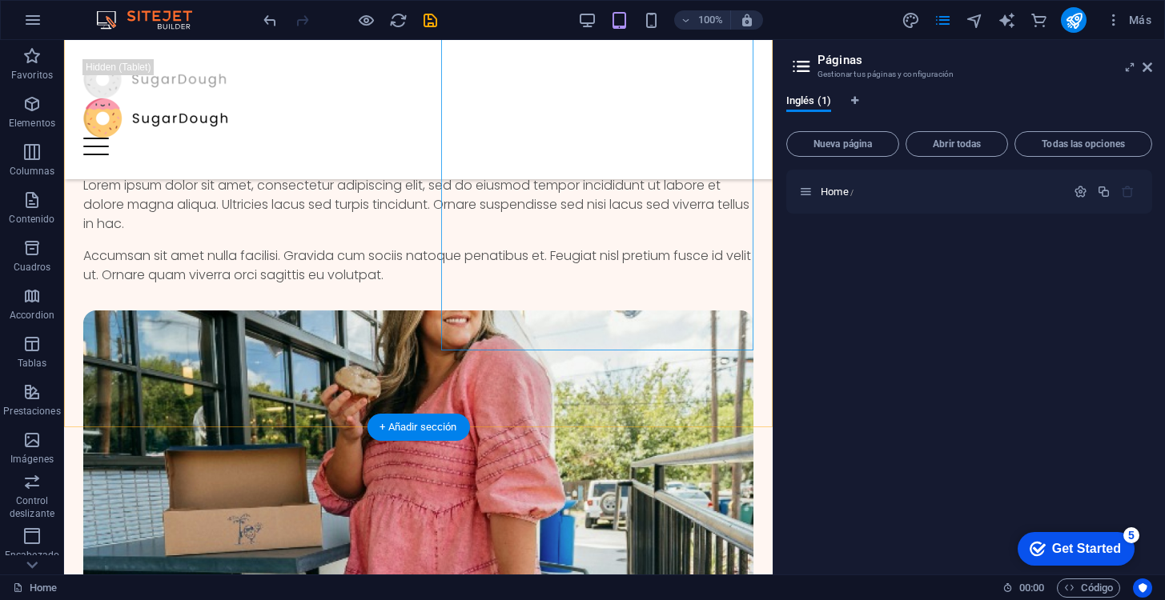
scroll to position [3125, 0]
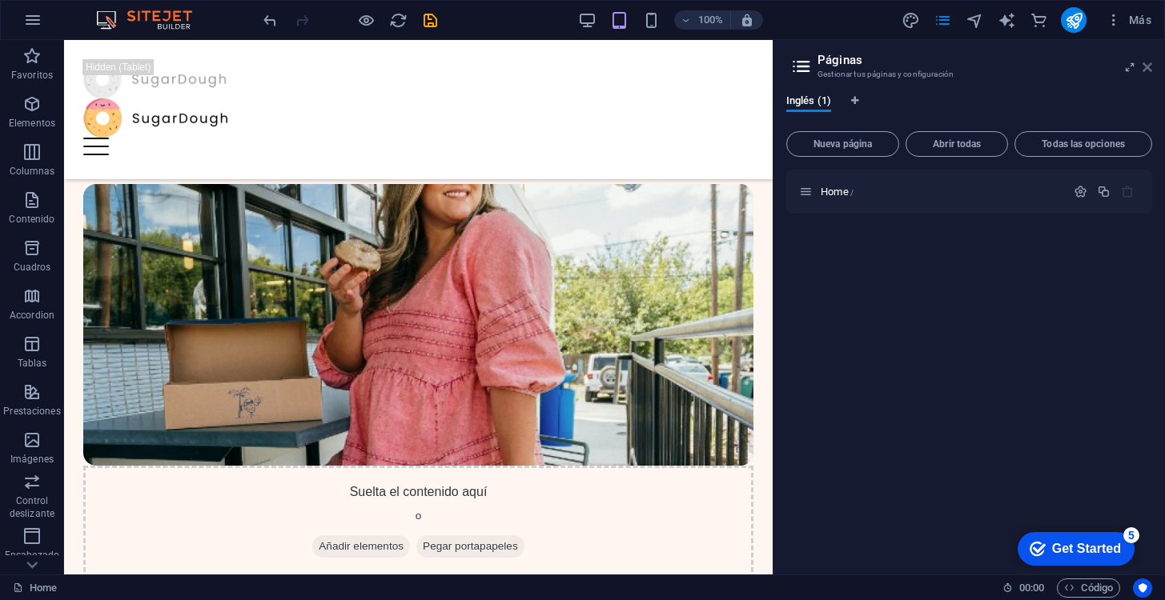
click at [1147, 73] on icon at bounding box center [1148, 67] width 10 height 13
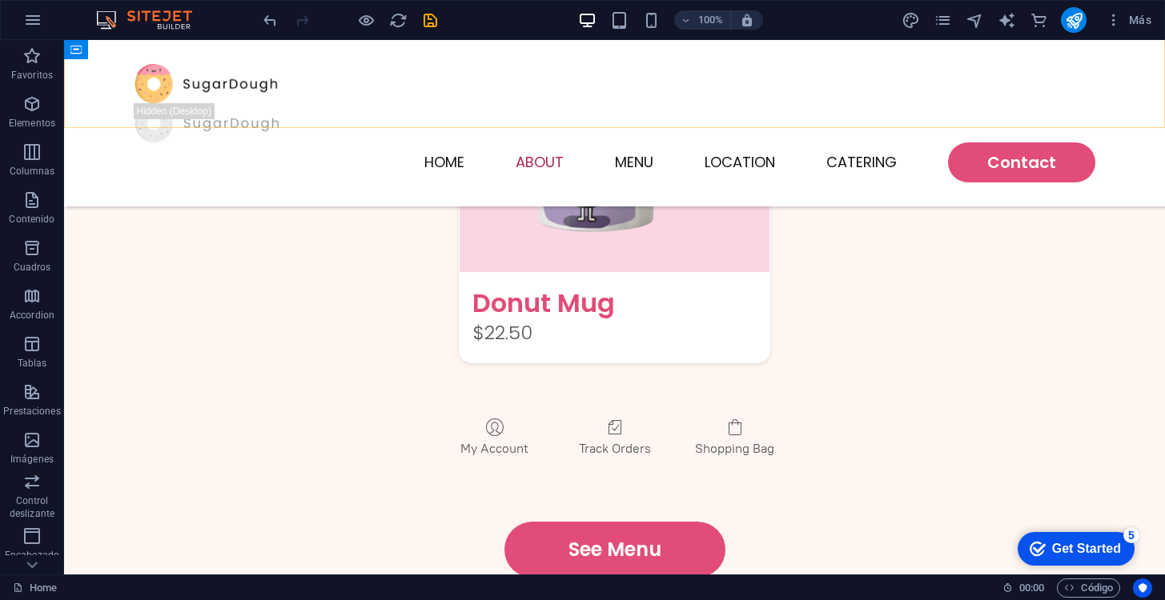
scroll to position [2813, 0]
click at [1115, 24] on icon "button" at bounding box center [1114, 20] width 16 height 16
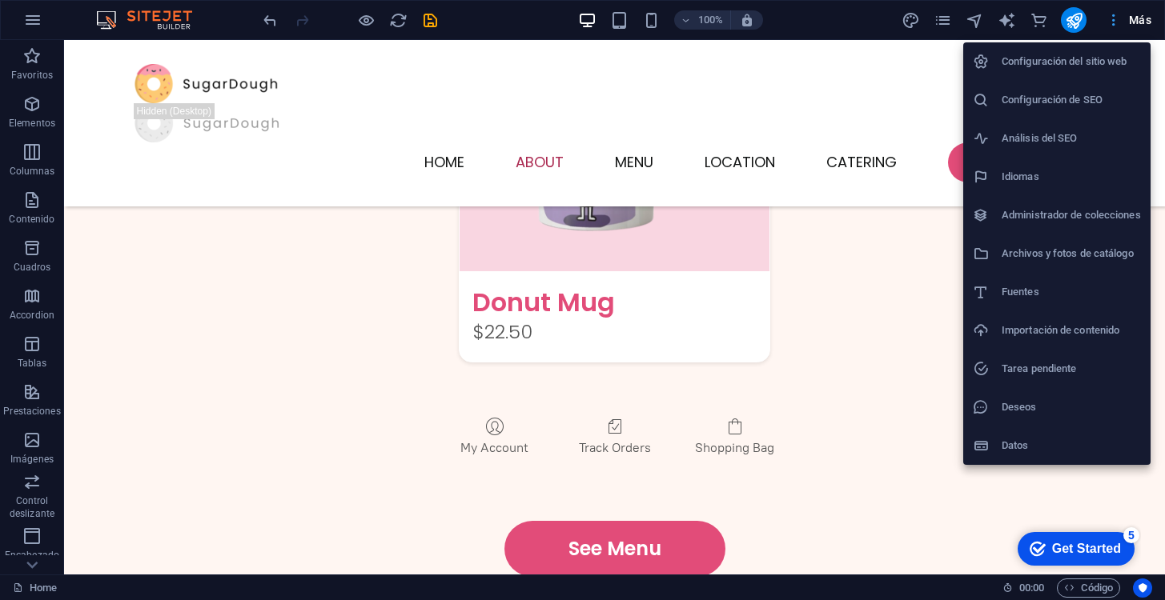
click at [1115, 24] on div at bounding box center [582, 300] width 1165 height 600
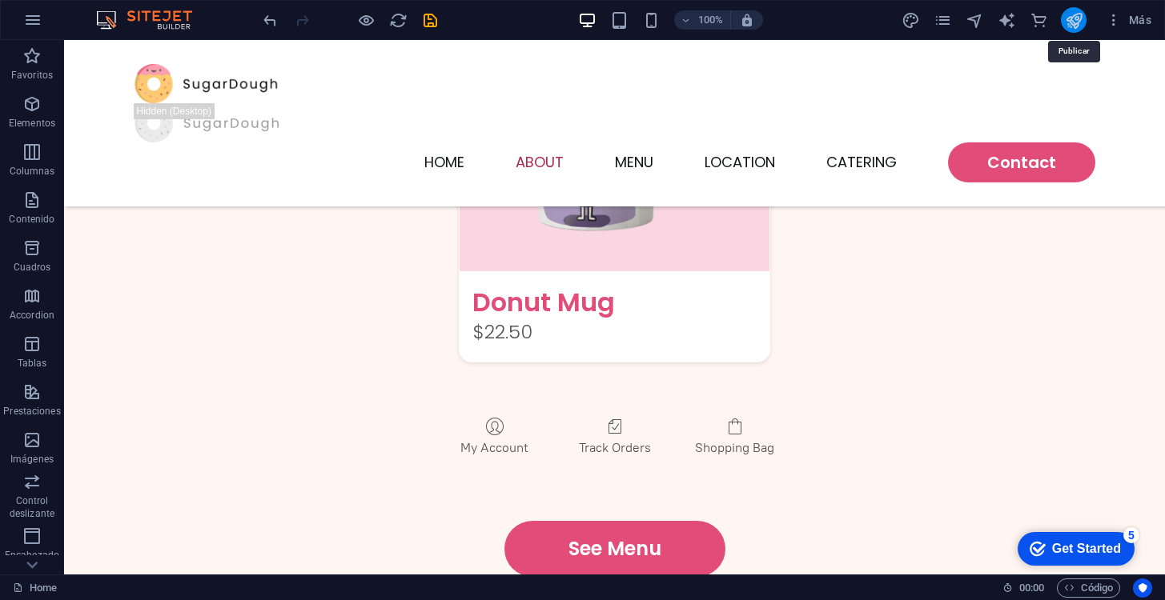
click at [1074, 22] on icon "publish" at bounding box center [1074, 20] width 18 height 18
